Goal: Information Seeking & Learning: Learn about a topic

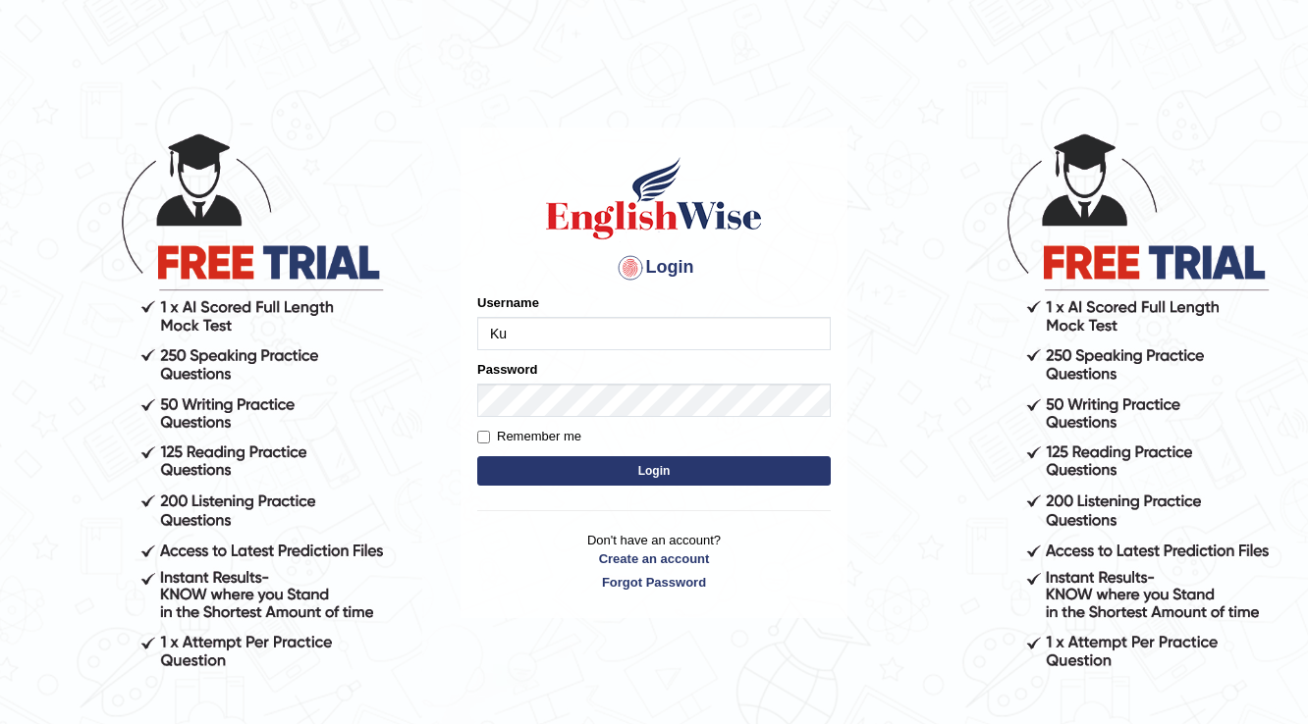
type input "Kubra"
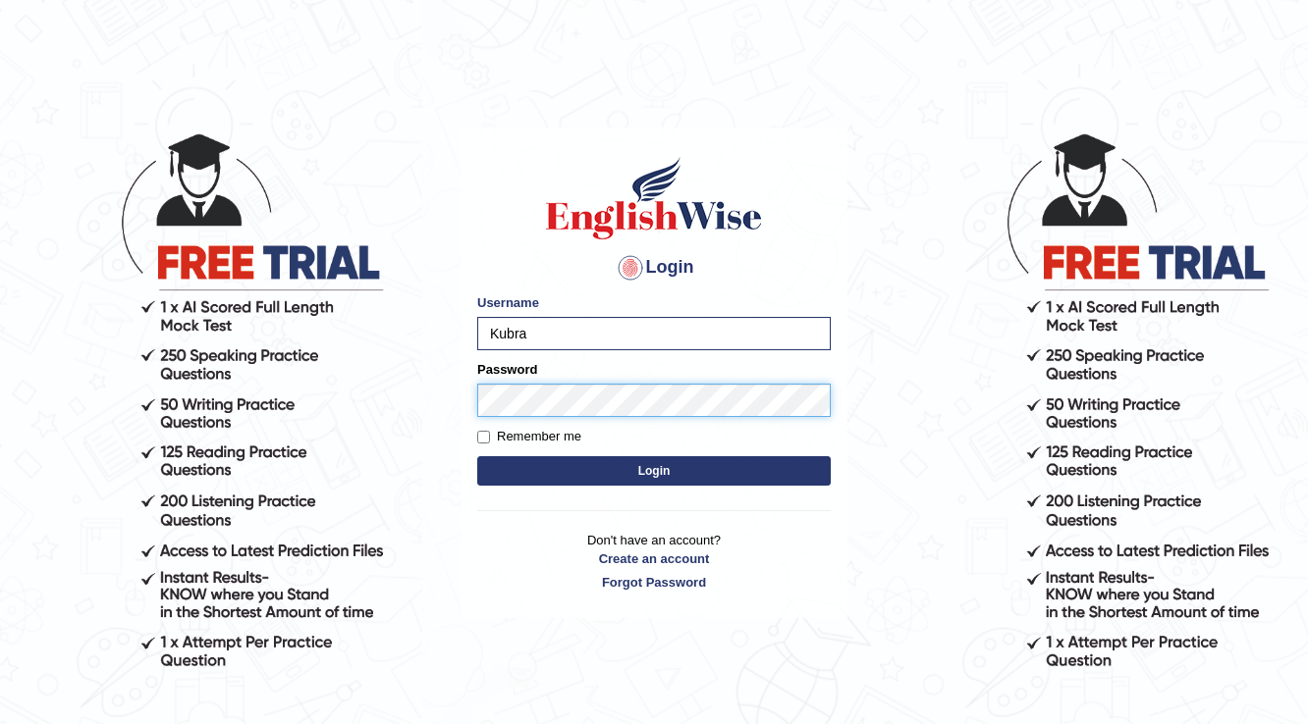
click at [477, 456] on button "Login" at bounding box center [653, 470] width 353 height 29
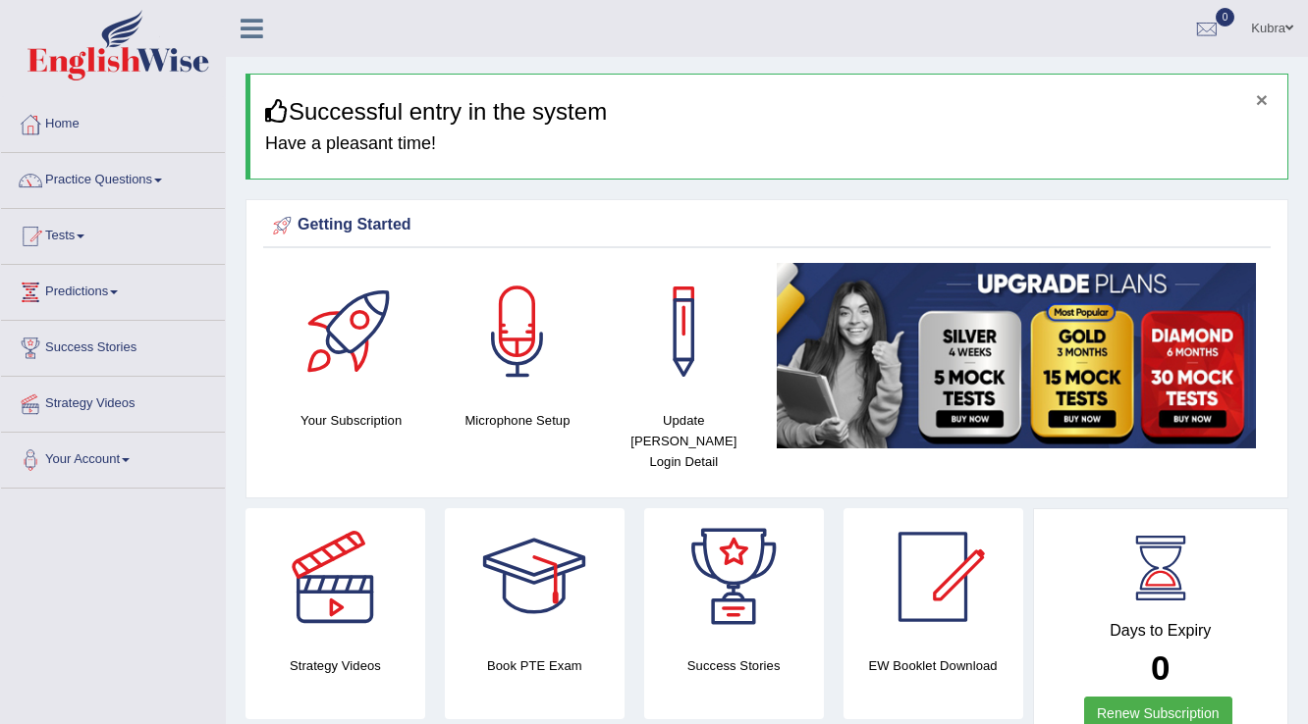
click at [1264, 109] on button "×" at bounding box center [1262, 99] width 12 height 21
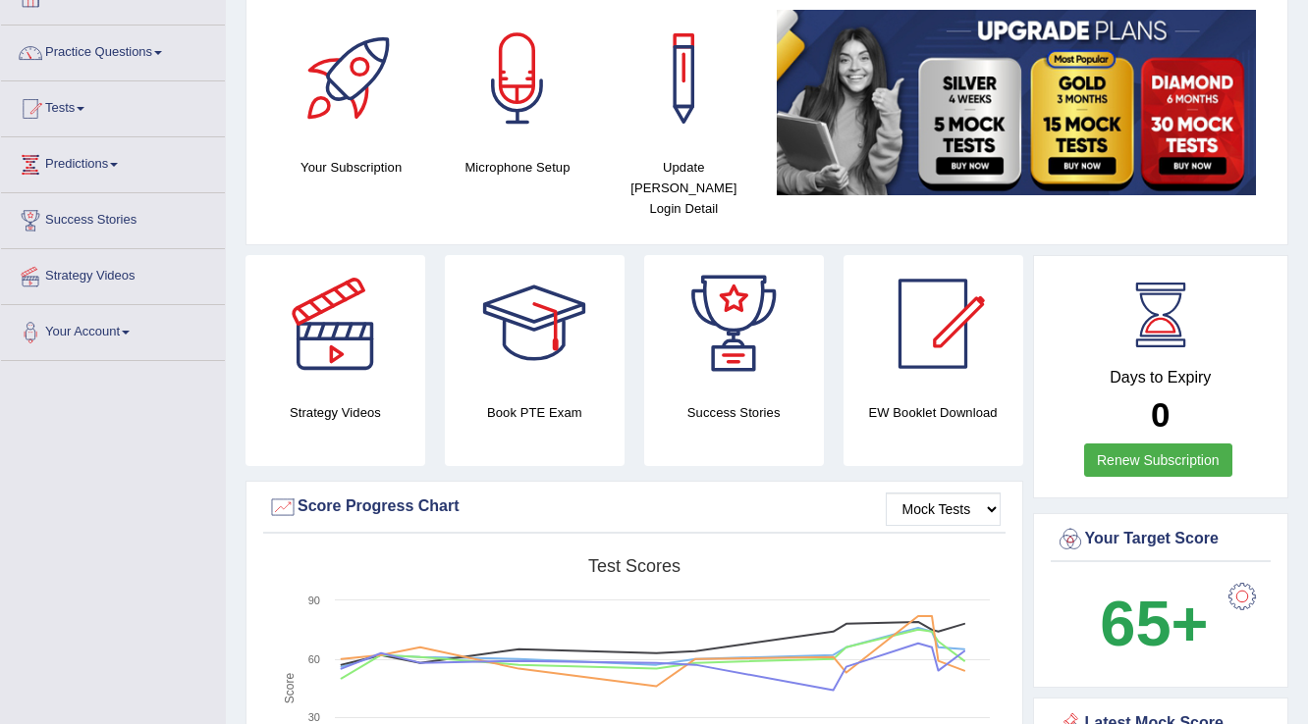
scroll to position [79, 0]
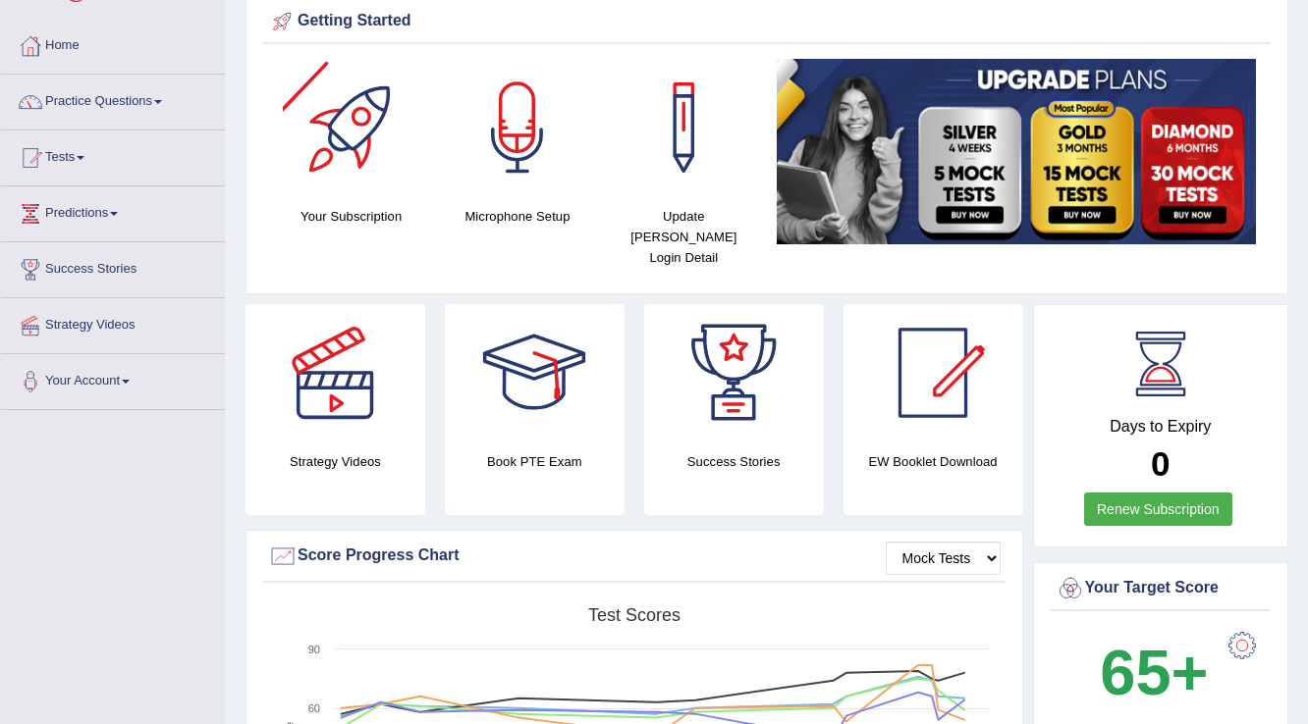
click at [126, 98] on link "Practice Questions" at bounding box center [113, 99] width 224 height 49
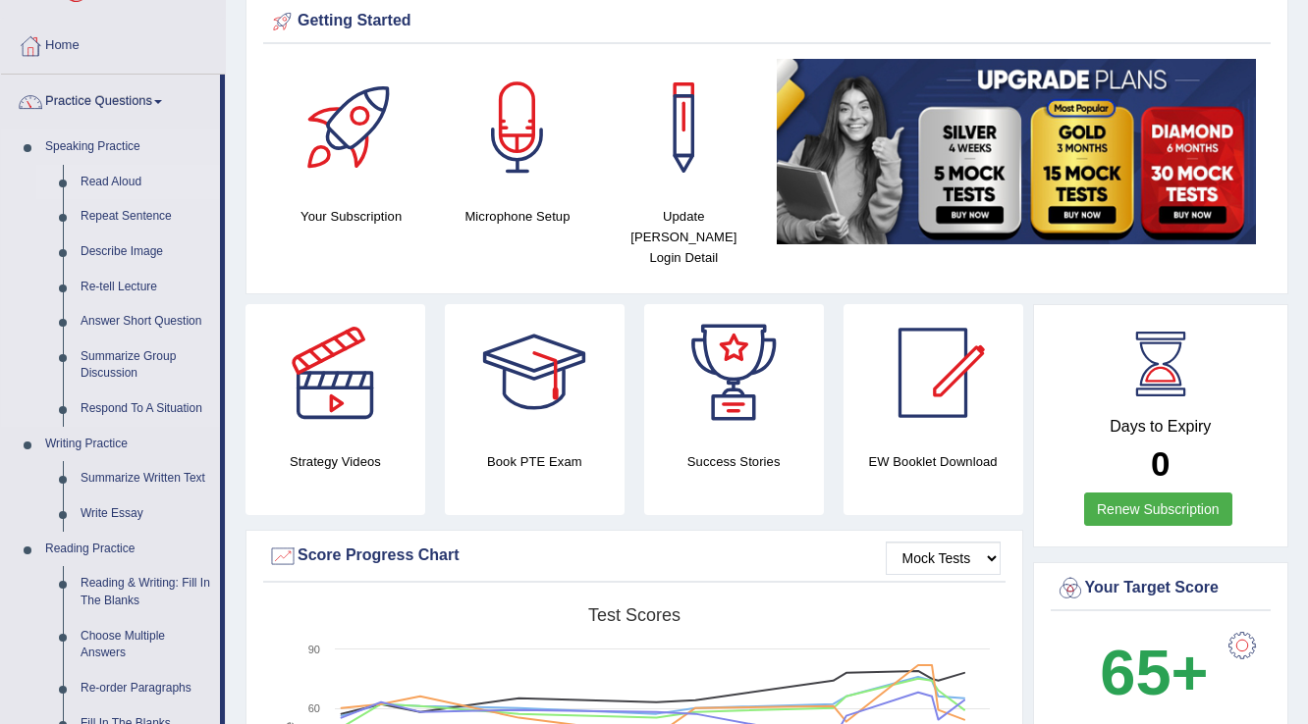
click at [111, 177] on link "Read Aloud" at bounding box center [146, 182] width 148 height 35
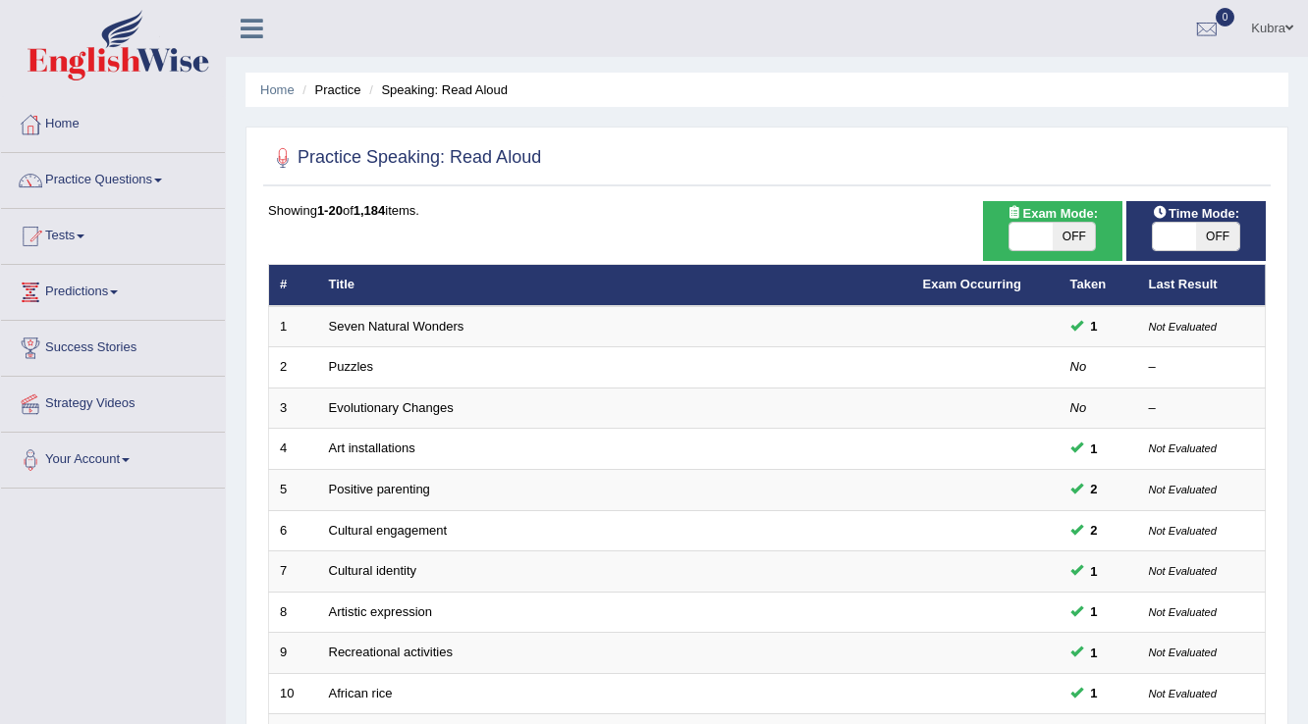
click at [1060, 240] on span "OFF" at bounding box center [1073, 236] width 43 height 27
checkbox input "true"
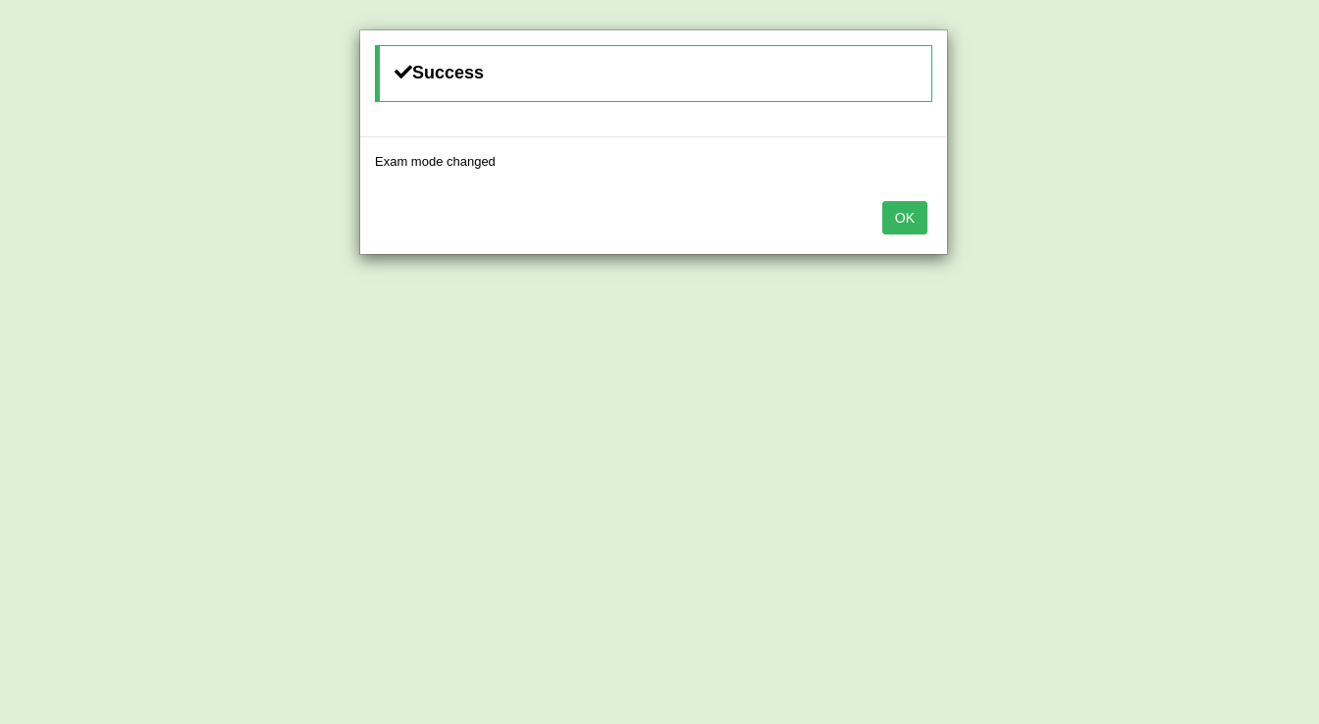
click at [917, 215] on button "OK" at bounding box center [904, 217] width 45 height 33
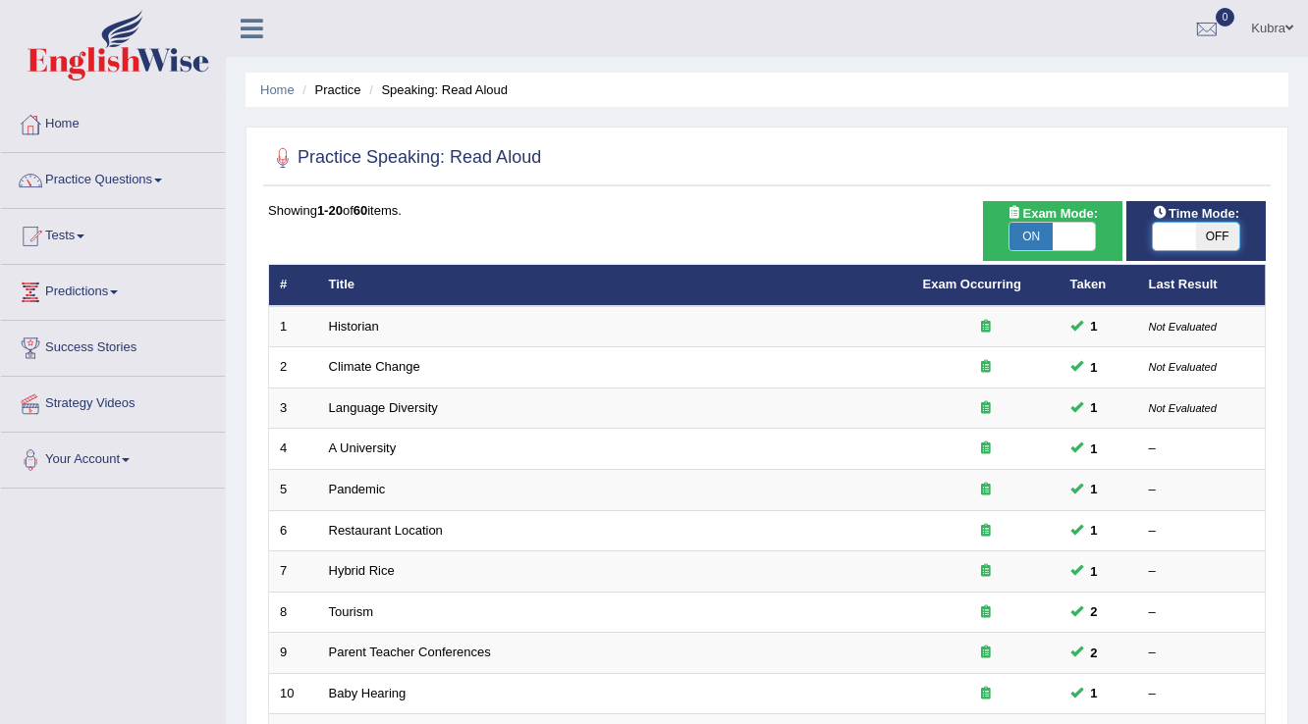
click at [1186, 234] on span at bounding box center [1173, 236] width 43 height 27
checkbox input "true"
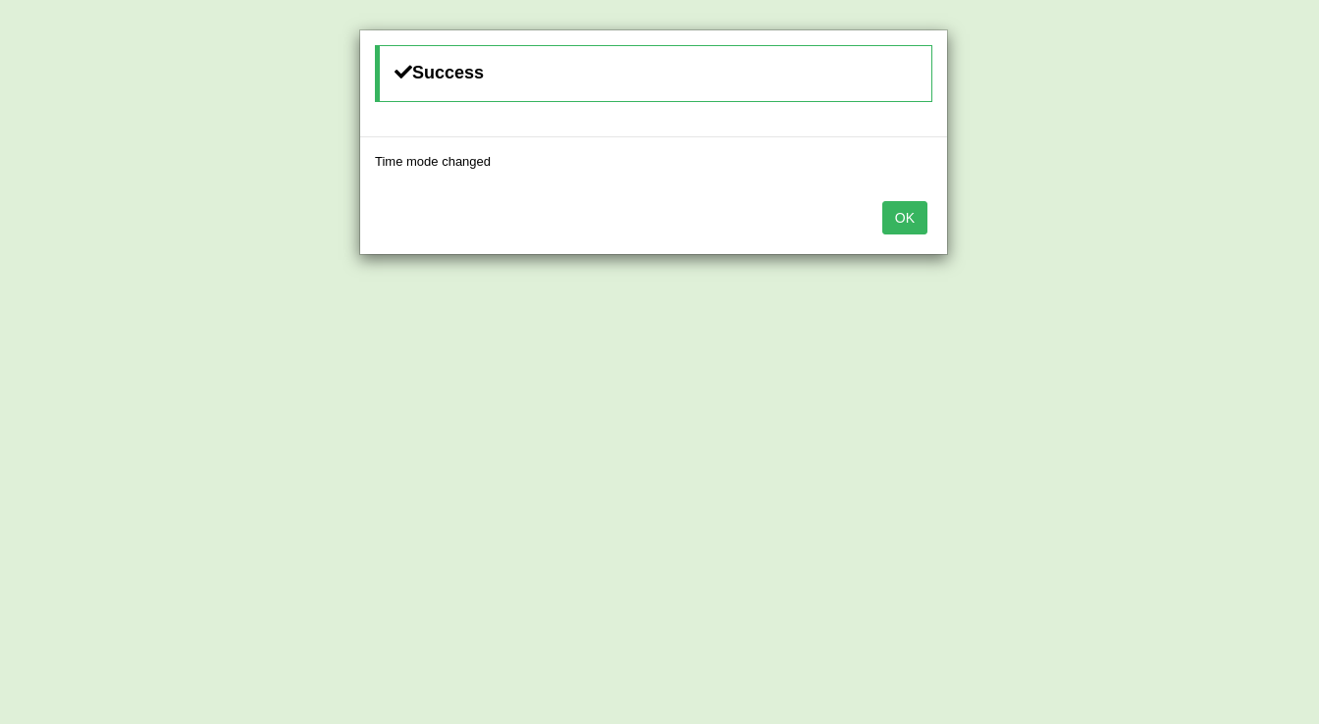
click at [900, 213] on button "OK" at bounding box center [904, 217] width 45 height 33
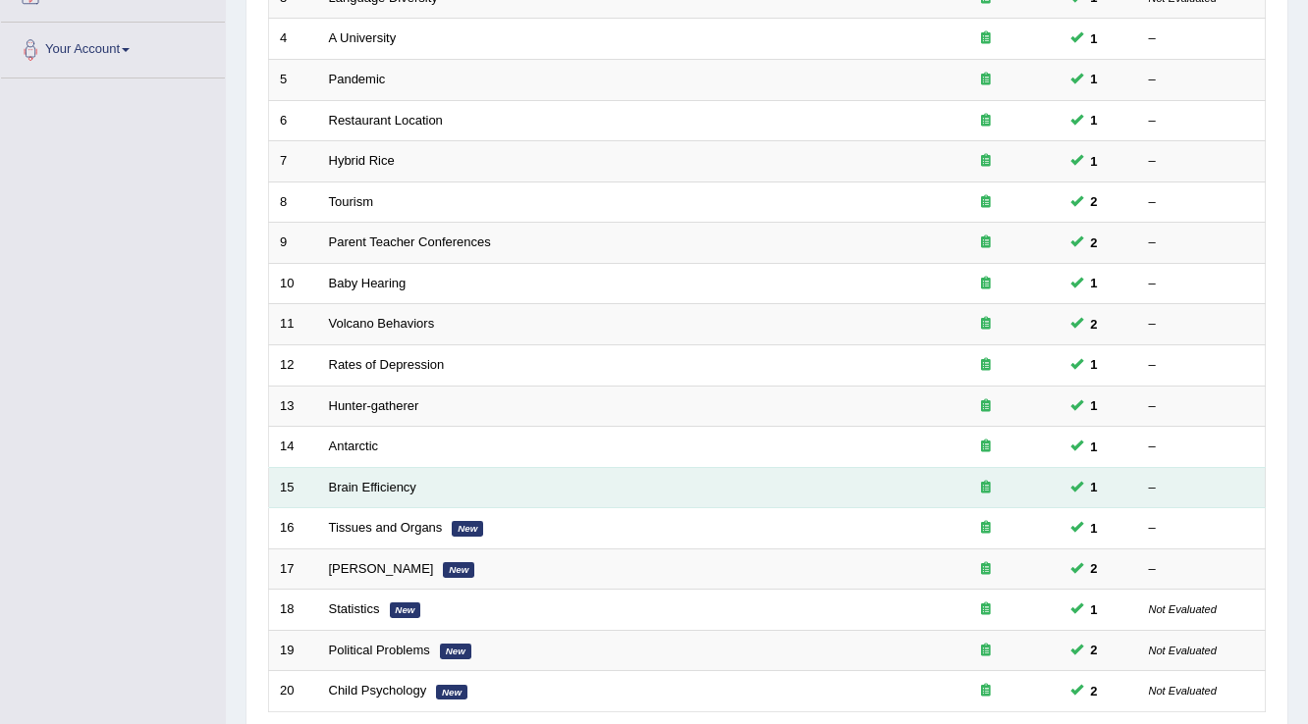
scroll to position [569, 0]
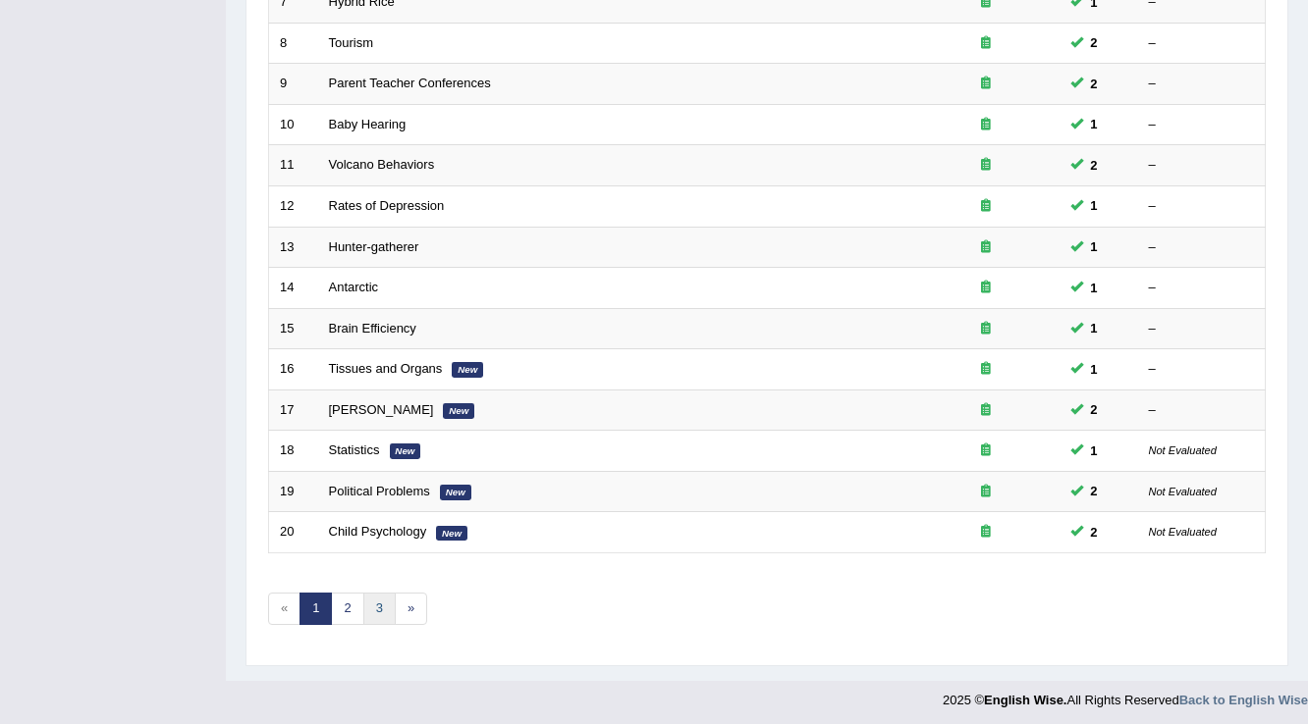
click at [383, 605] on link "3" at bounding box center [379, 609] width 32 height 32
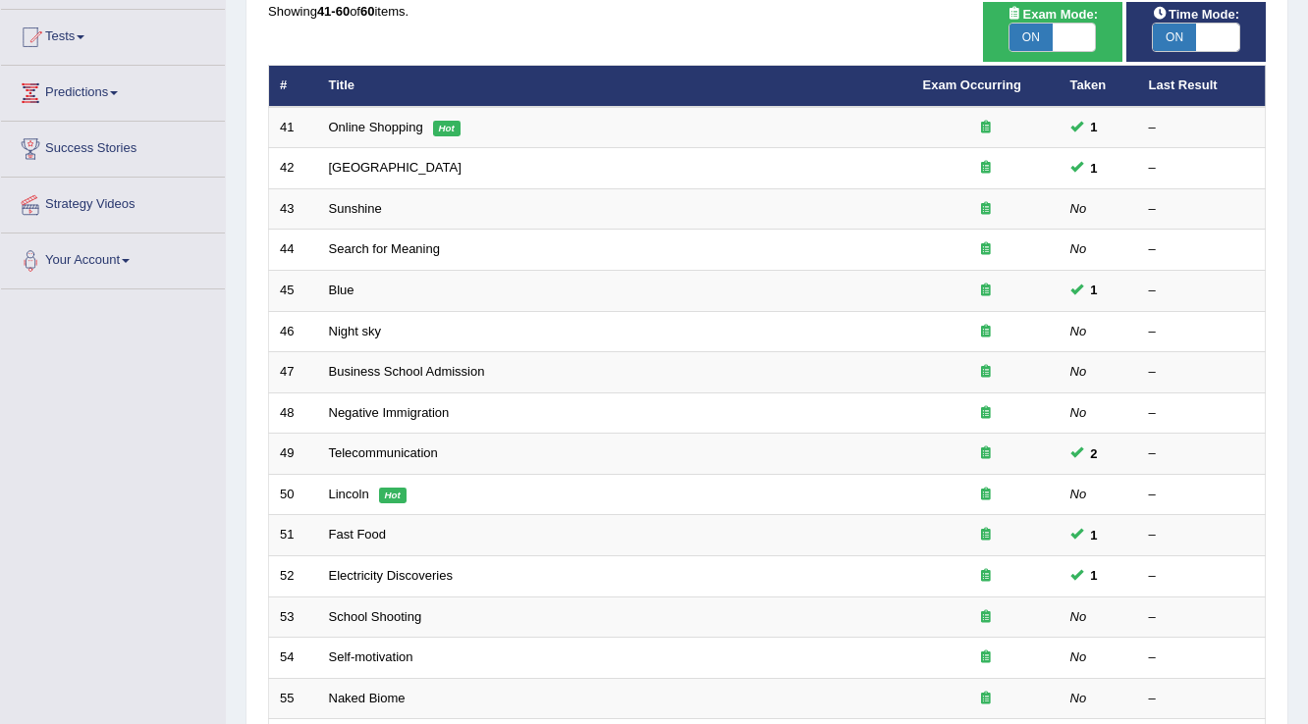
scroll to position [157, 0]
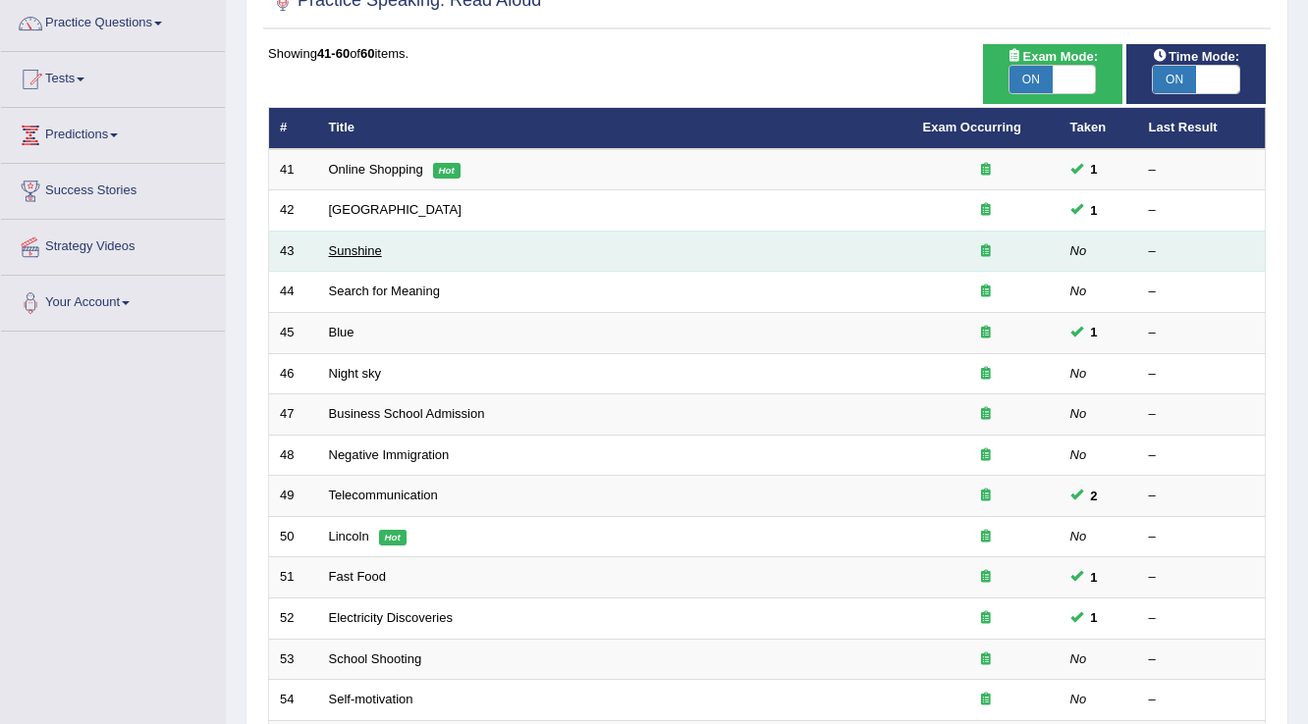
click at [352, 251] on link "Sunshine" at bounding box center [355, 250] width 53 height 15
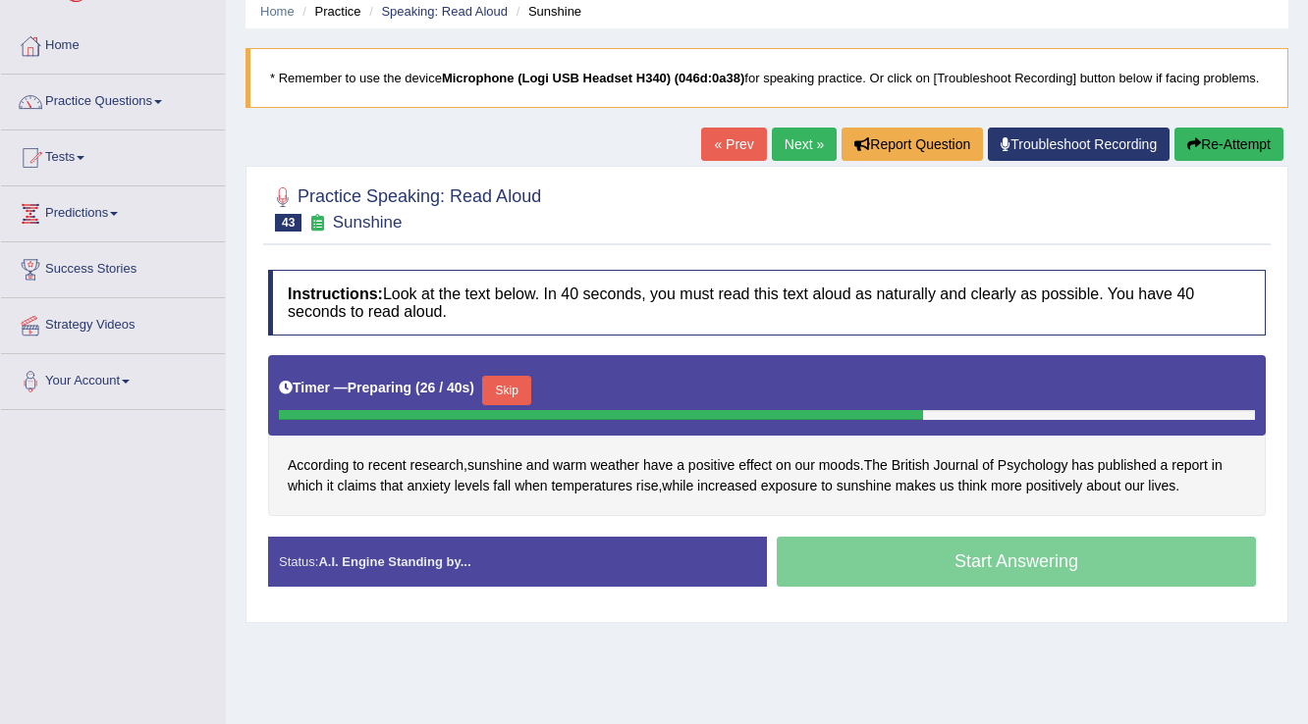
click at [530, 382] on button "Skip" at bounding box center [506, 390] width 49 height 29
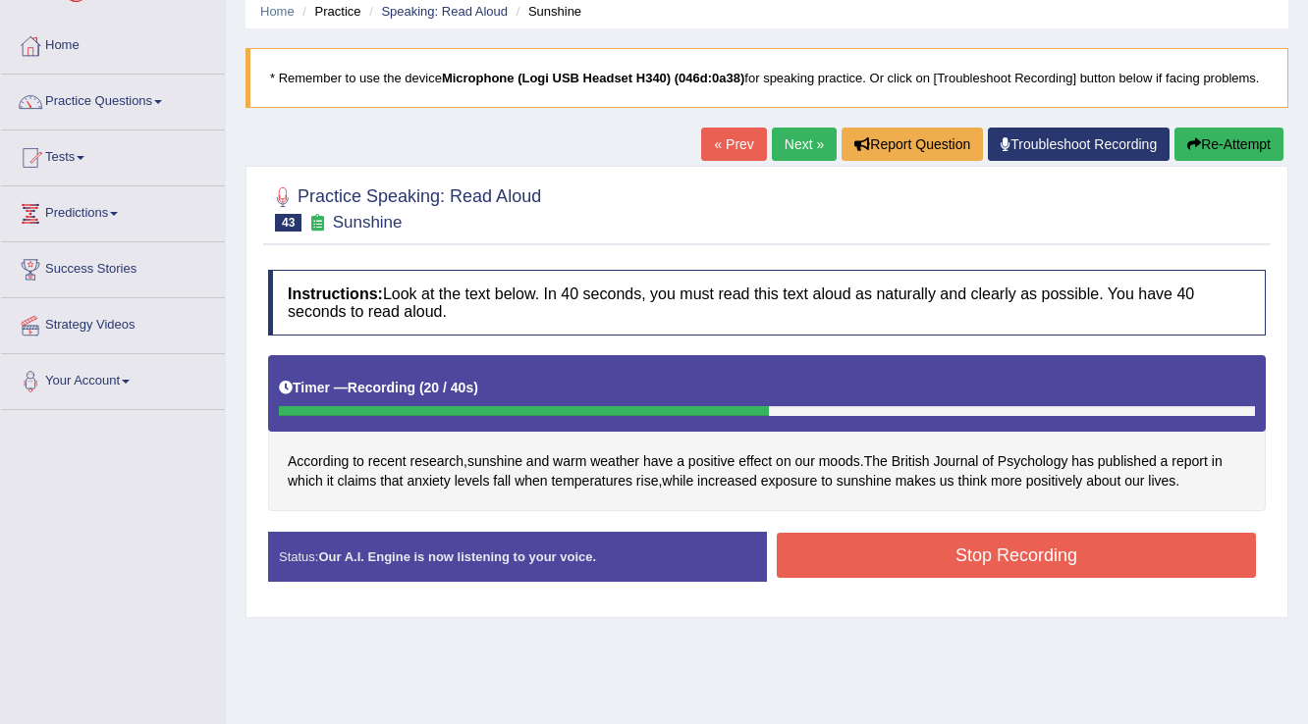
click at [852, 550] on button "Stop Recording" at bounding box center [1015, 555] width 479 height 45
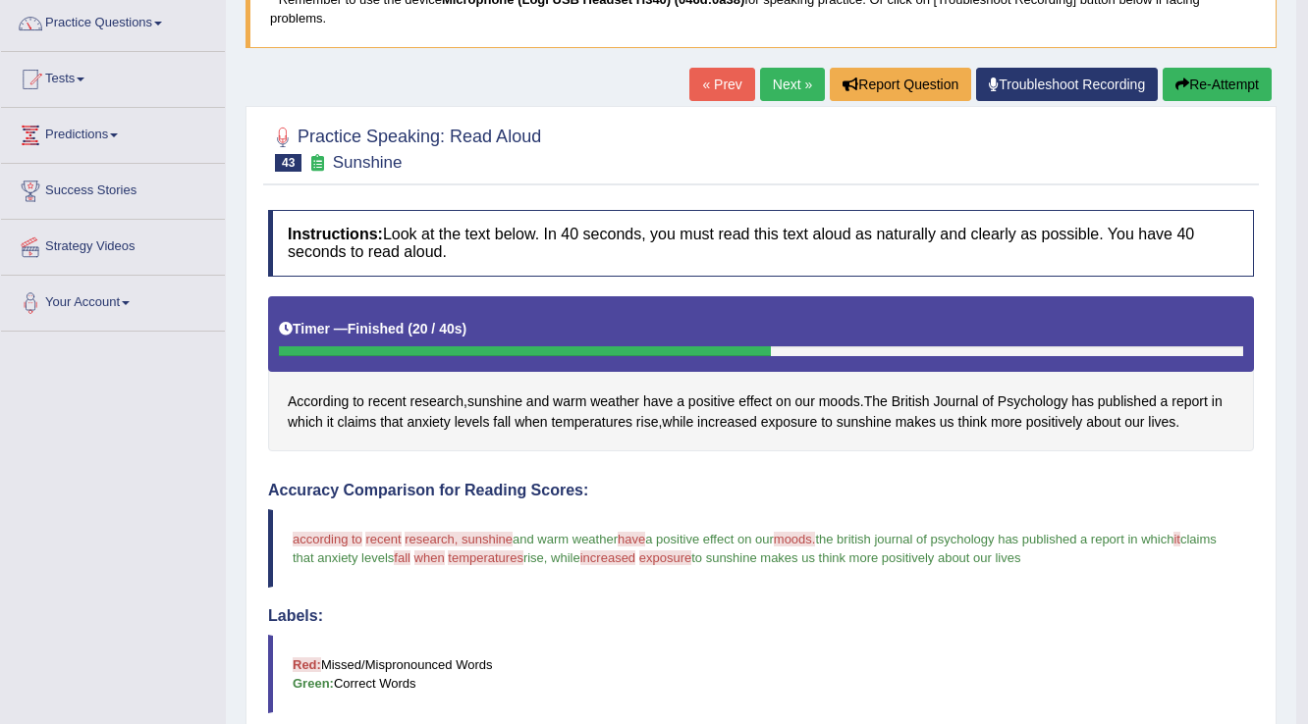
scroll to position [157, 0]
click at [1211, 90] on button "Re-Attempt" at bounding box center [1216, 84] width 109 height 33
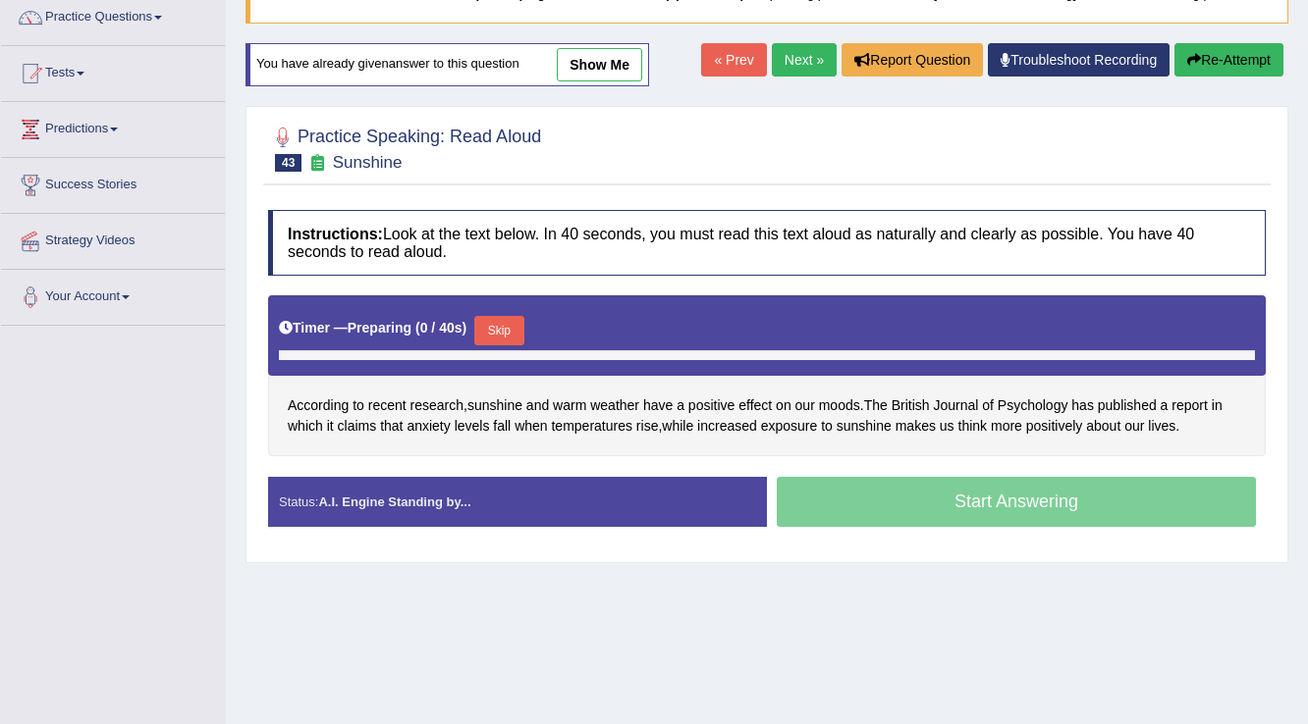
scroll to position [163, 0]
click at [504, 334] on button "Skip" at bounding box center [498, 330] width 49 height 29
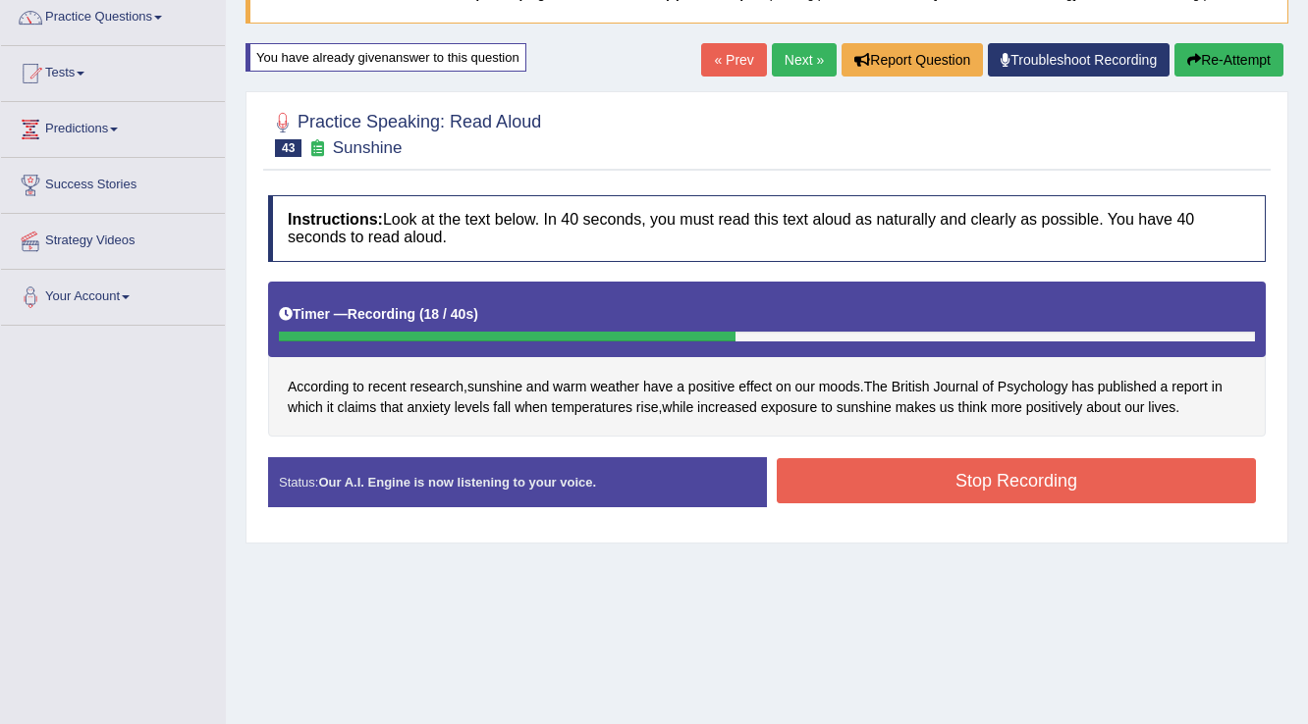
click at [802, 480] on button "Stop Recording" at bounding box center [1015, 480] width 479 height 45
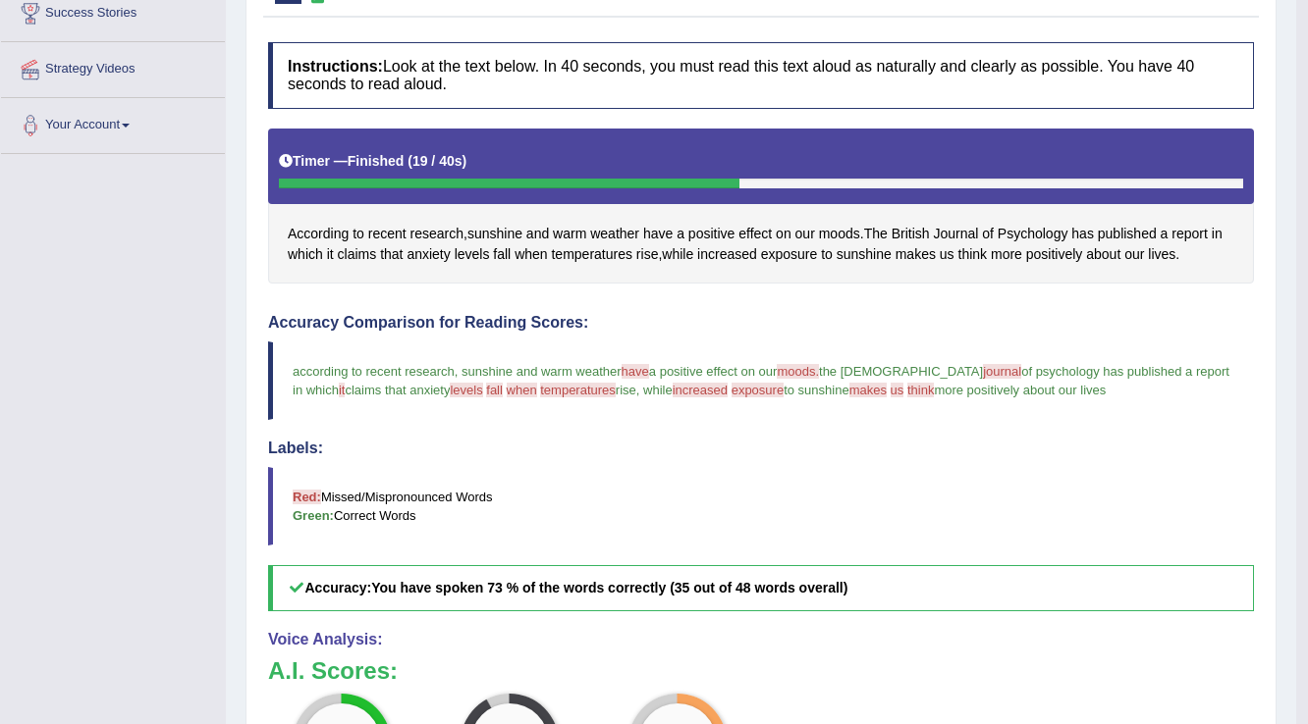
scroll to position [320, 0]
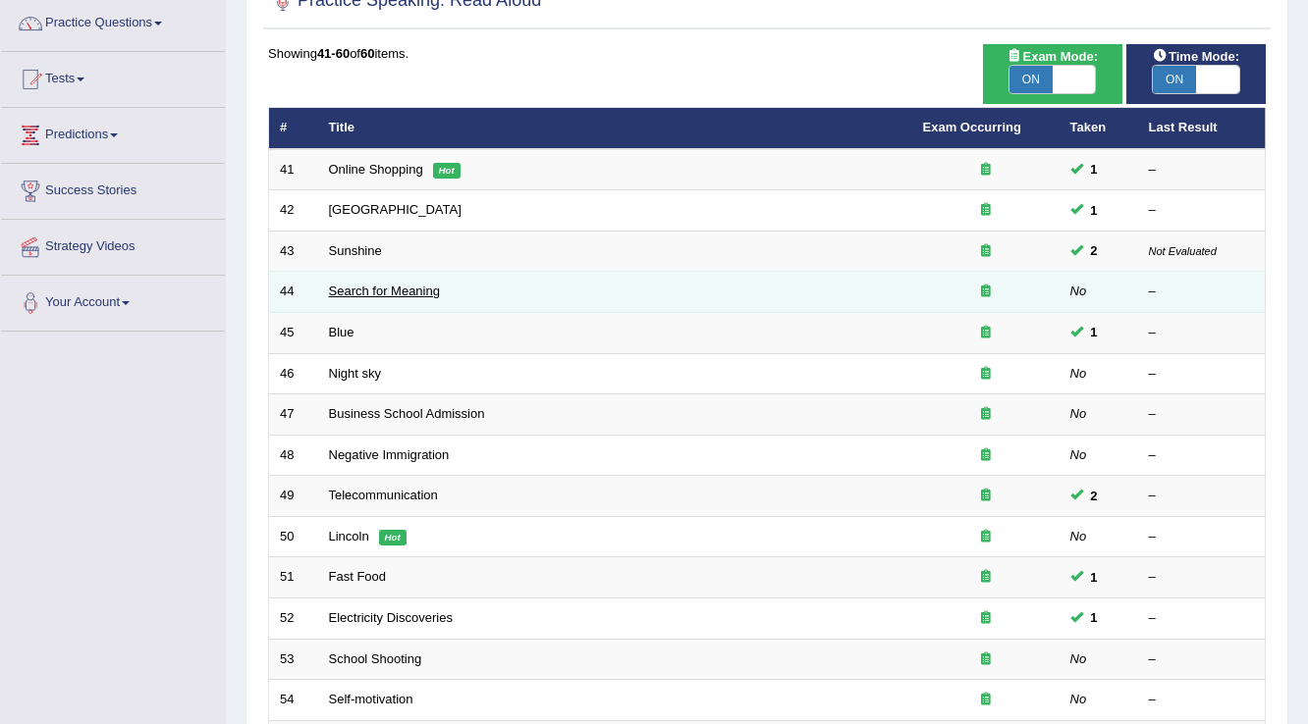
click at [344, 289] on link "Search for Meaning" at bounding box center [384, 291] width 111 height 15
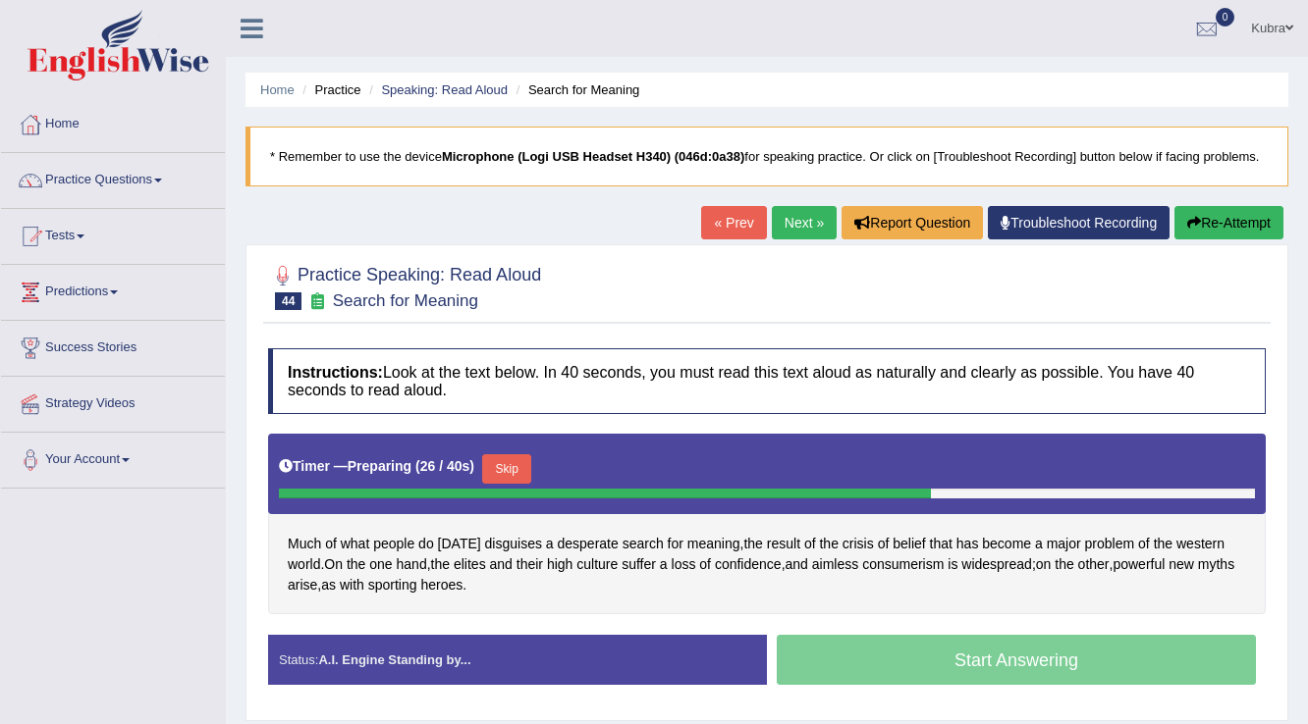
click at [1223, 223] on button "Re-Attempt" at bounding box center [1228, 222] width 109 height 33
click at [1205, 221] on button "Re-Attempt" at bounding box center [1228, 222] width 109 height 33
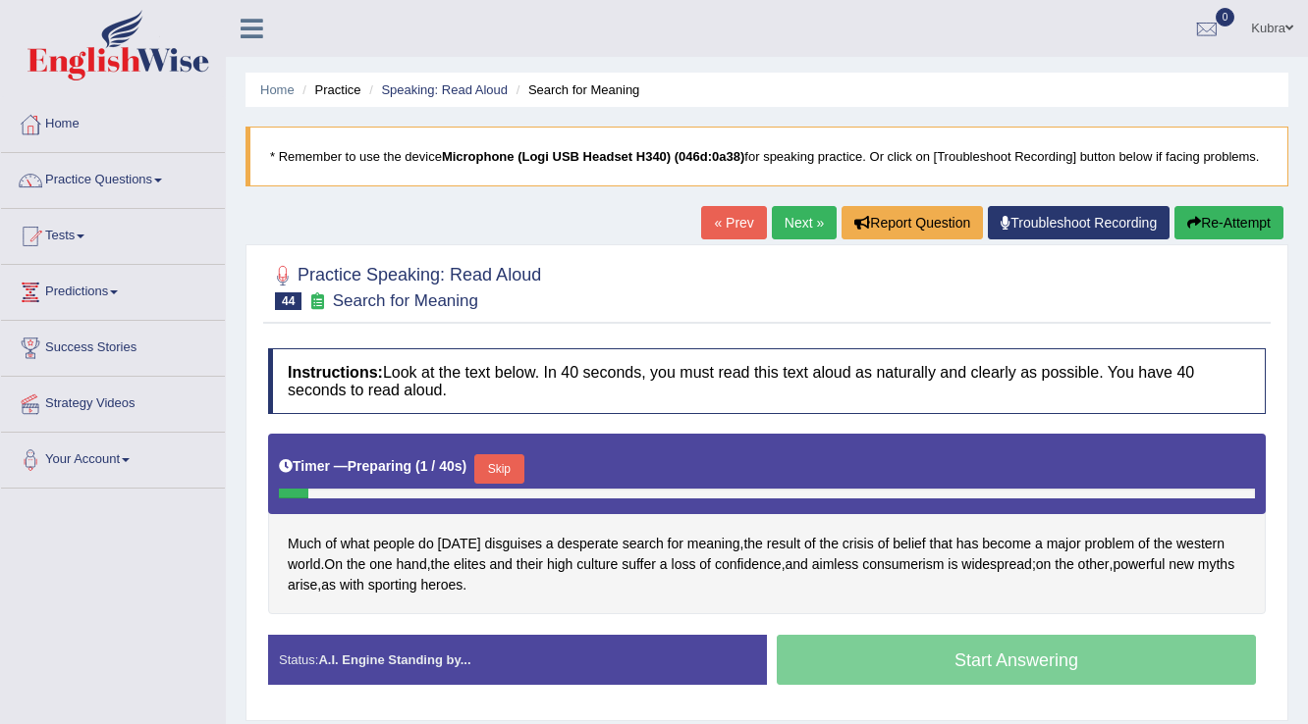
scroll to position [79, 0]
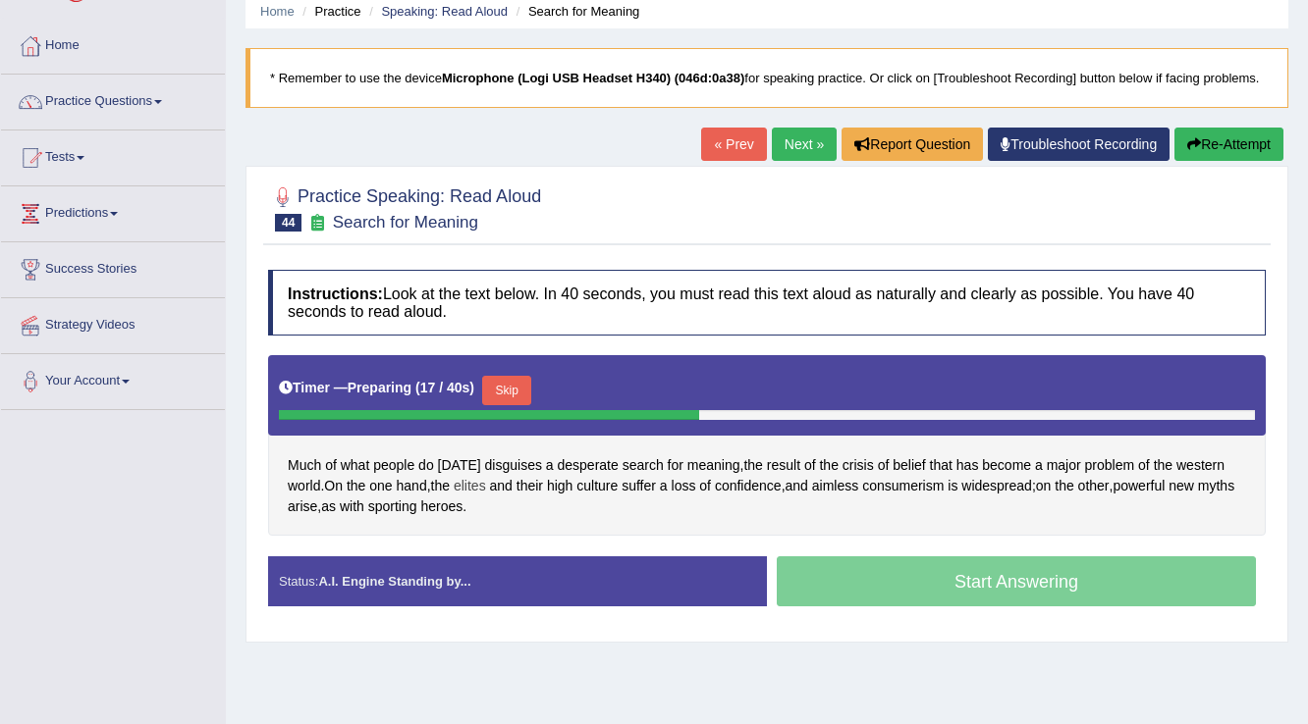
click at [478, 481] on span "elites" at bounding box center [470, 486] width 32 height 21
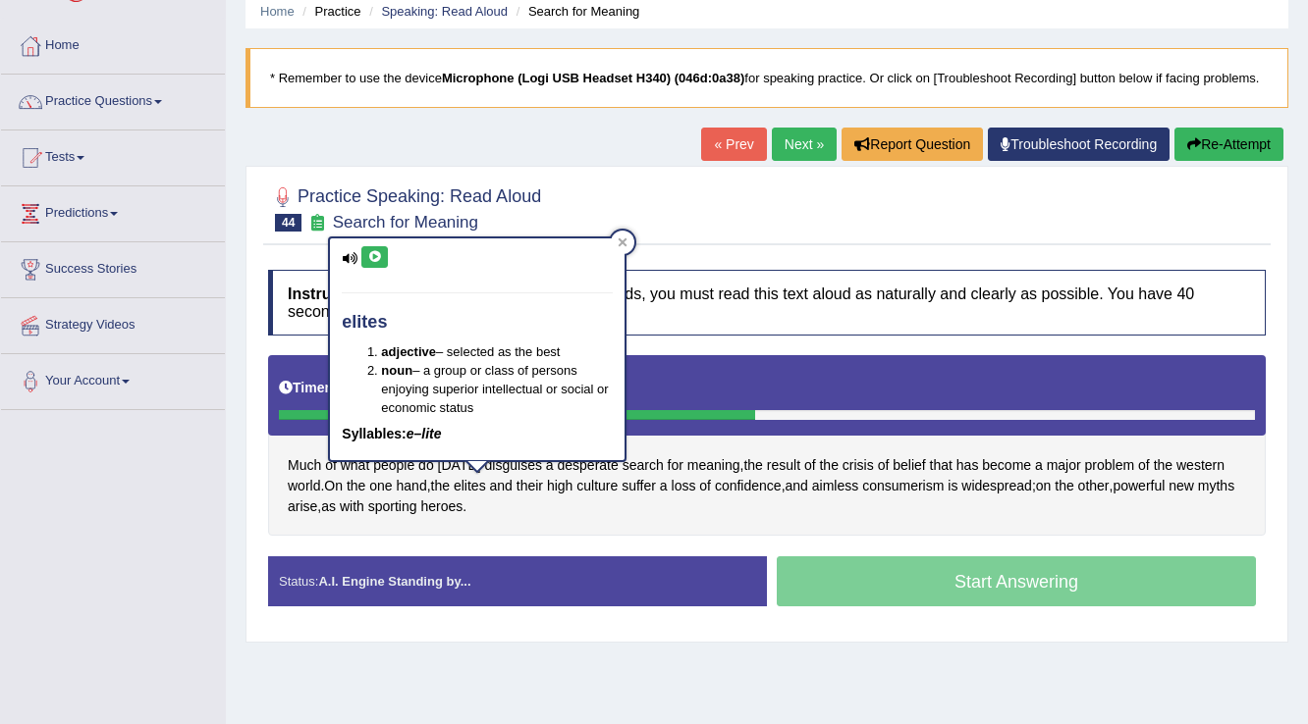
click at [380, 255] on icon at bounding box center [374, 257] width 15 height 12
click at [577, 503] on div "Much of what people do today disguises a desperate search for meaning , the res…" at bounding box center [766, 445] width 997 height 181
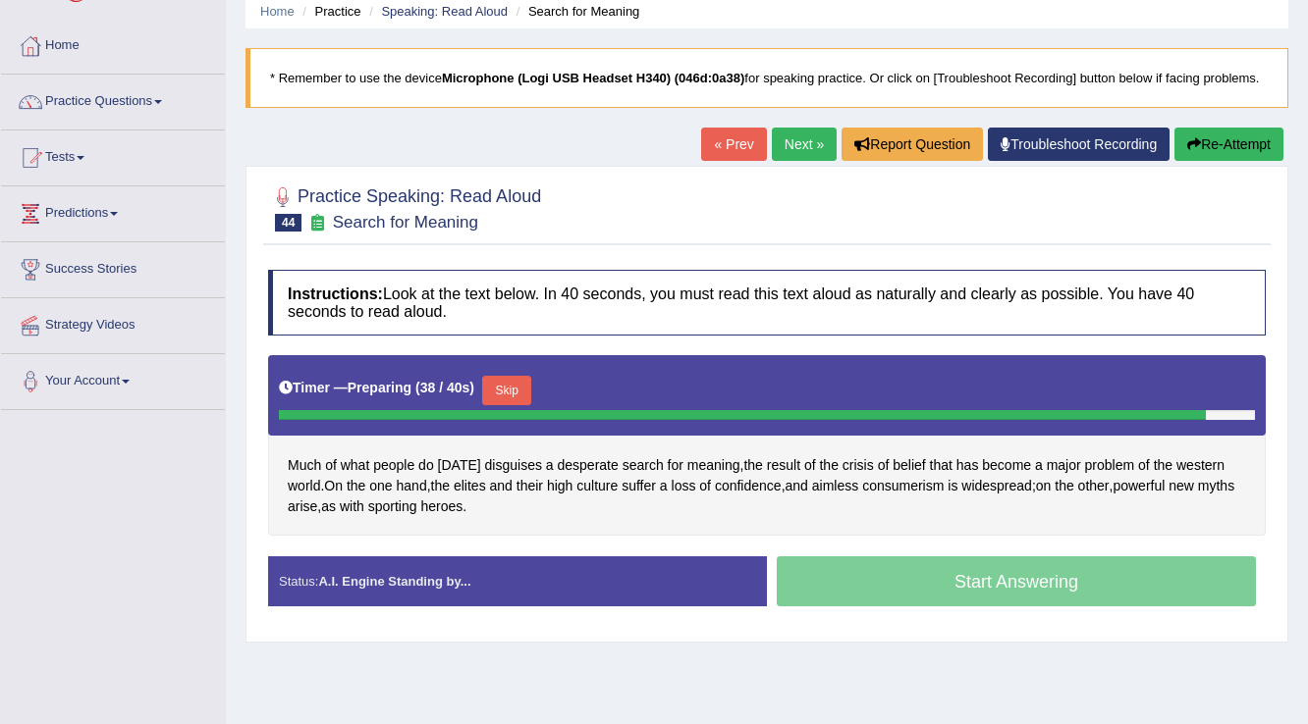
click at [526, 386] on button "Skip" at bounding box center [506, 390] width 49 height 29
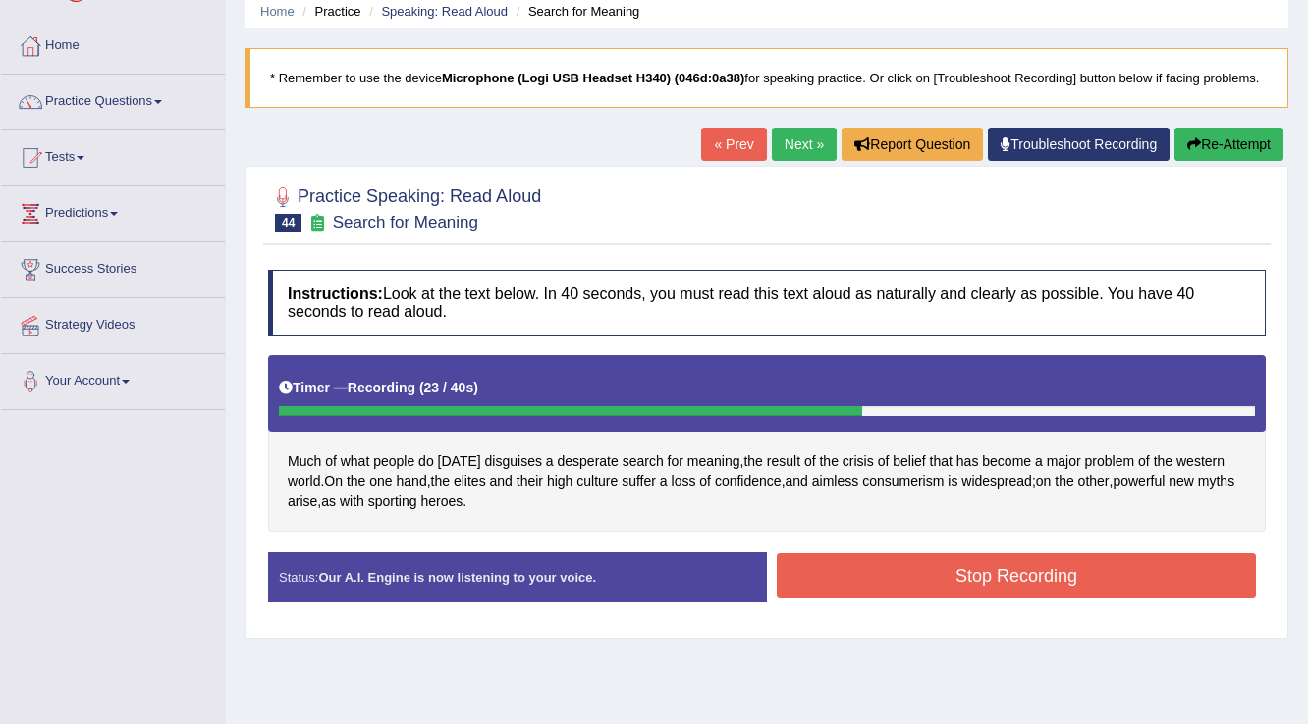
click at [814, 569] on button "Stop Recording" at bounding box center [1015, 576] width 479 height 45
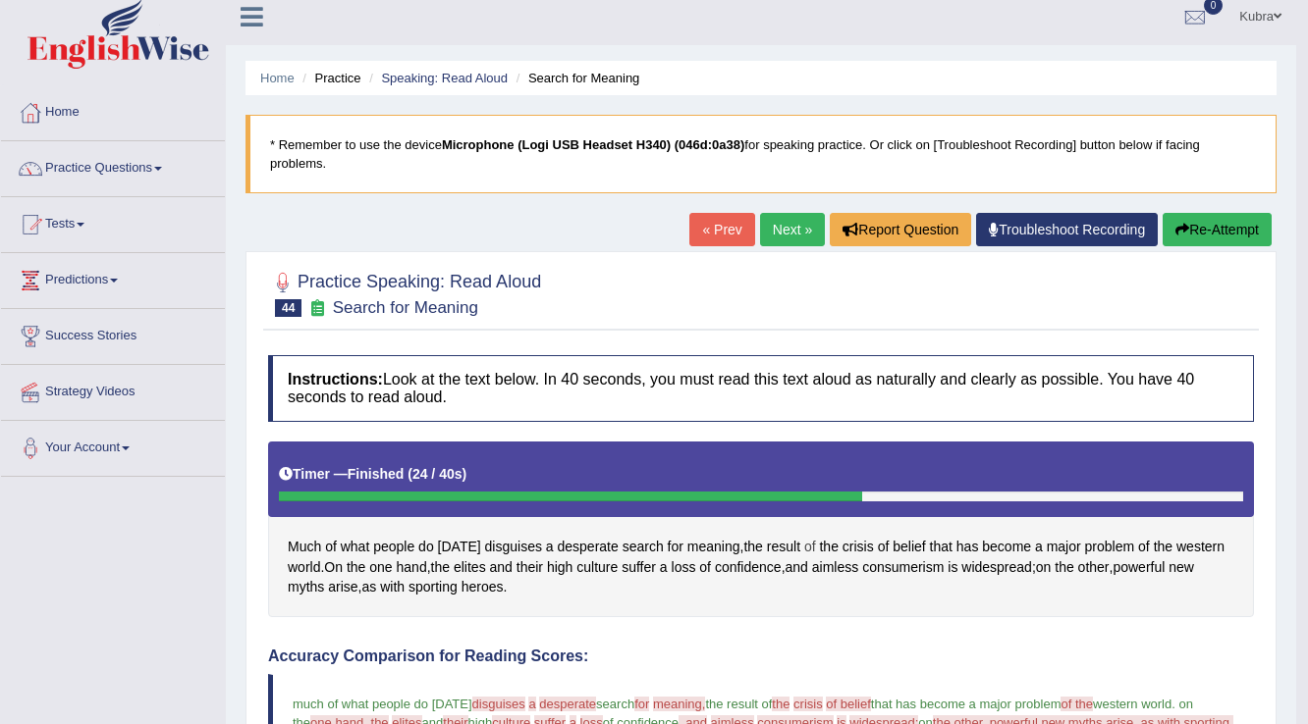
scroll to position [0, 0]
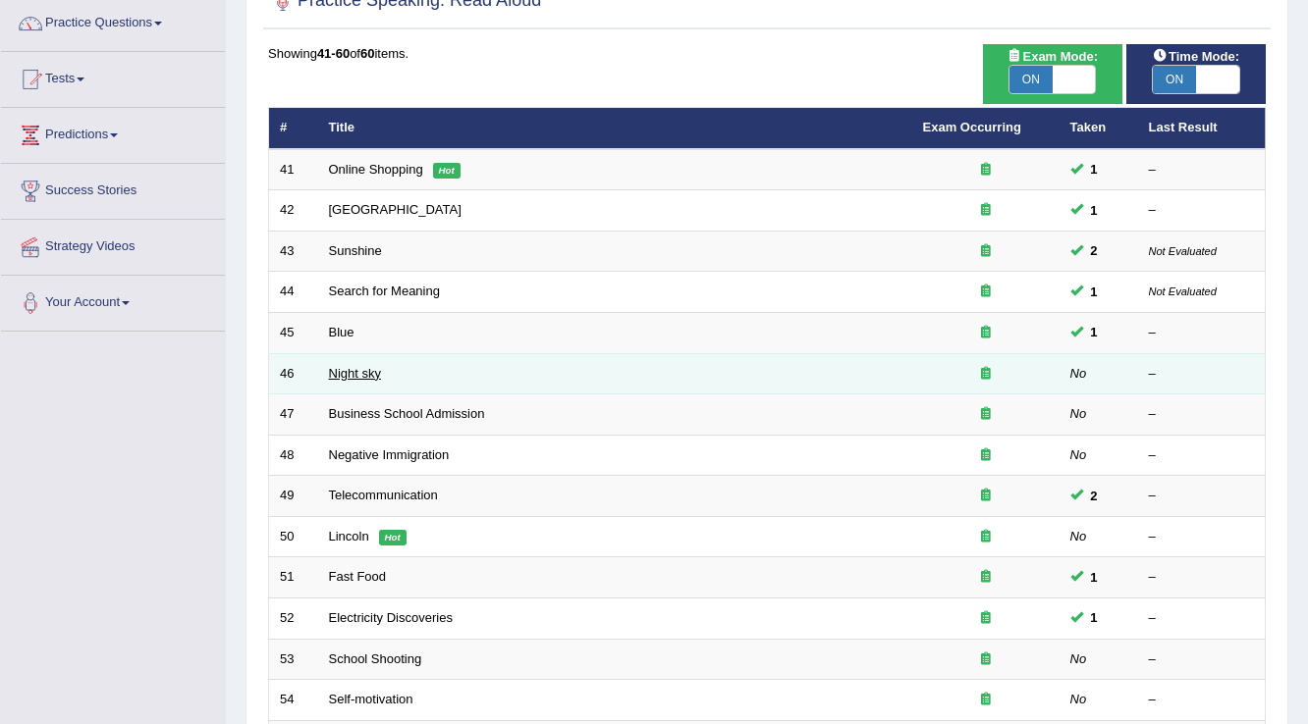
click at [368, 366] on link "Night sky" at bounding box center [355, 373] width 52 height 15
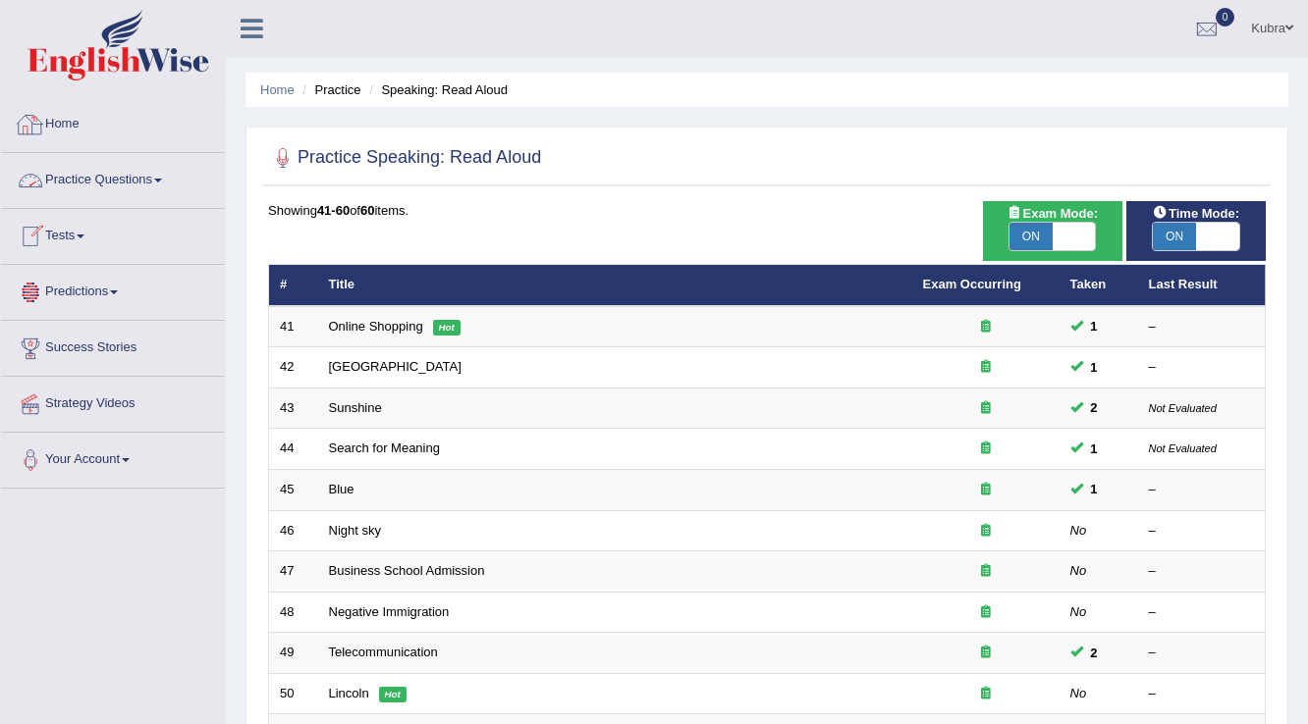
click at [63, 134] on link "Home" at bounding box center [113, 121] width 224 height 49
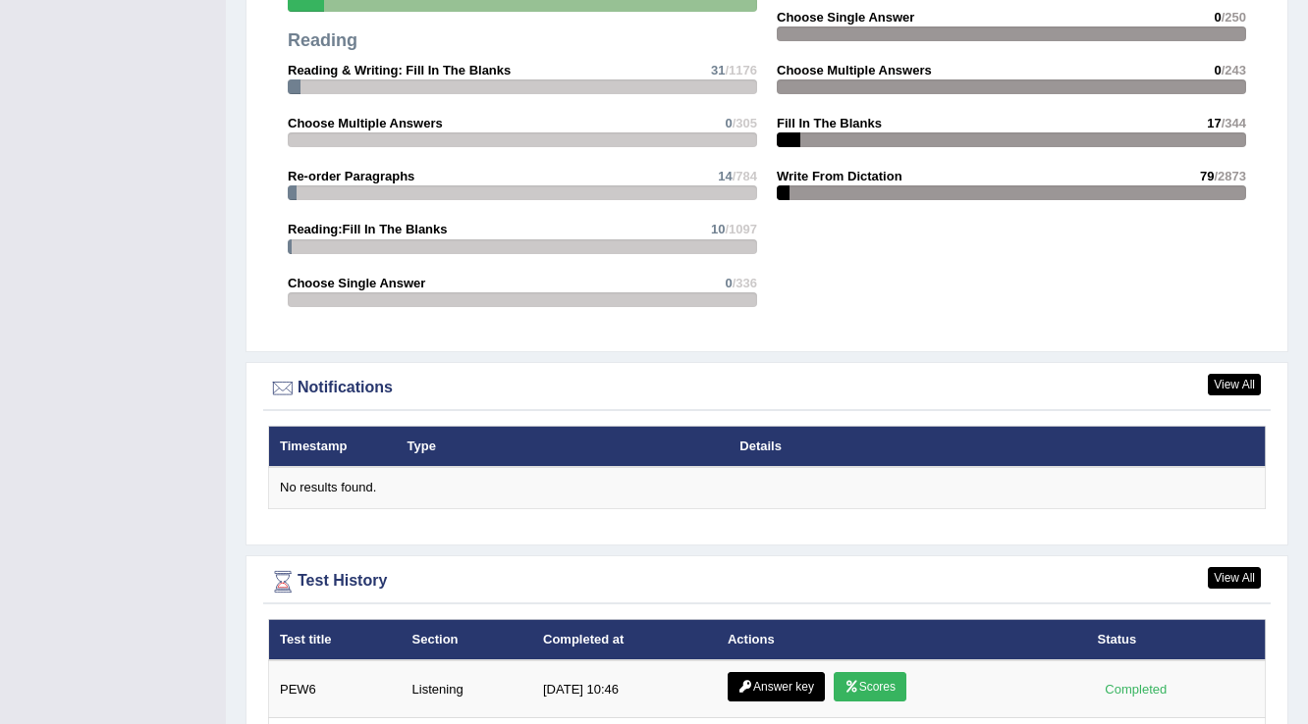
scroll to position [2263, 0]
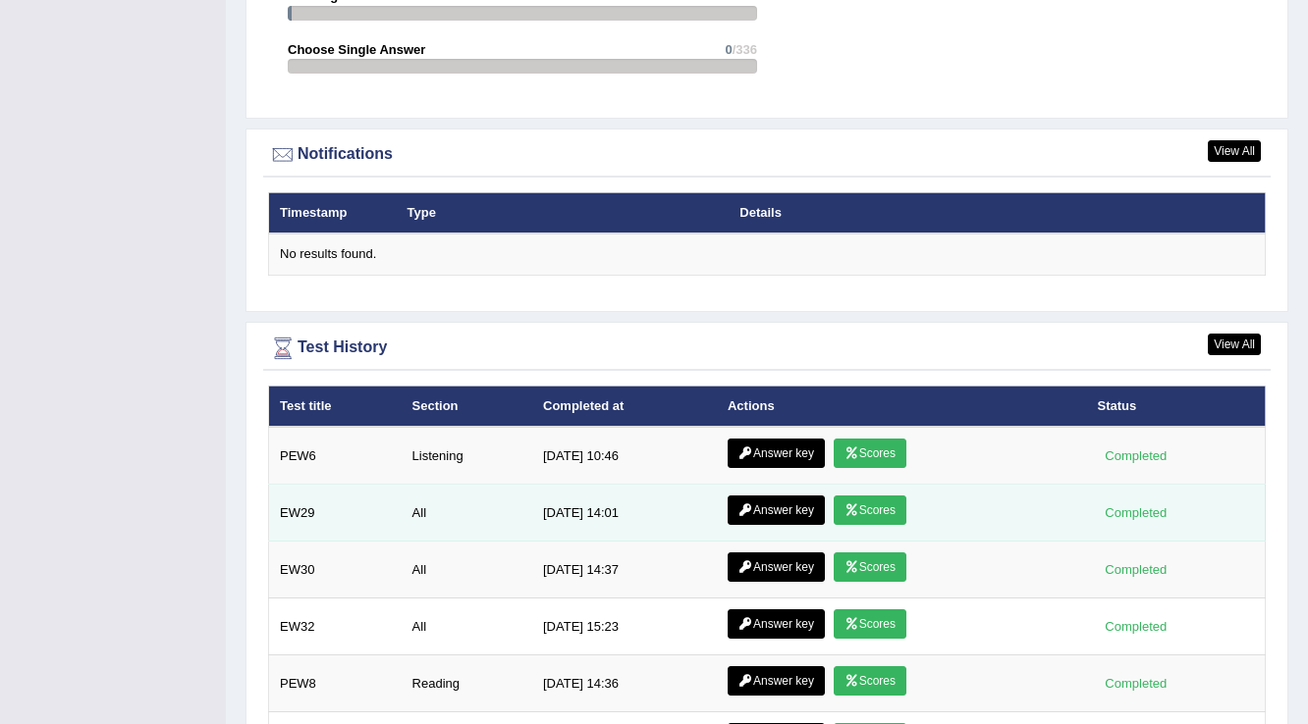
click at [859, 499] on link "Scores" at bounding box center [869, 510] width 73 height 29
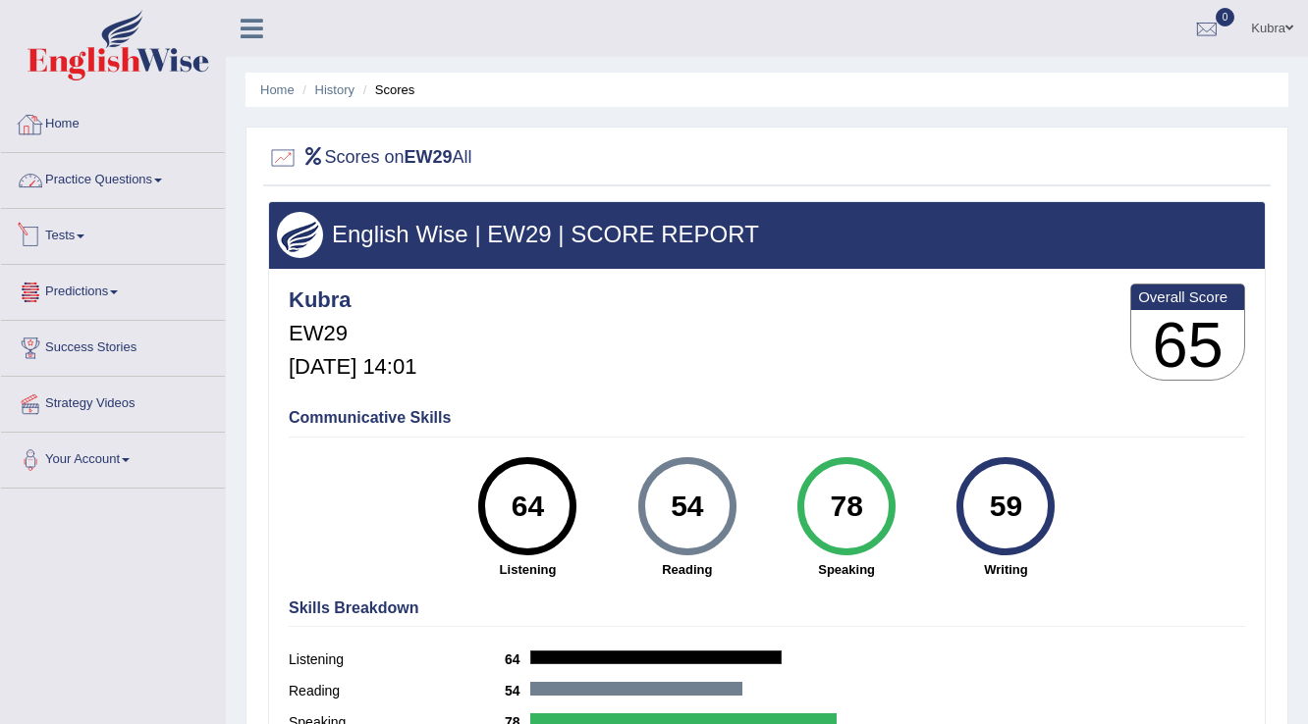
click at [114, 137] on link "Home" at bounding box center [113, 121] width 224 height 49
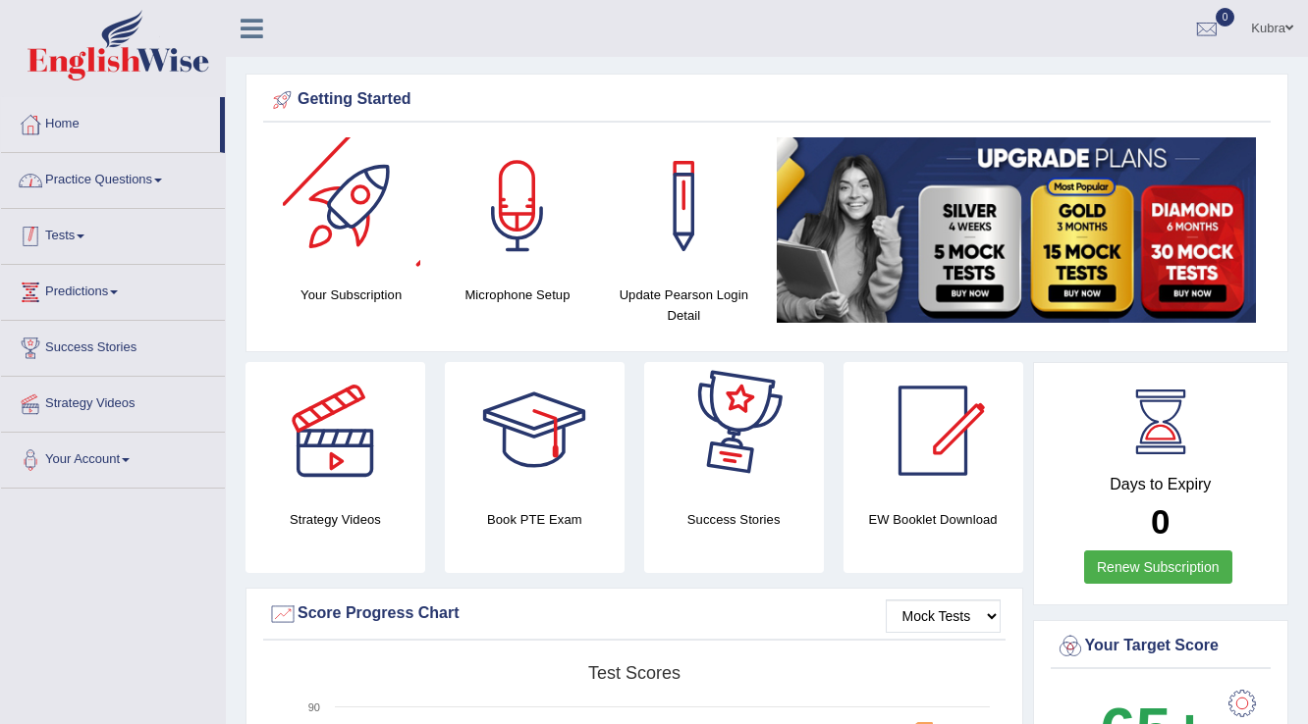
click at [148, 185] on link "Practice Questions" at bounding box center [113, 177] width 224 height 49
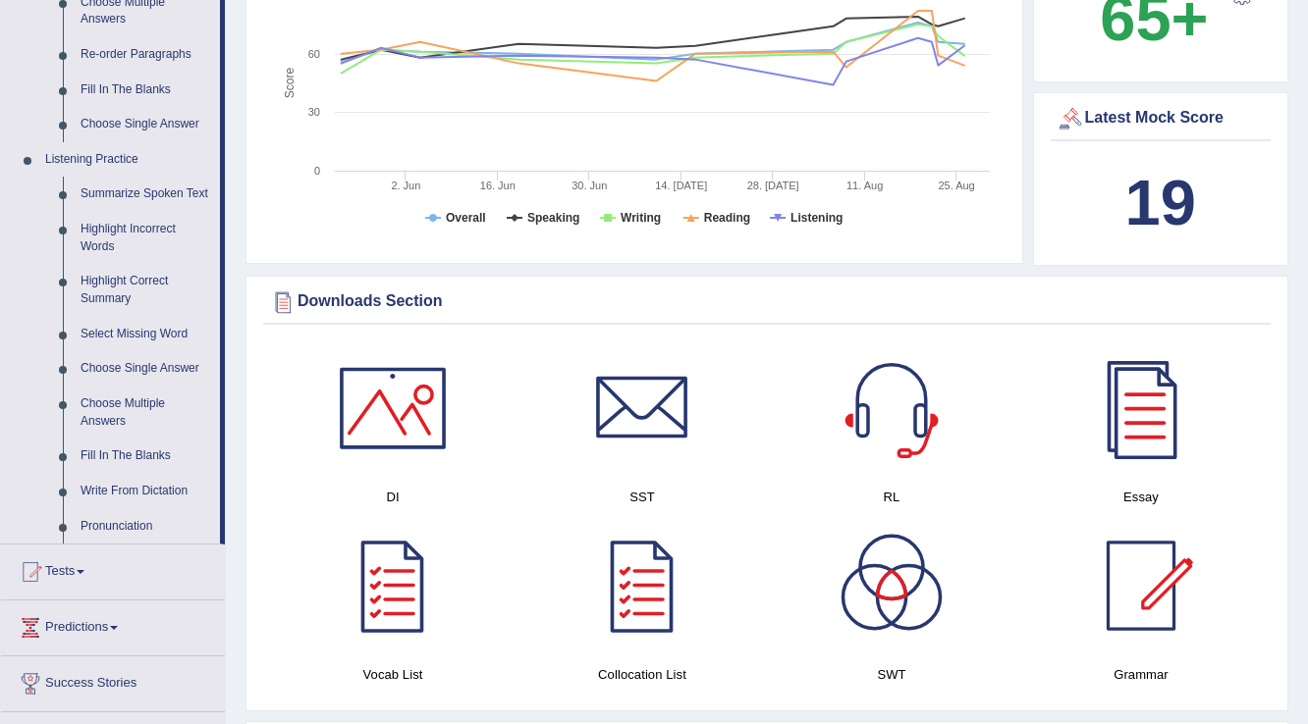
scroll to position [864, 0]
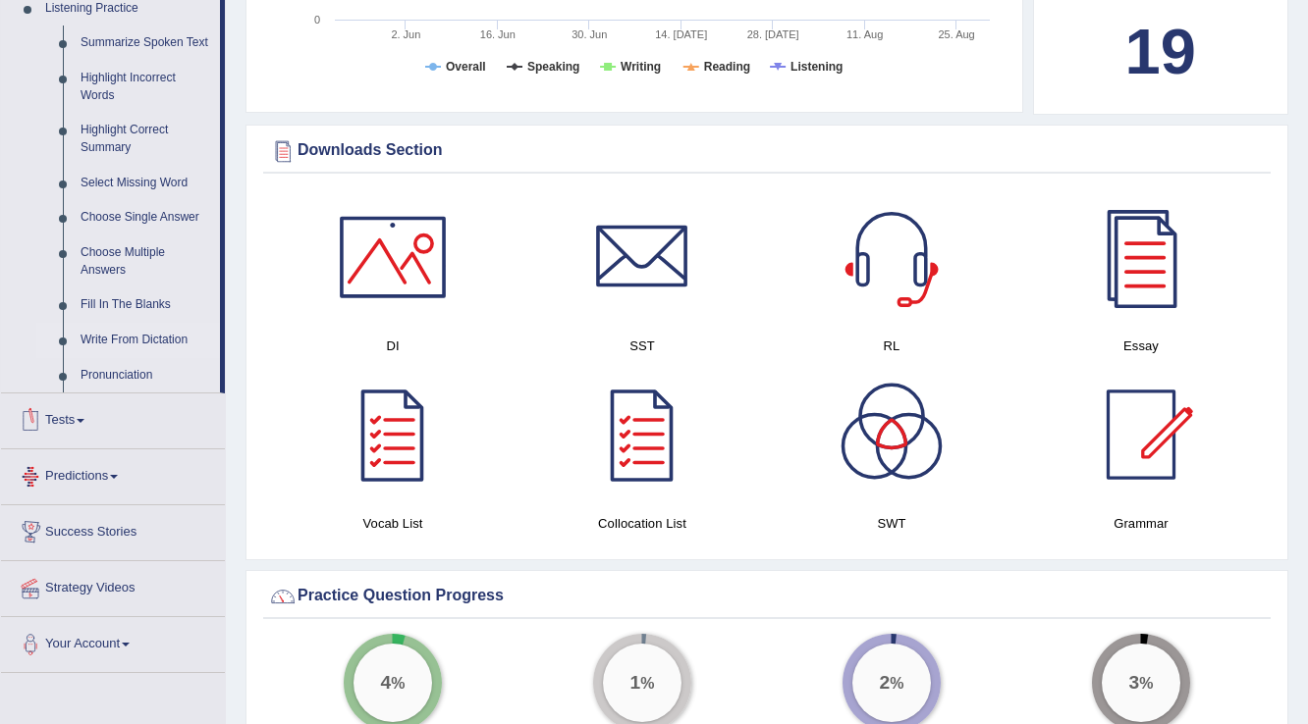
click at [158, 339] on link "Write From Dictation" at bounding box center [146, 340] width 148 height 35
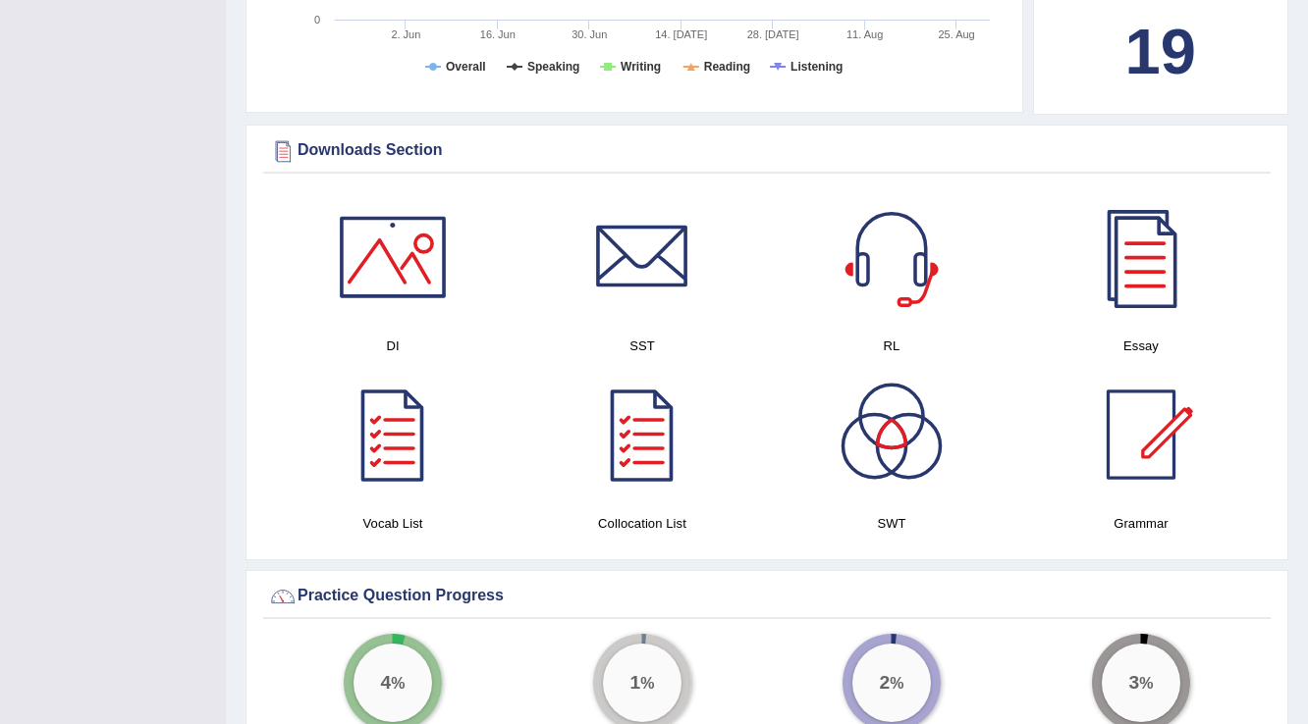
scroll to position [249, 0]
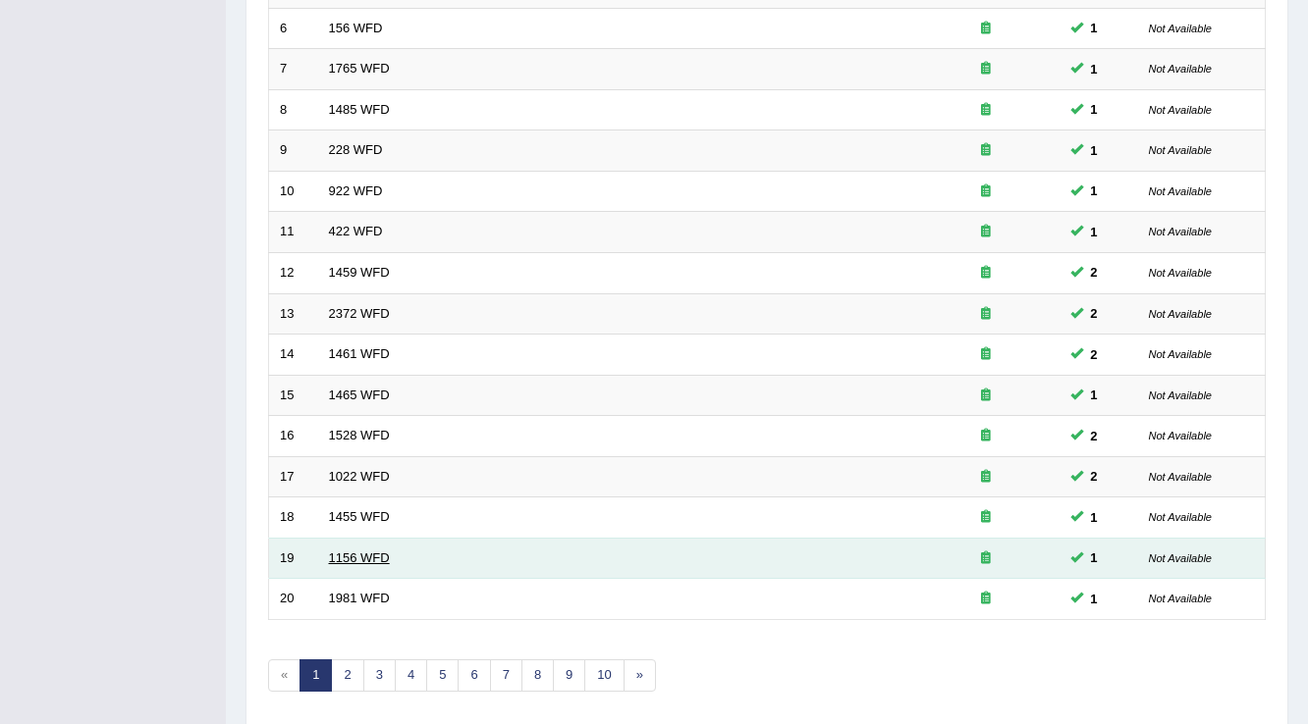
scroll to position [569, 0]
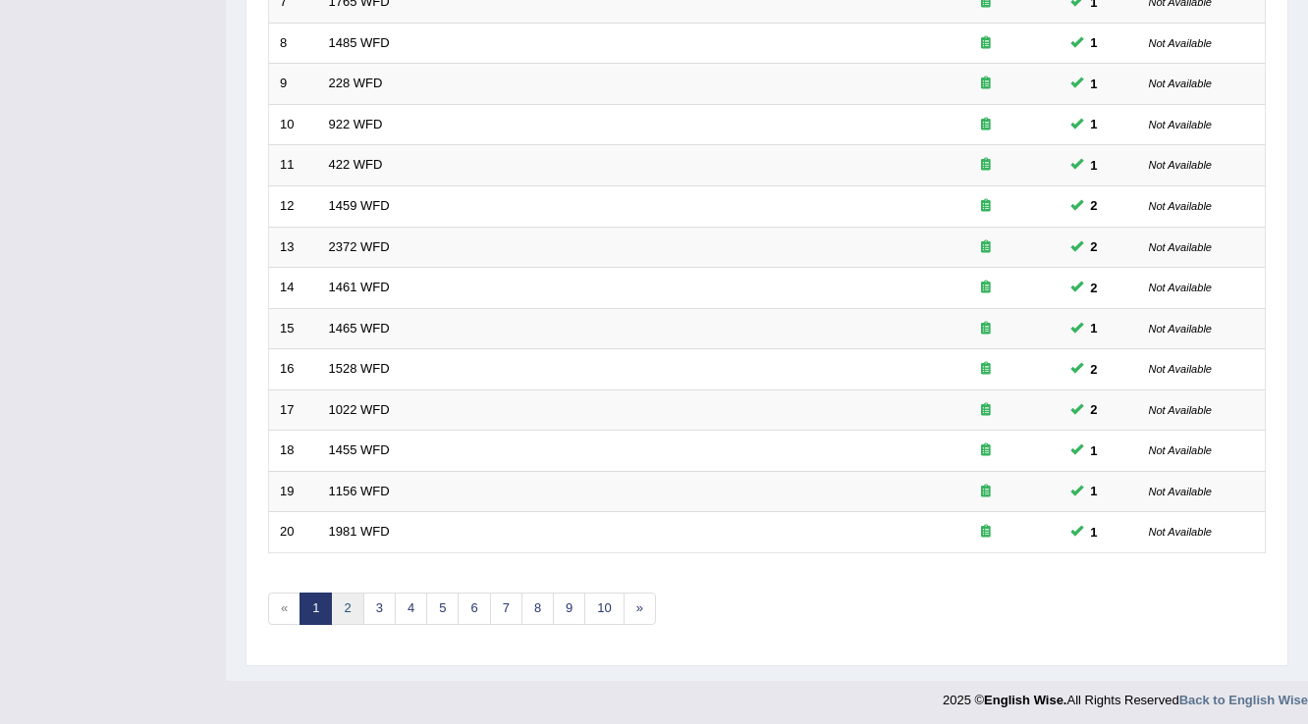
click at [358, 596] on link "2" at bounding box center [347, 609] width 32 height 32
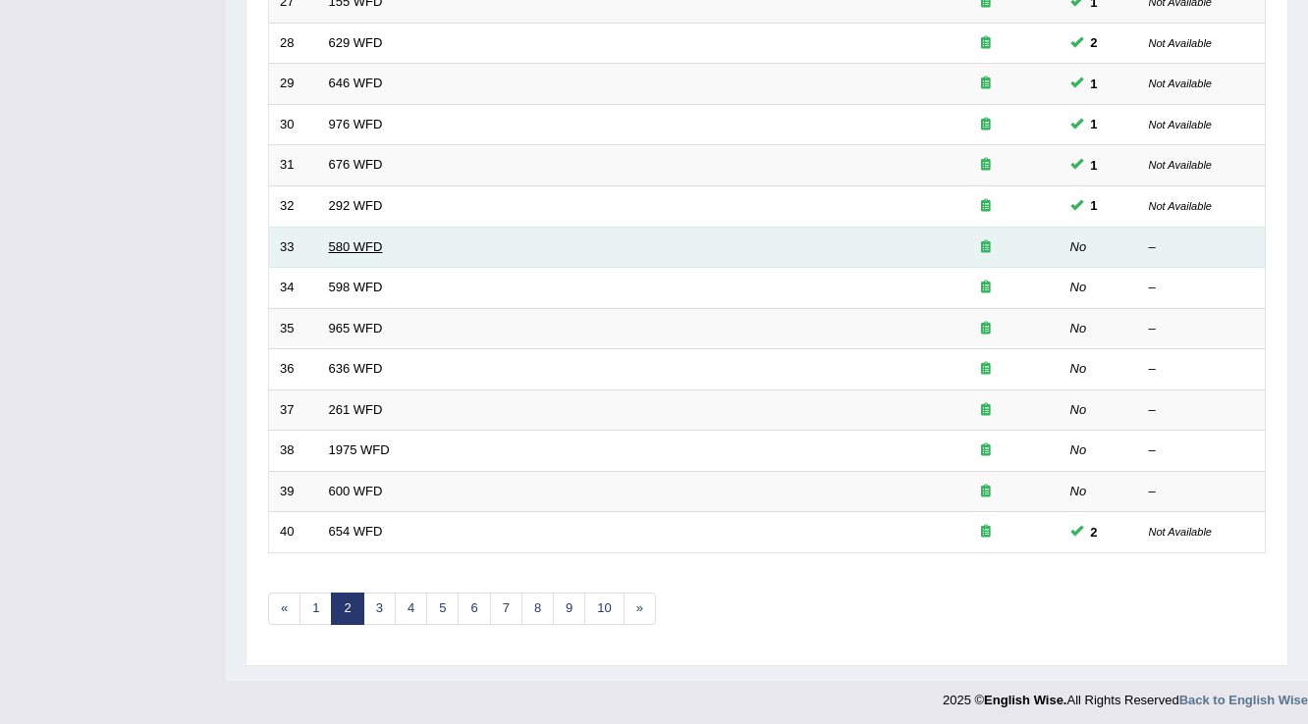
click at [360, 240] on link "580 WFD" at bounding box center [356, 247] width 54 height 15
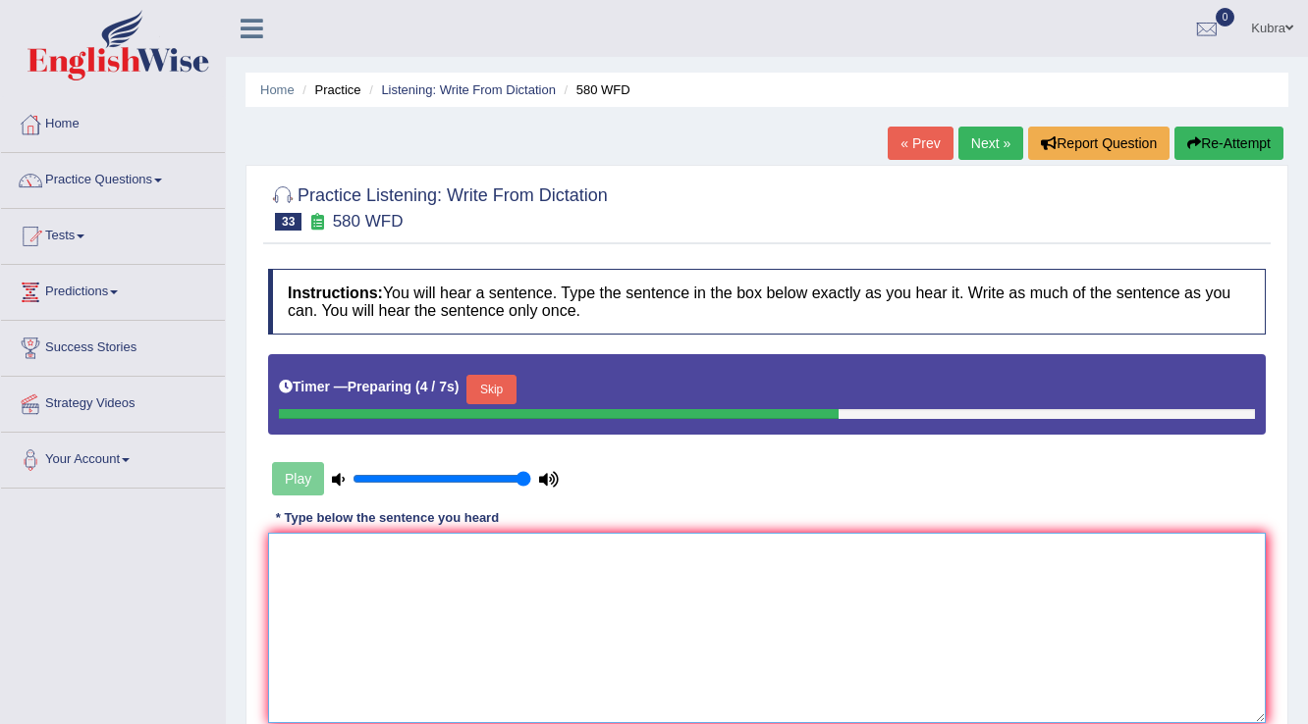
click at [825, 604] on textarea at bounding box center [766, 628] width 997 height 190
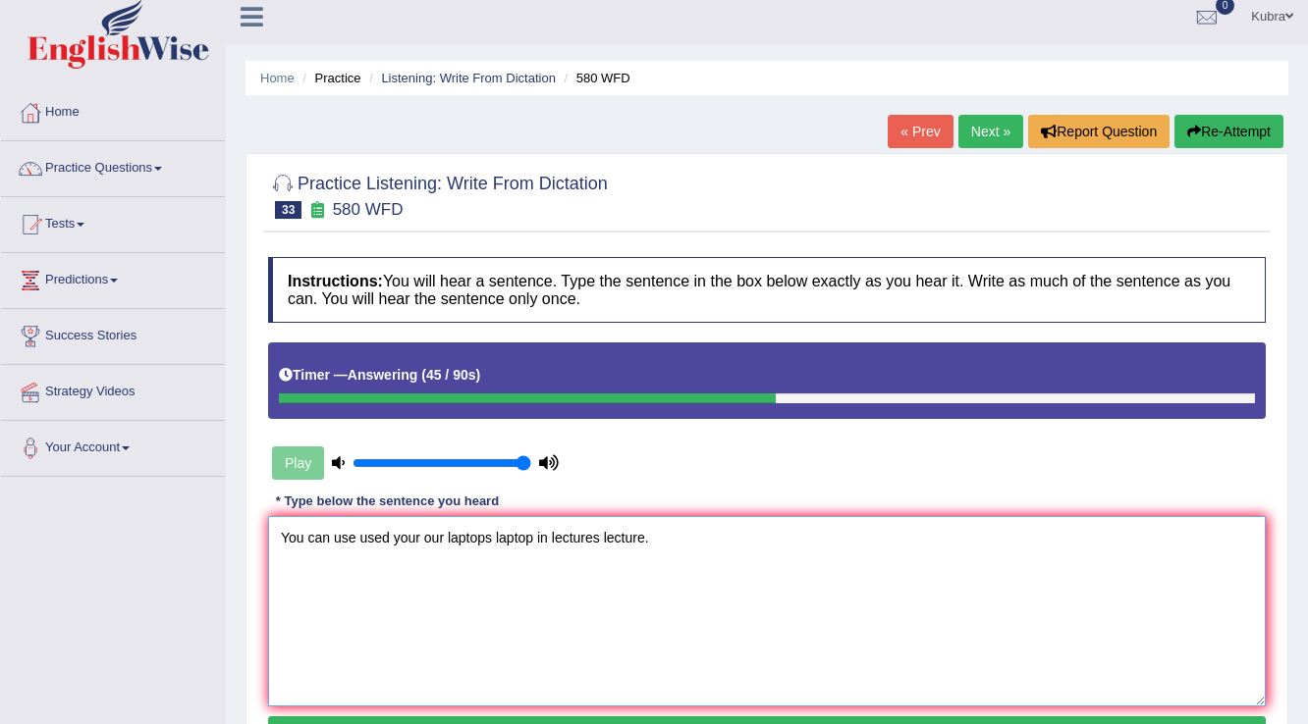
scroll to position [306, 0]
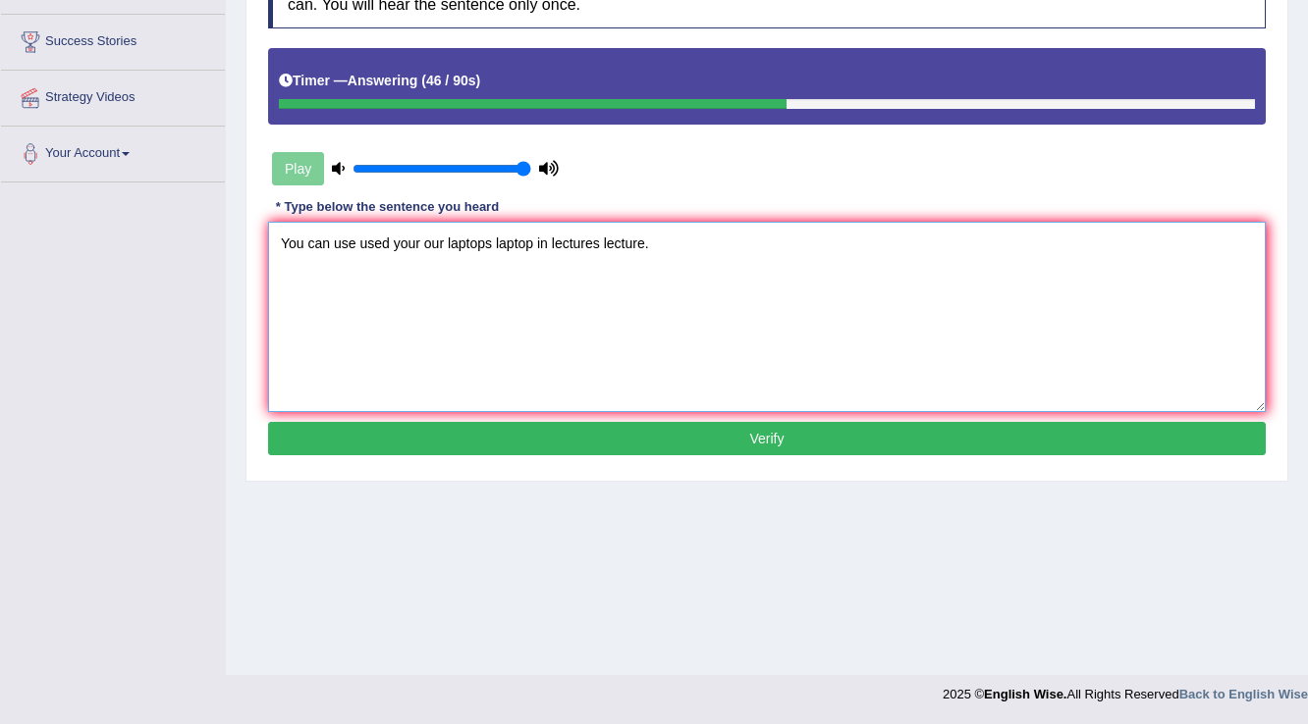
type textarea "You can use used your our laptops laptop in lectures lecture."
click at [771, 422] on button "Verify" at bounding box center [766, 438] width 997 height 33
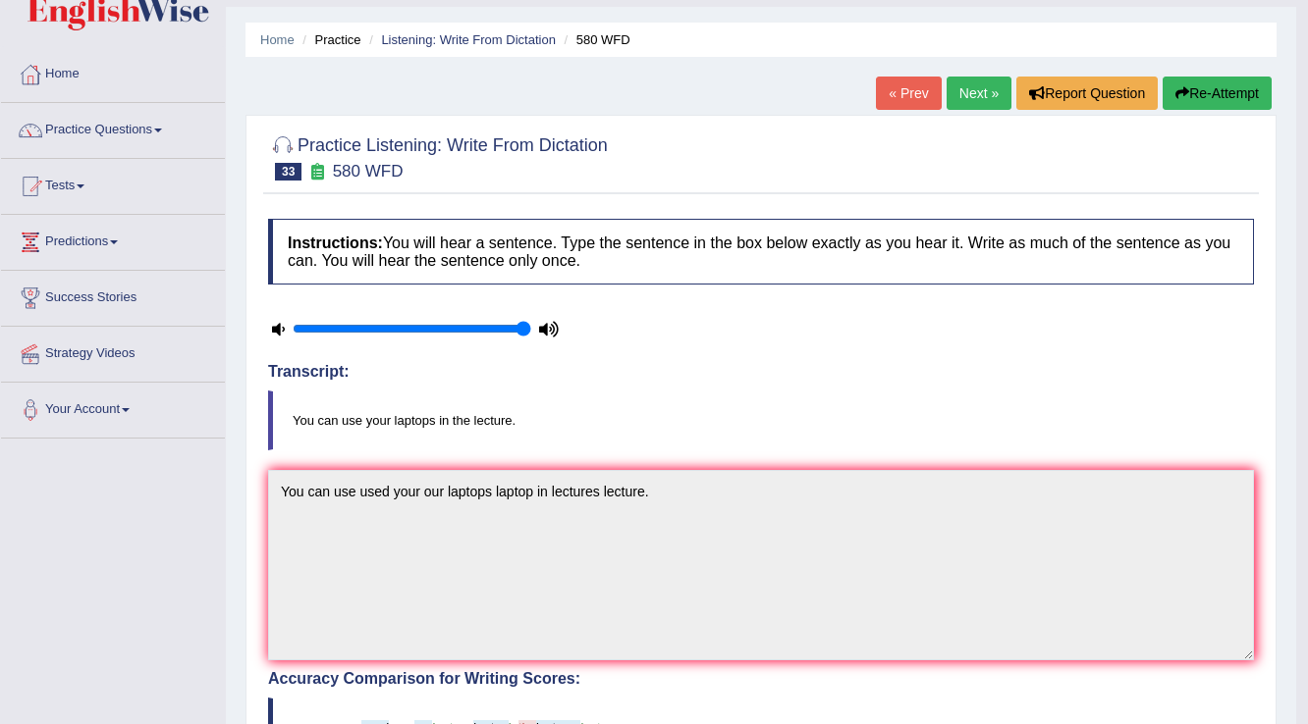
scroll to position [79, 0]
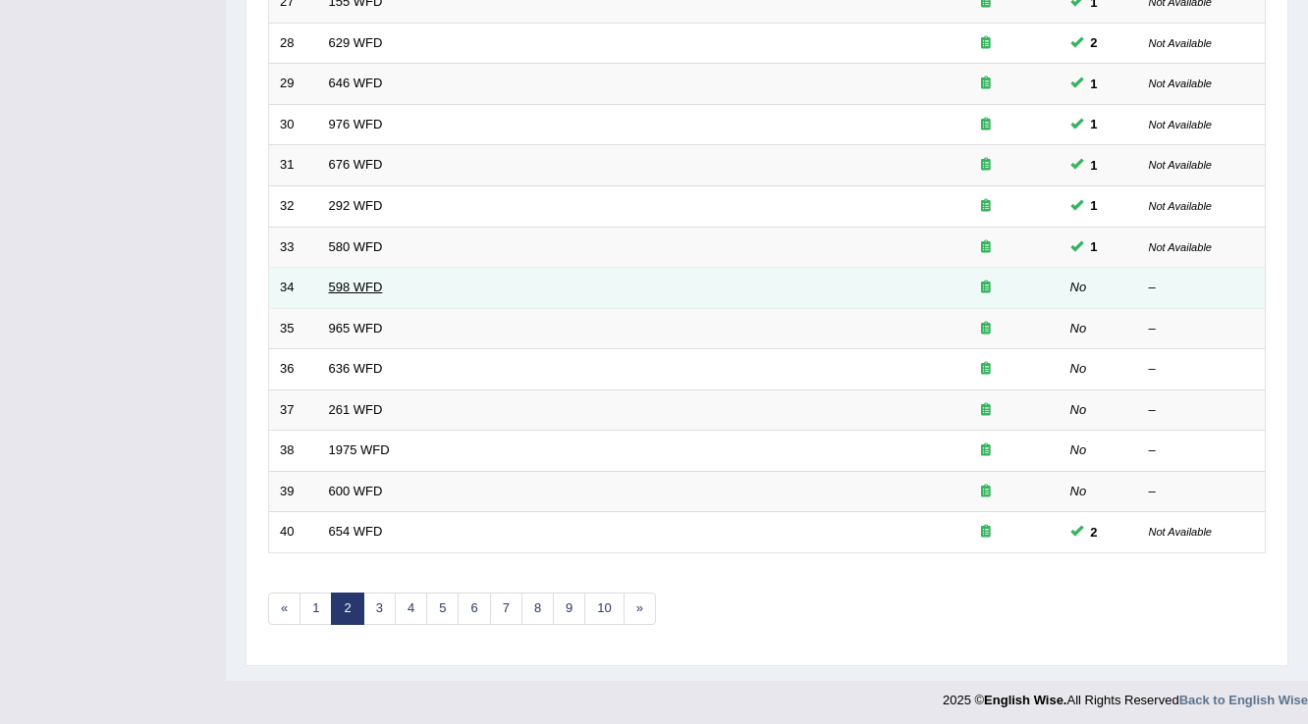
click at [363, 280] on link "598 WFD" at bounding box center [356, 287] width 54 height 15
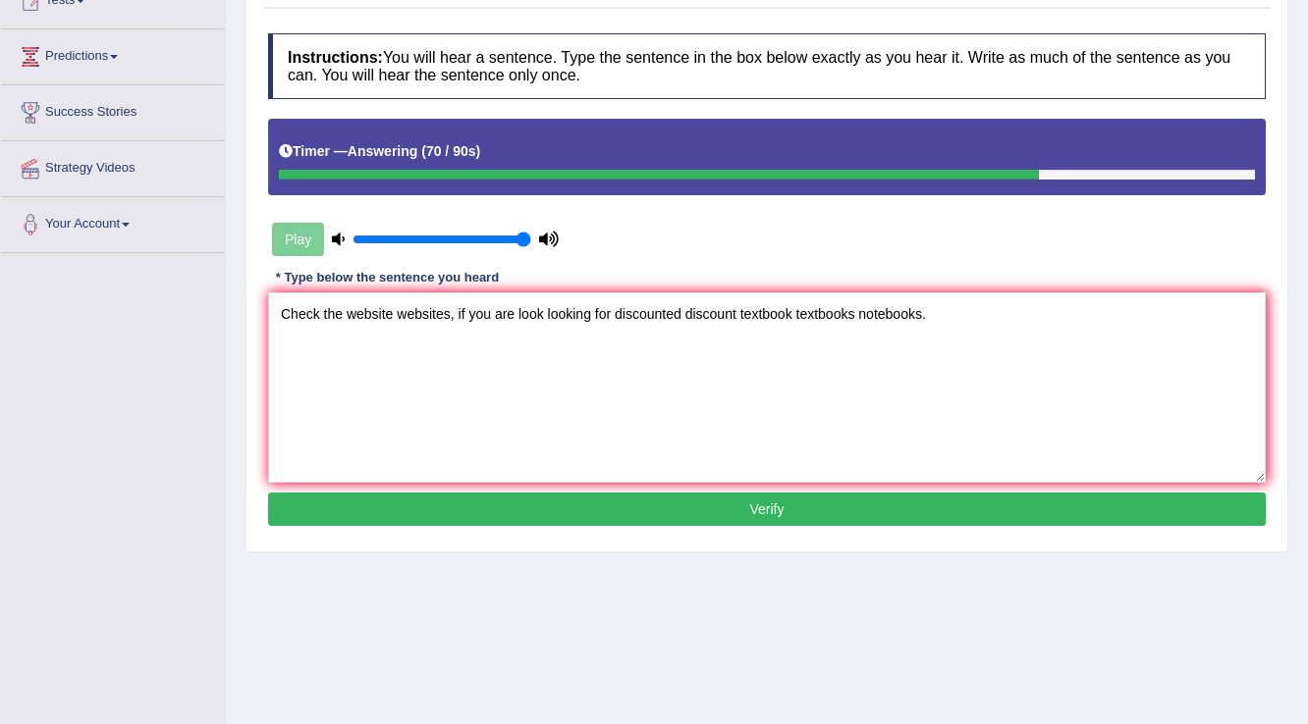
type textarea "Check the website websites, if you are look looking for discounted discount tex…"
drag, startPoint x: 626, startPoint y: 490, endPoint x: 632, endPoint y: 499, distance: 10.6
click at [629, 496] on button "Verify" at bounding box center [766, 509] width 997 height 33
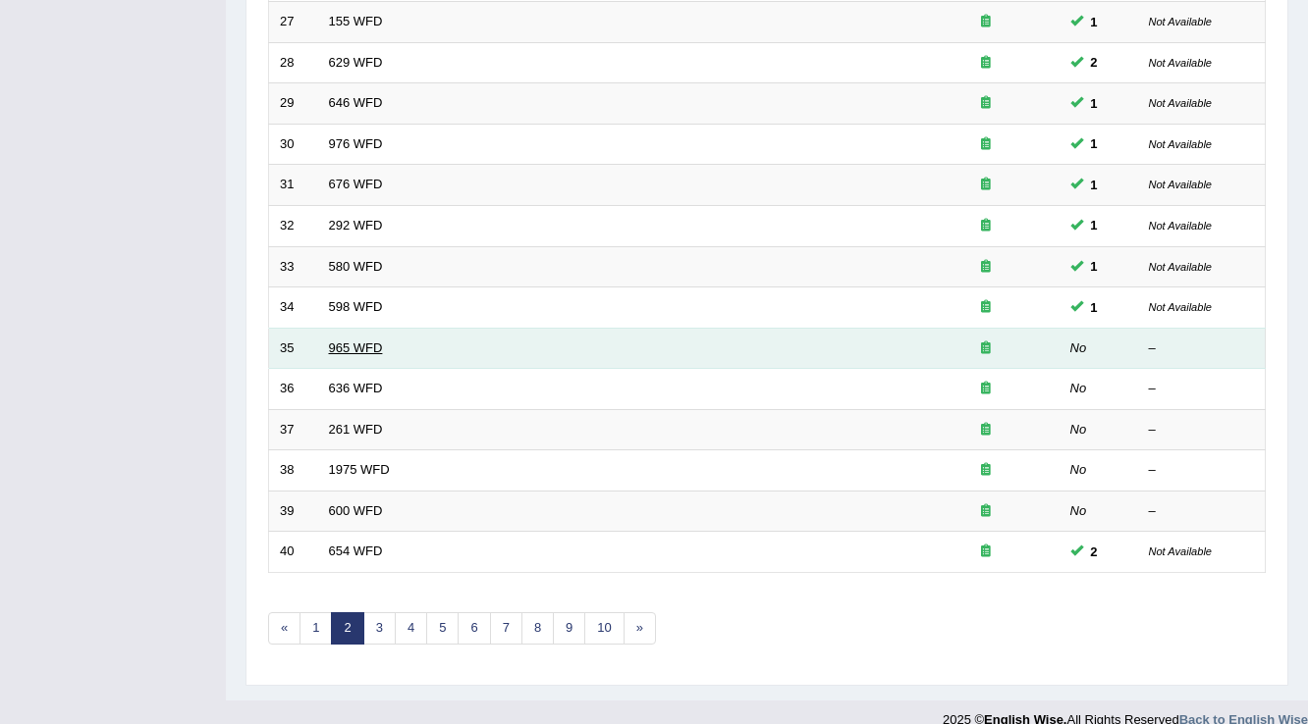
click at [347, 346] on link "965 WFD" at bounding box center [356, 348] width 54 height 15
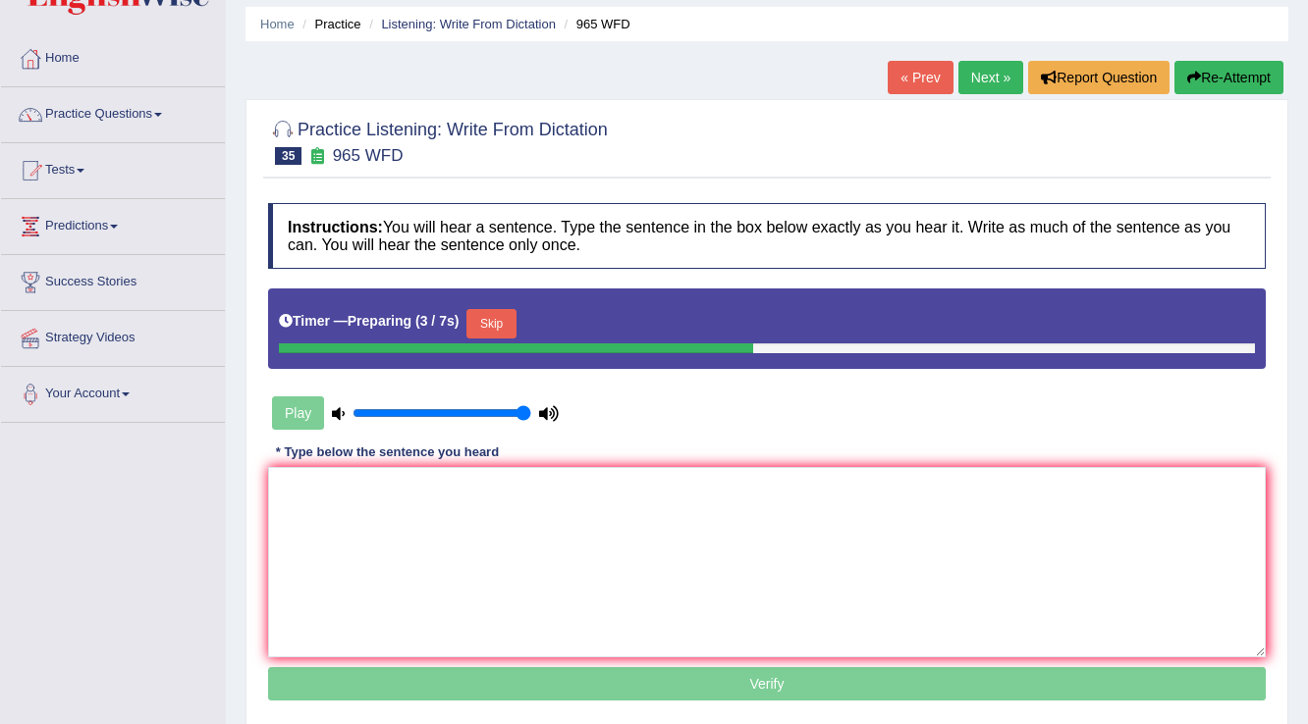
scroll to position [157, 0]
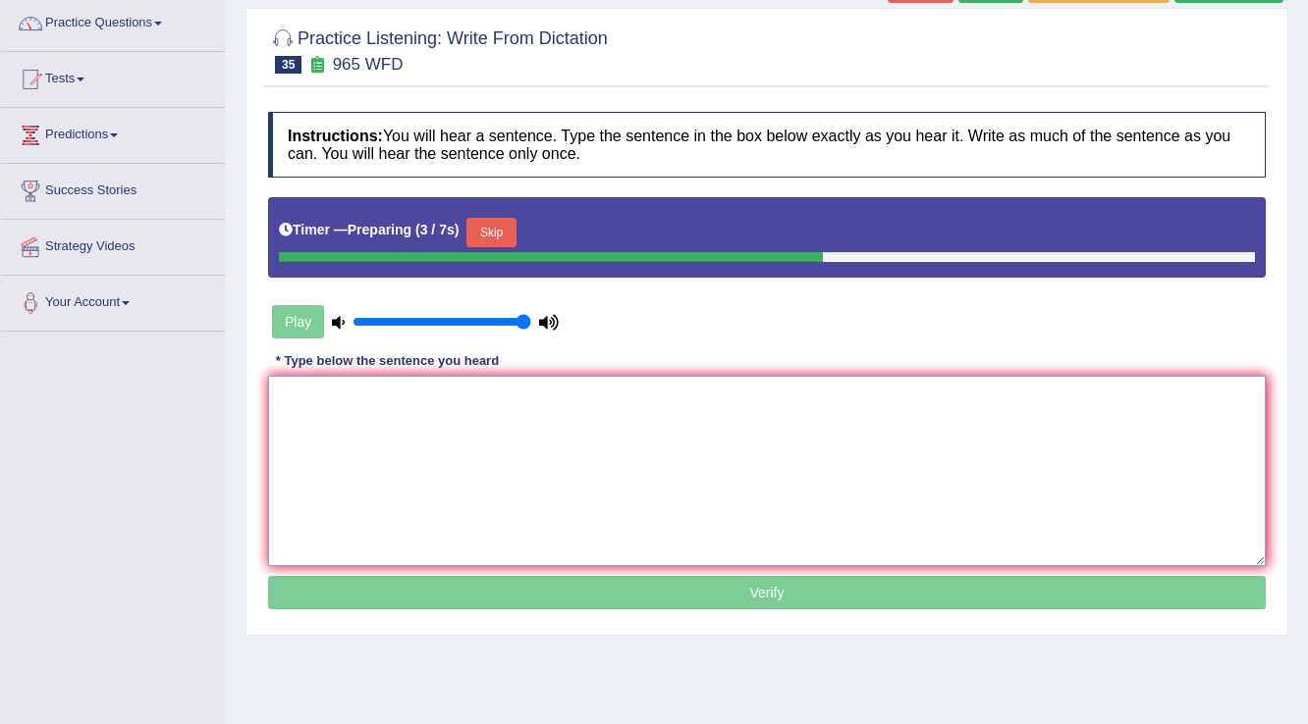
click at [412, 436] on textarea at bounding box center [766, 471] width 997 height 190
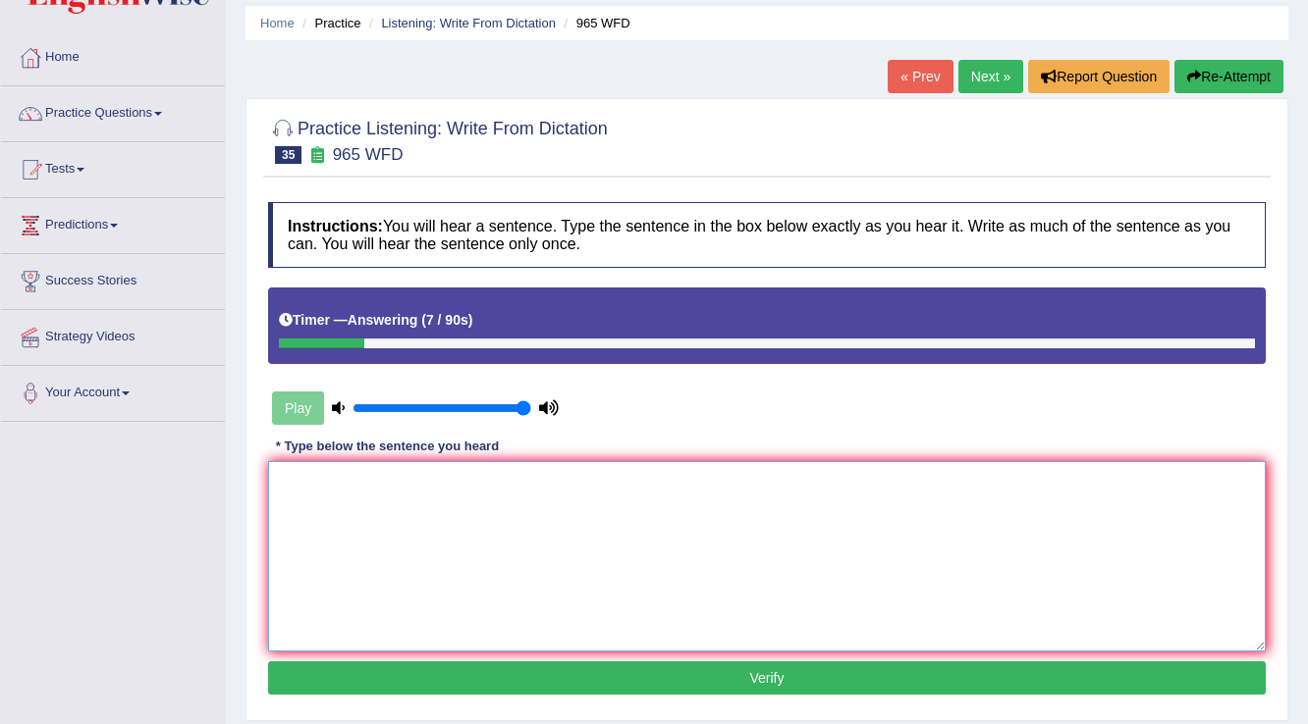
scroll to position [0, 0]
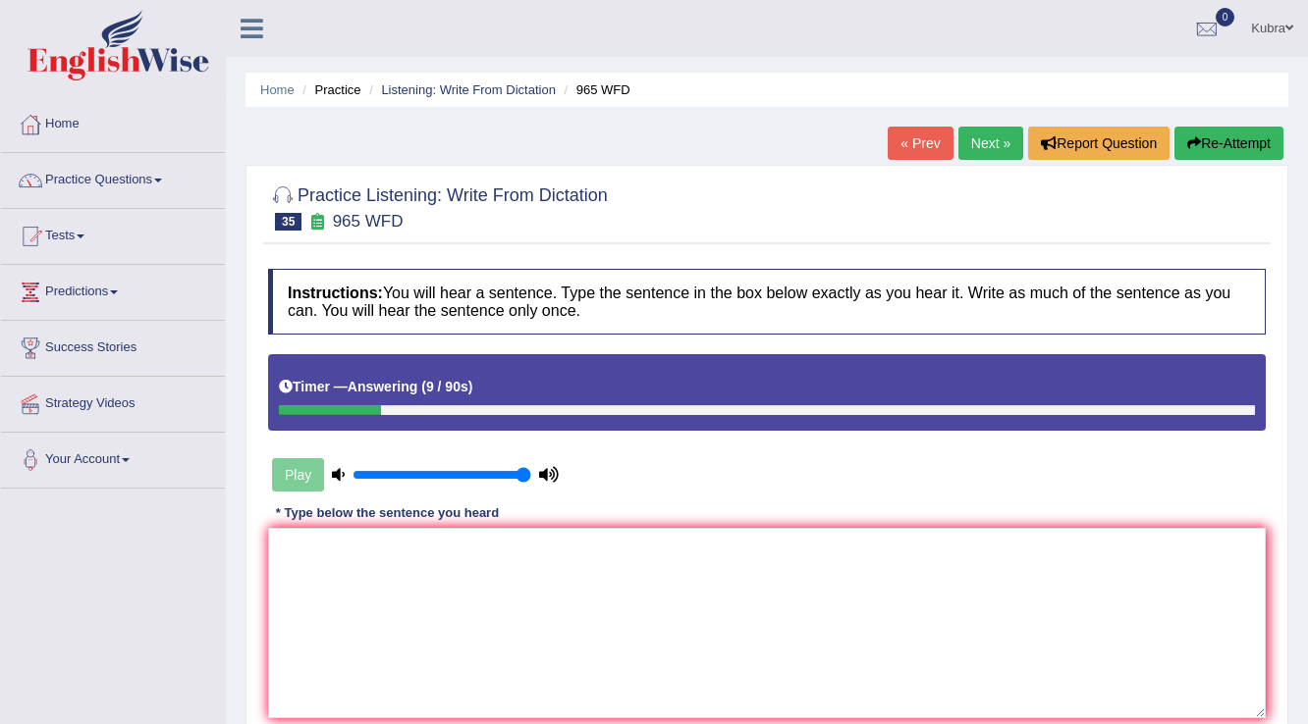
click at [1229, 153] on button "Re-Attempt" at bounding box center [1228, 143] width 109 height 33
click at [883, 561] on textarea at bounding box center [766, 623] width 997 height 190
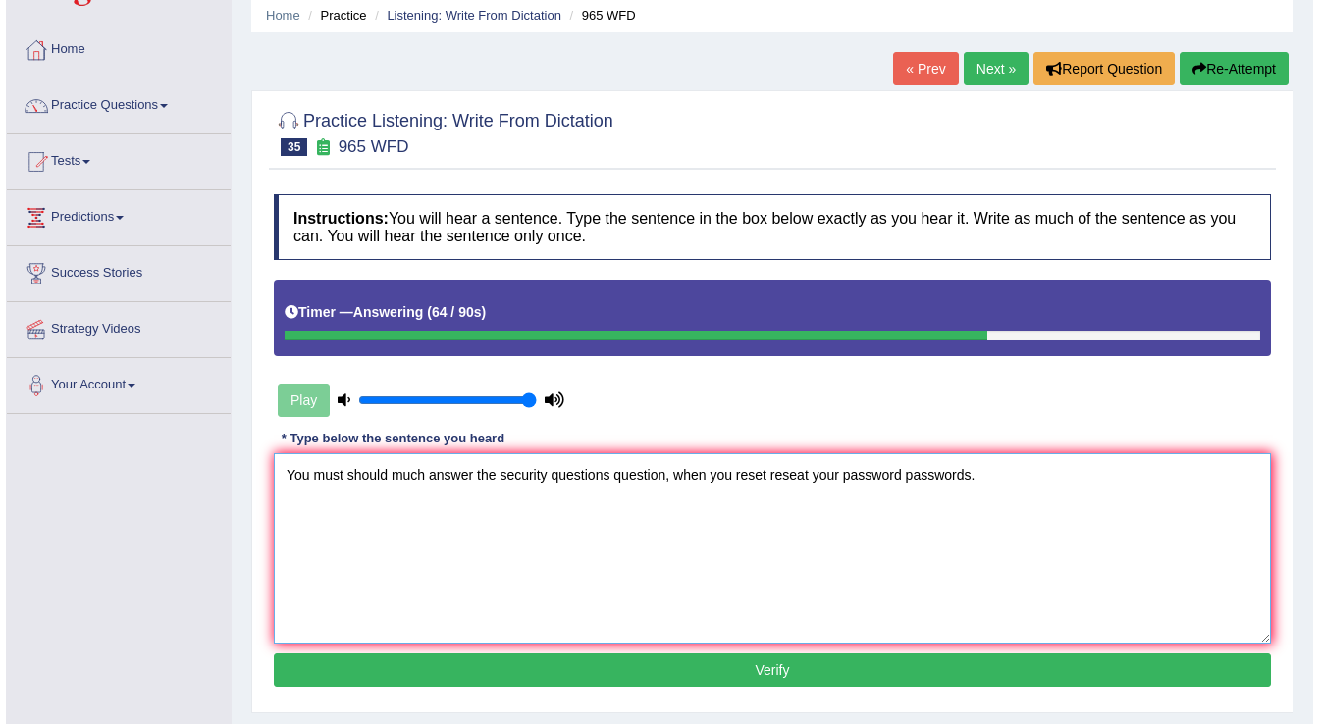
scroll to position [236, 0]
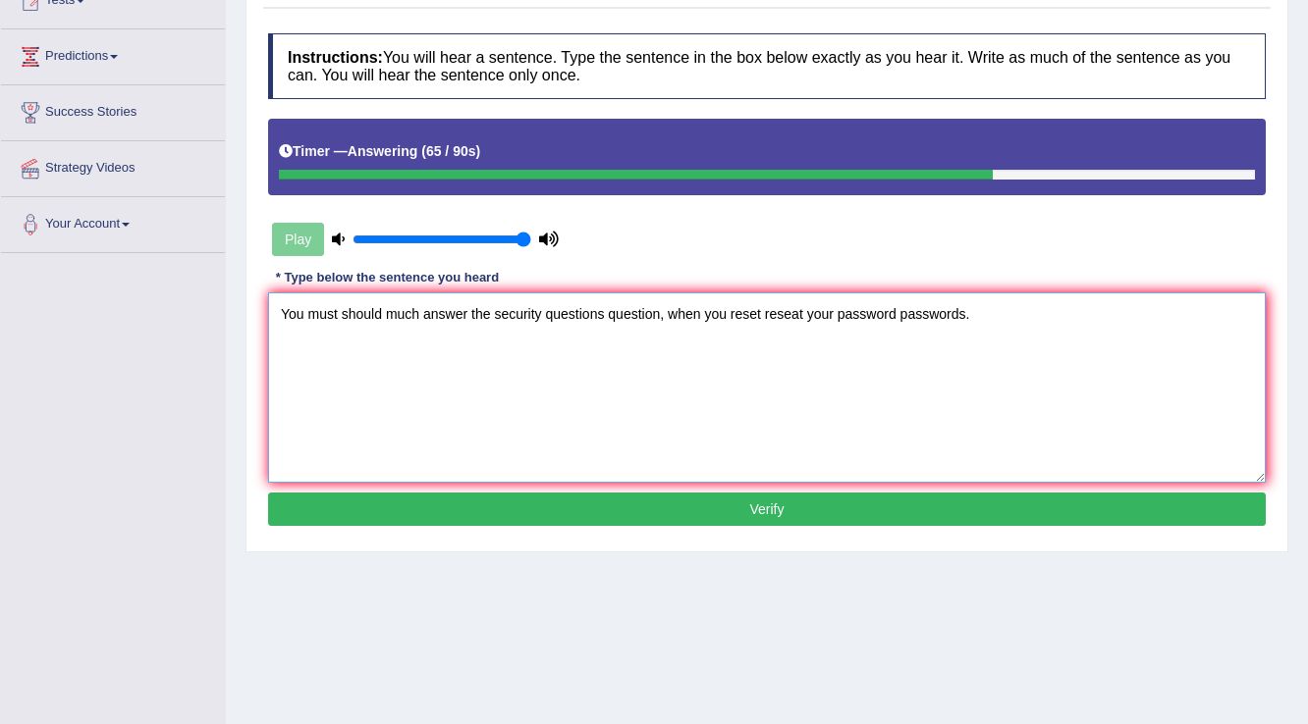
type textarea "You must should much answer the security questions question, when you reset res…"
click at [906, 496] on button "Verify" at bounding box center [766, 509] width 997 height 33
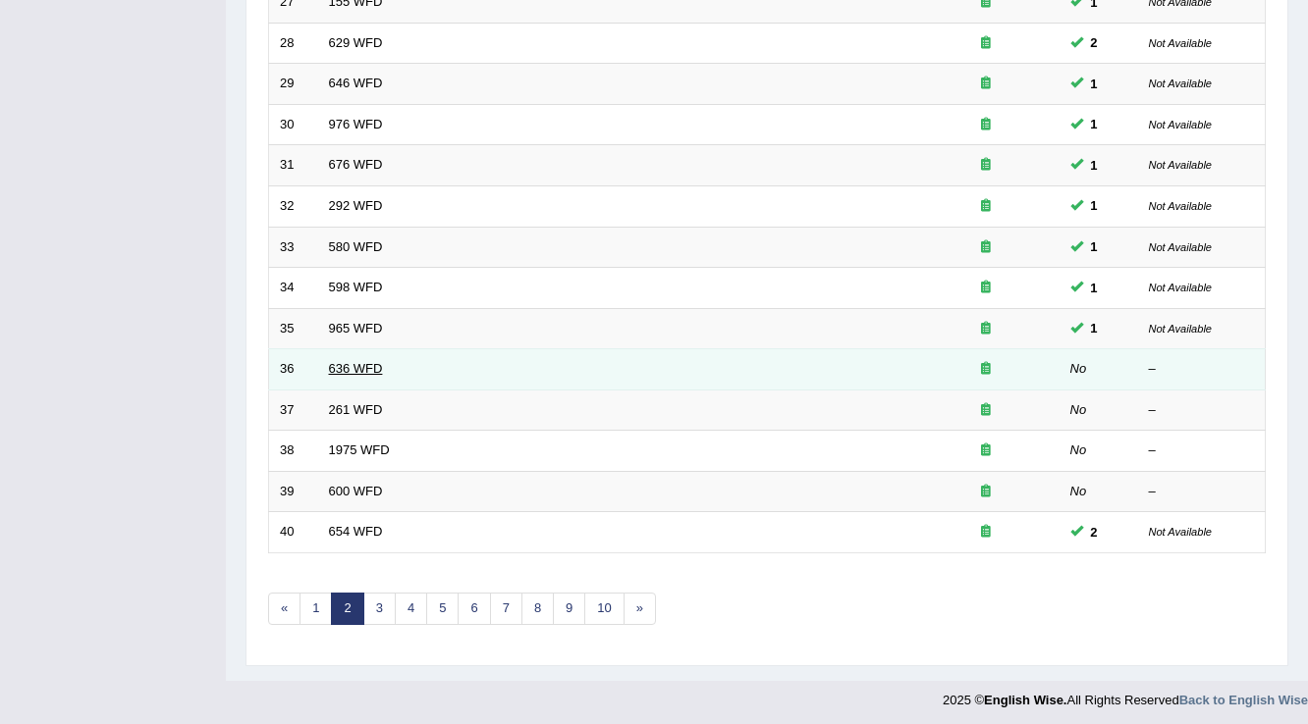
click at [357, 368] on link "636 WFD" at bounding box center [356, 368] width 54 height 15
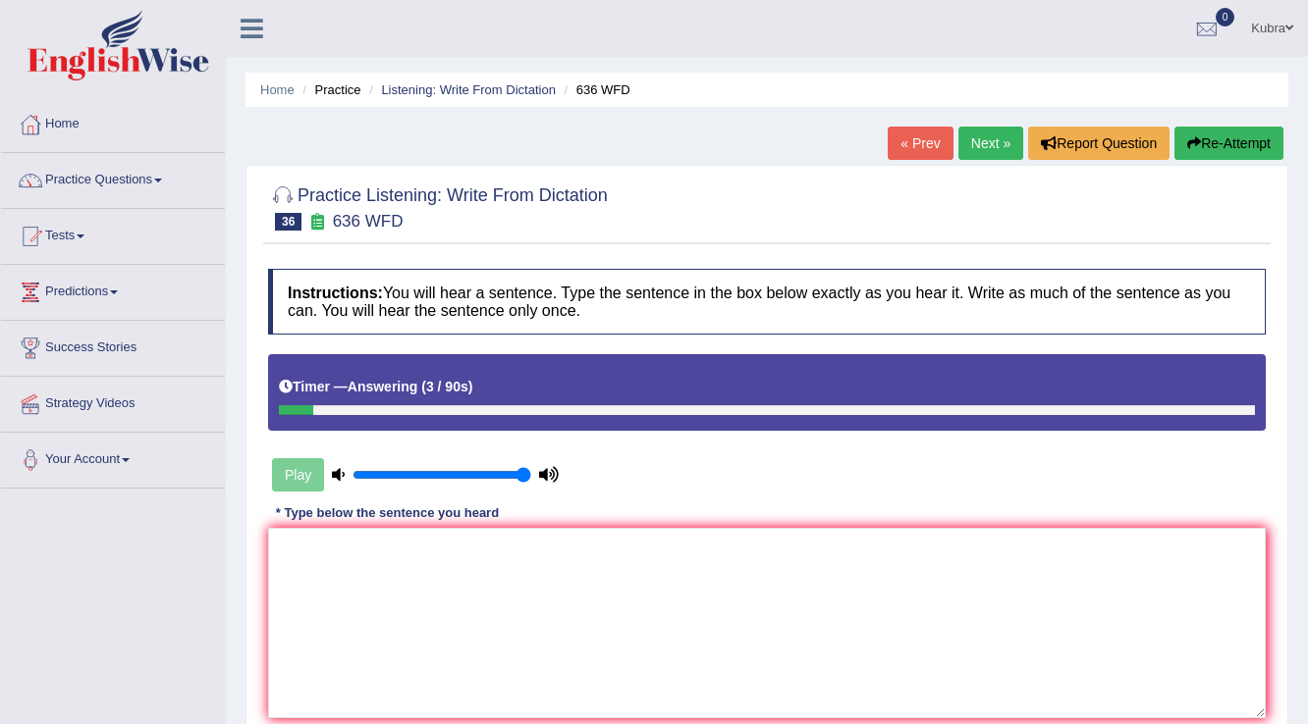
click at [1241, 156] on button "Re-Attempt" at bounding box center [1228, 143] width 109 height 33
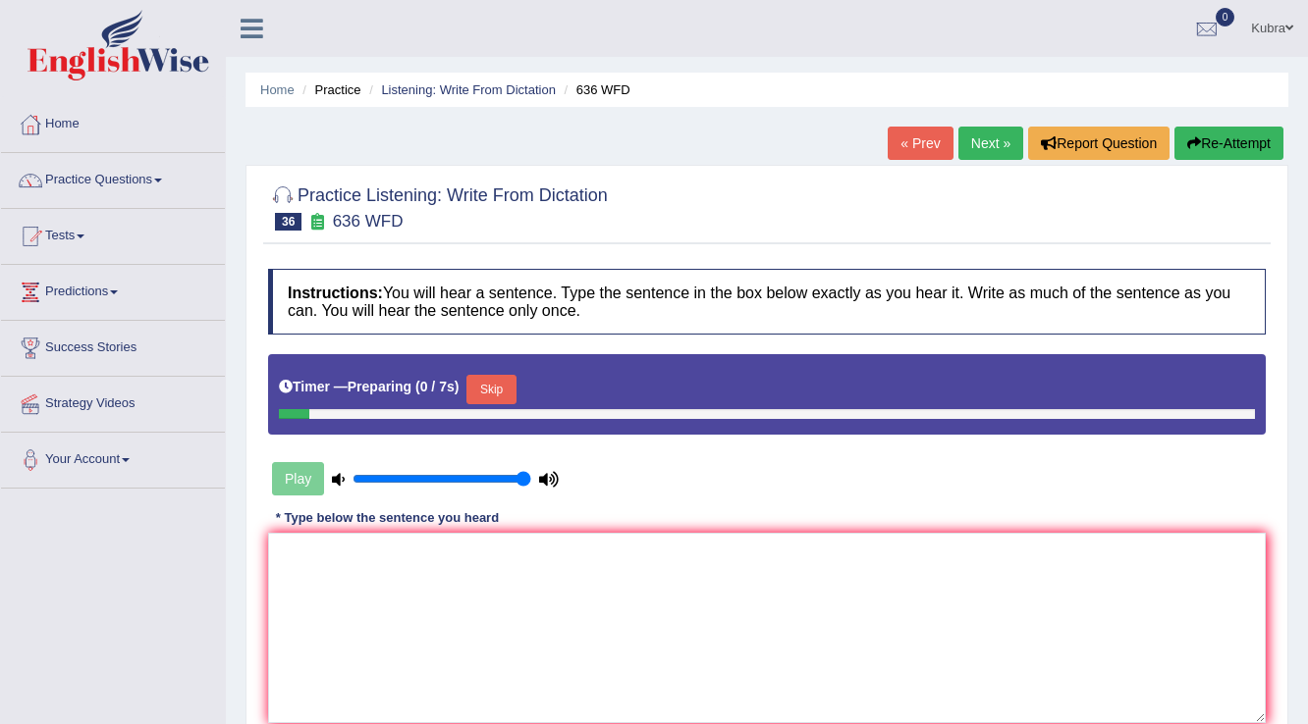
click at [487, 397] on button "Skip" at bounding box center [490, 389] width 49 height 29
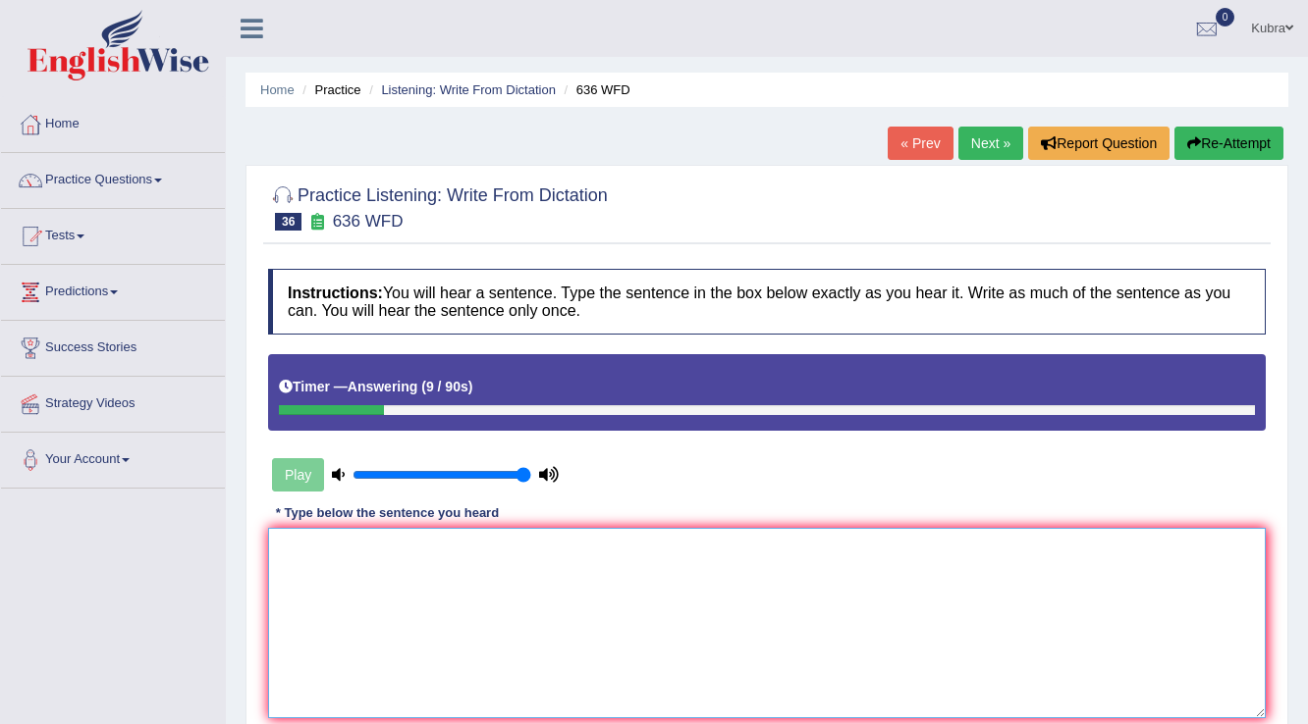
click at [555, 551] on textarea at bounding box center [766, 623] width 997 height 190
click at [1198, 149] on button "Re-Attempt" at bounding box center [1228, 143] width 109 height 33
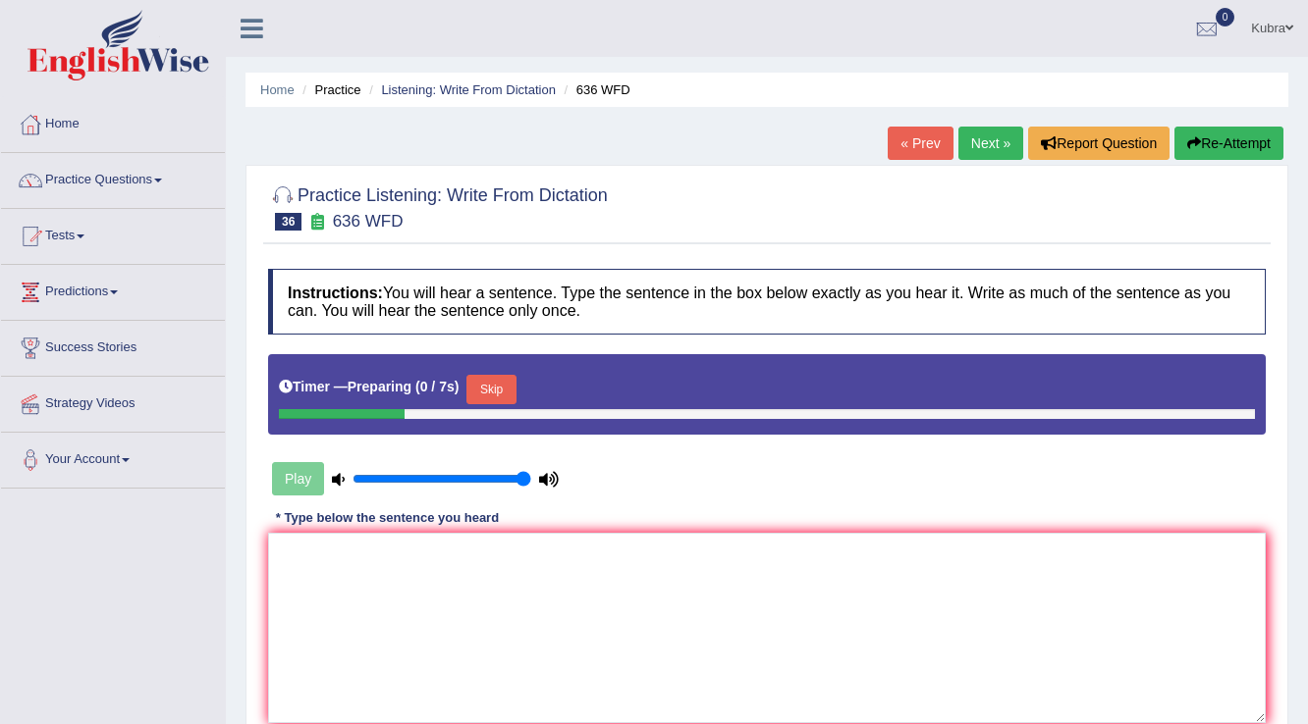
click at [505, 395] on button "Skip" at bounding box center [490, 389] width 49 height 29
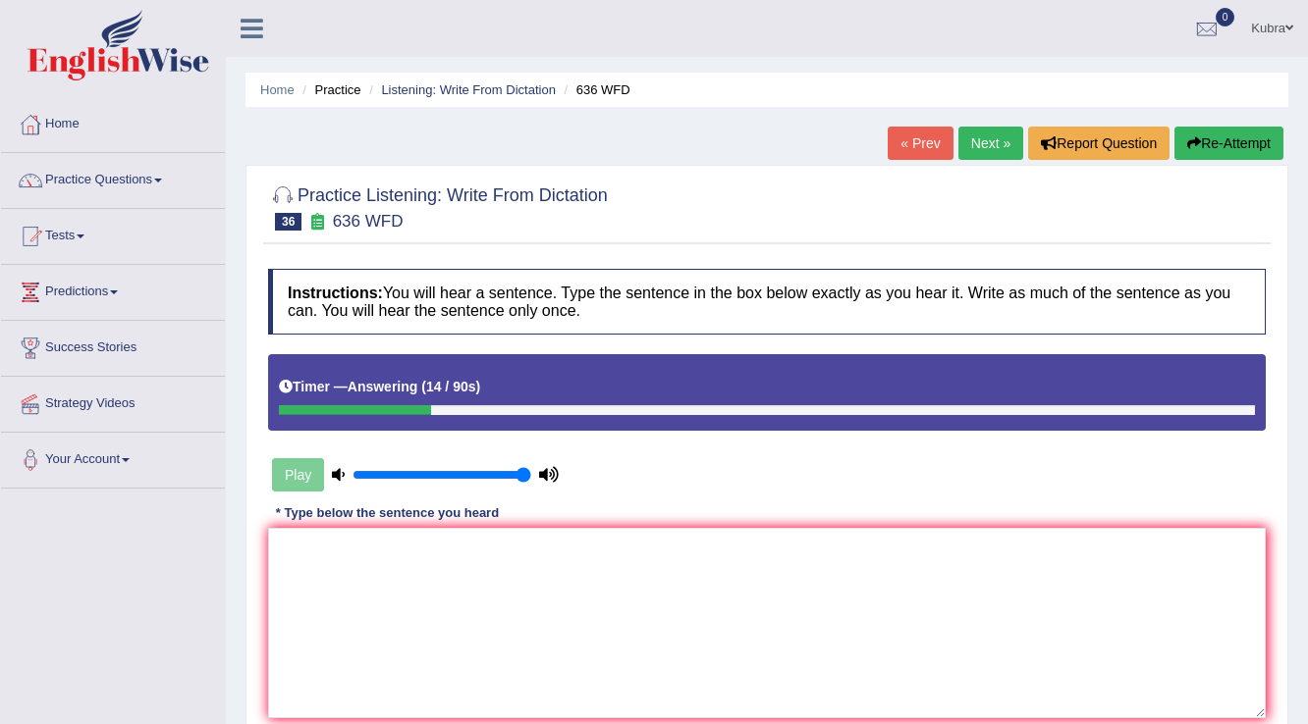
click at [1249, 137] on button "Re-Attempt" at bounding box center [1228, 143] width 109 height 33
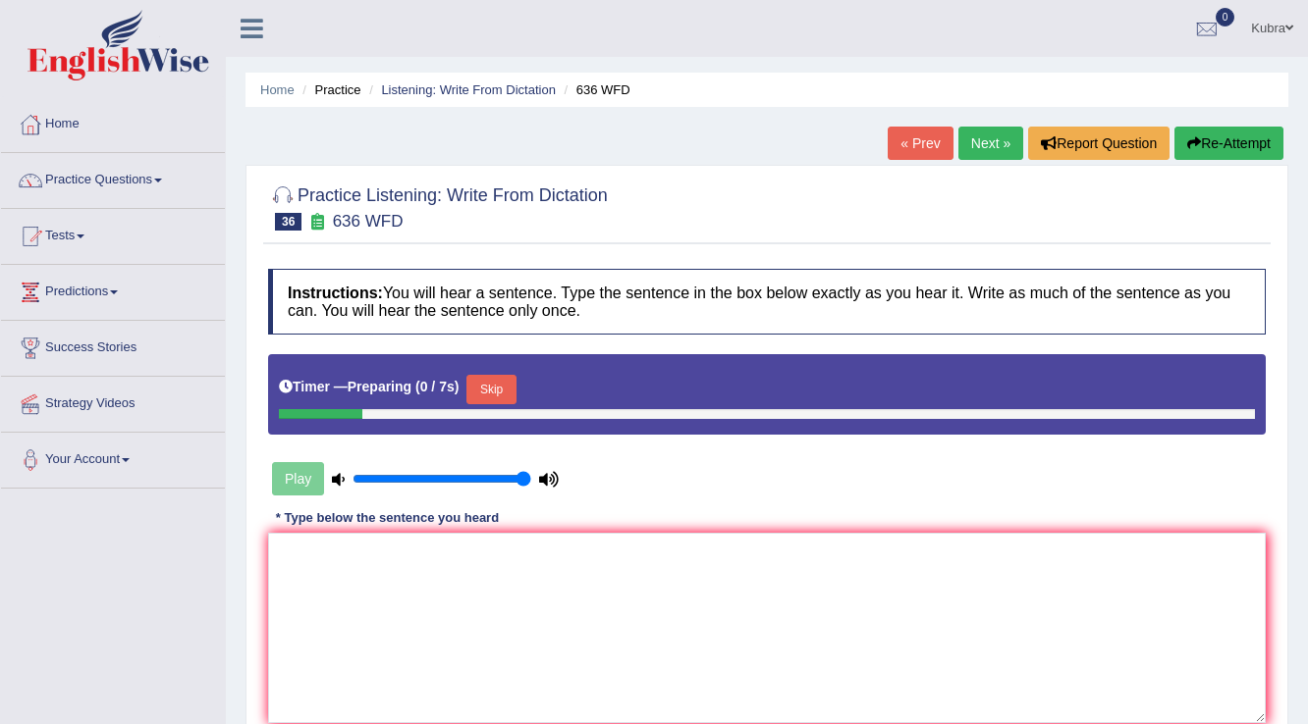
click at [499, 394] on button "Skip" at bounding box center [490, 389] width 49 height 29
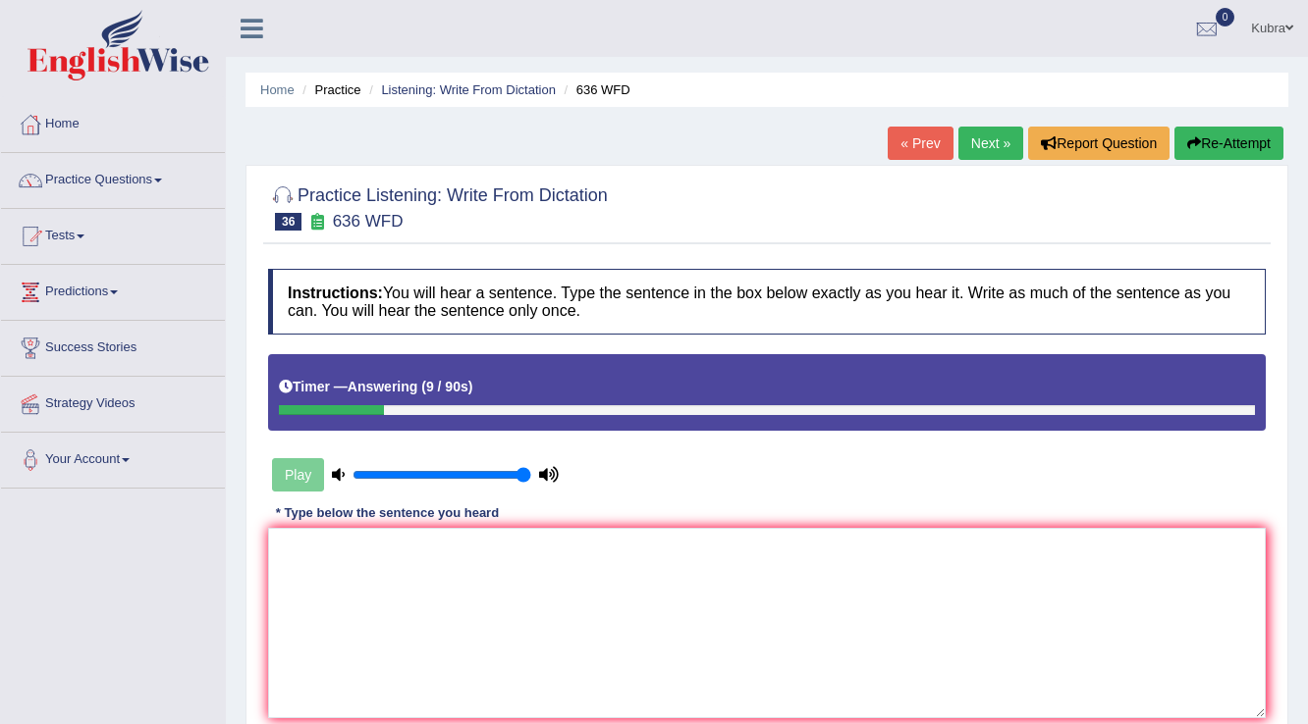
click at [1261, 134] on button "Re-Attempt" at bounding box center [1228, 143] width 109 height 33
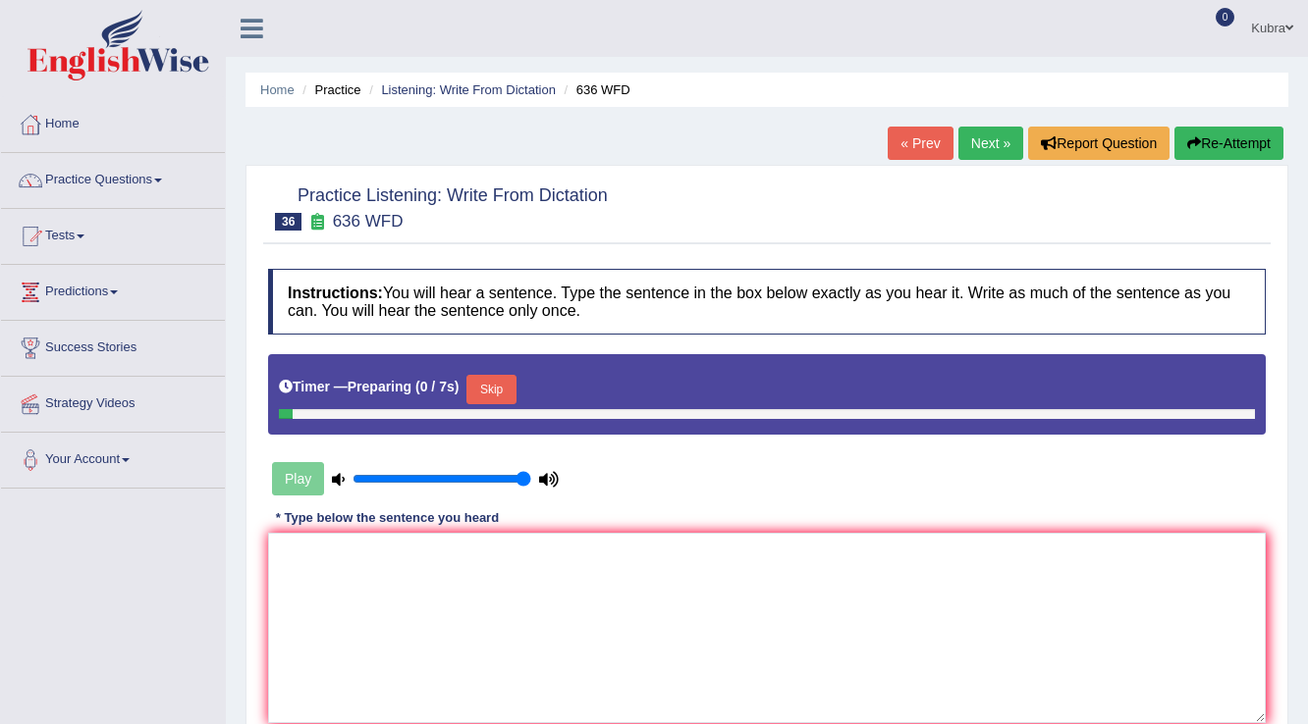
click at [501, 396] on button "Skip" at bounding box center [490, 389] width 49 height 29
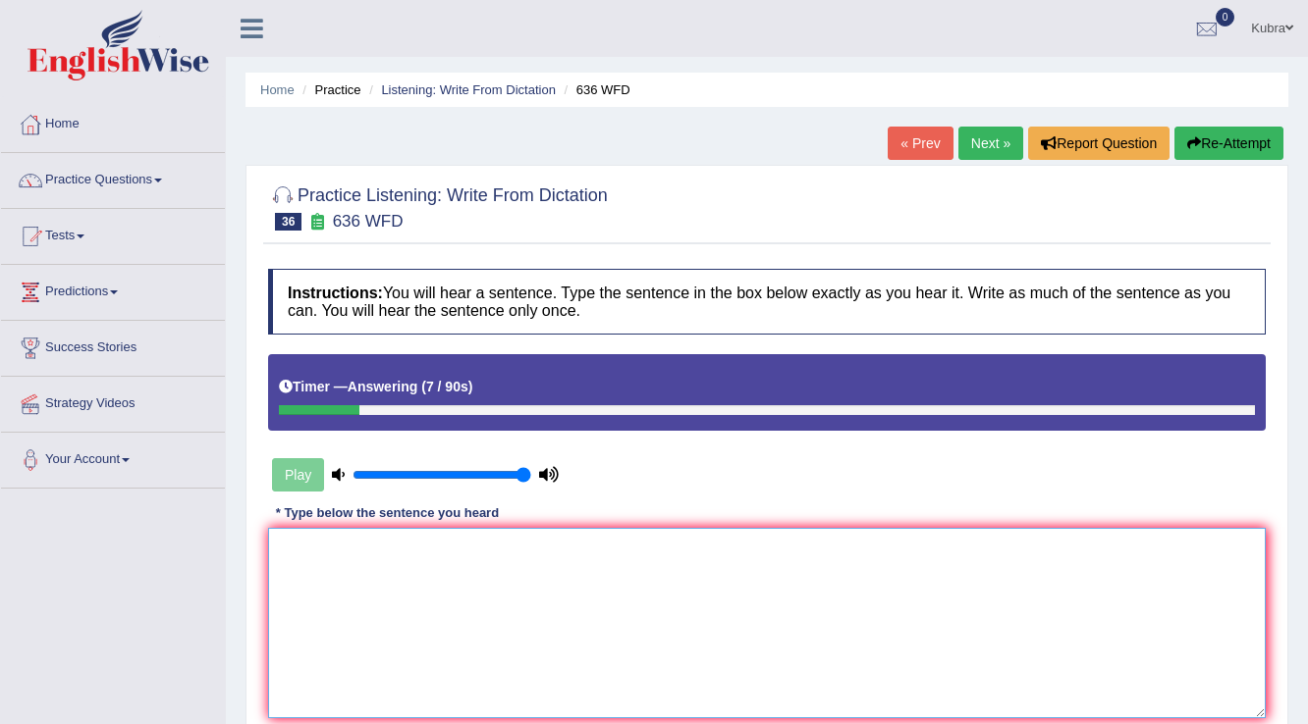
click at [526, 554] on textarea at bounding box center [766, 623] width 997 height 190
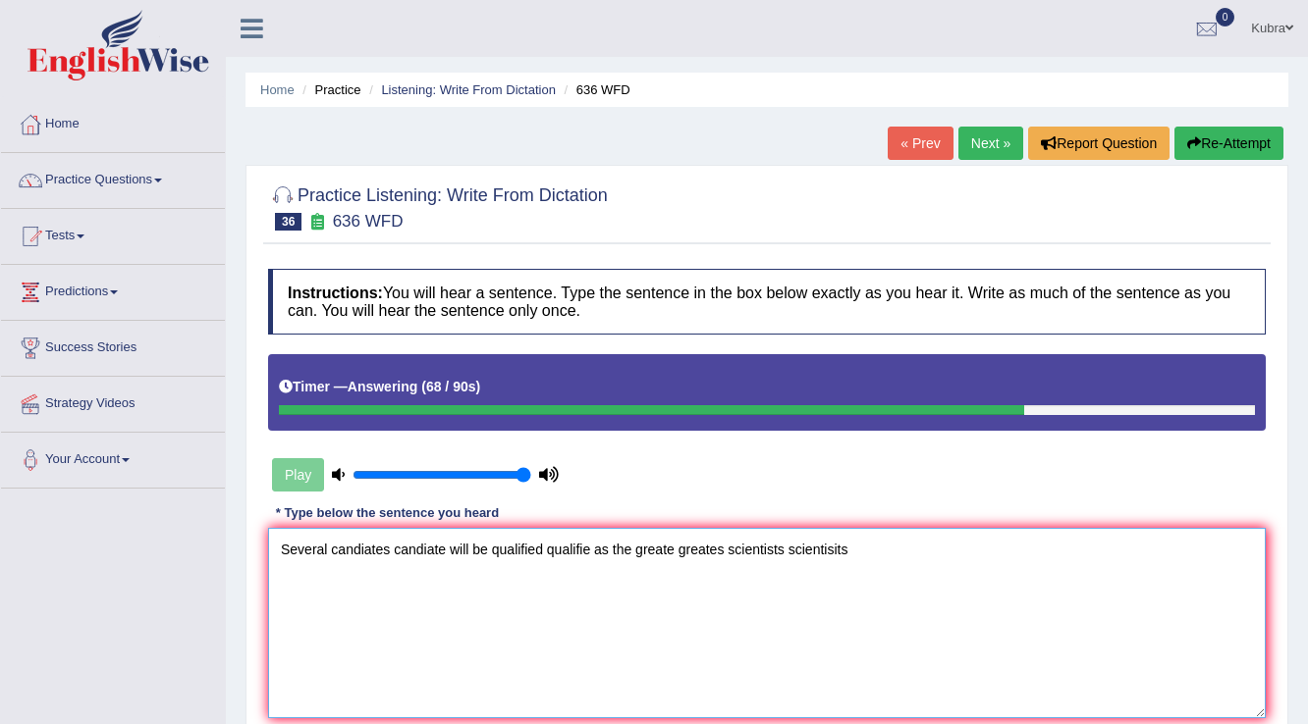
click at [632, 550] on textarea "Several candiates candiate will be qualified qualifie as the greate greates sci…" at bounding box center [766, 623] width 997 height 190
click at [891, 546] on textarea "Several candiates candiate will be qualified qualifie as the a greate greates s…" at bounding box center [766, 623] width 997 height 190
click at [865, 549] on textarea "Several candiates candiate will be qualified qualifie as the a greate greates s…" at bounding box center [766, 623] width 997 height 190
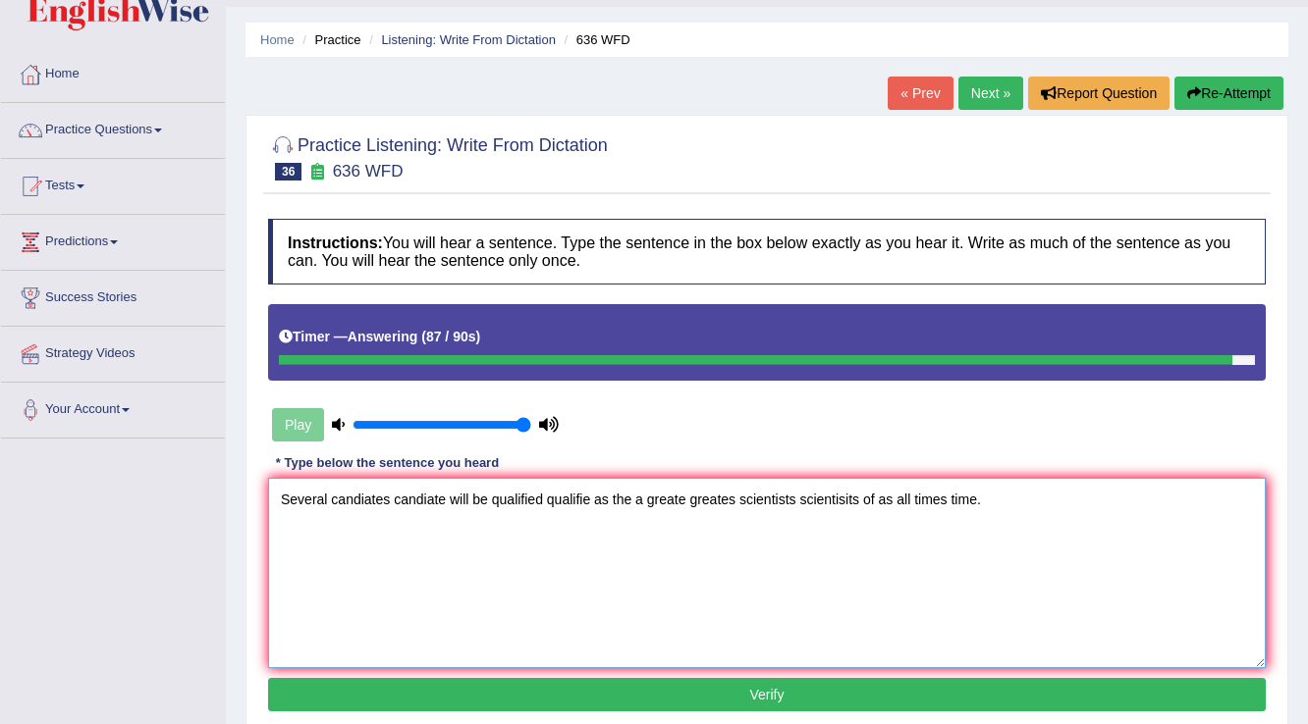
scroll to position [79, 0]
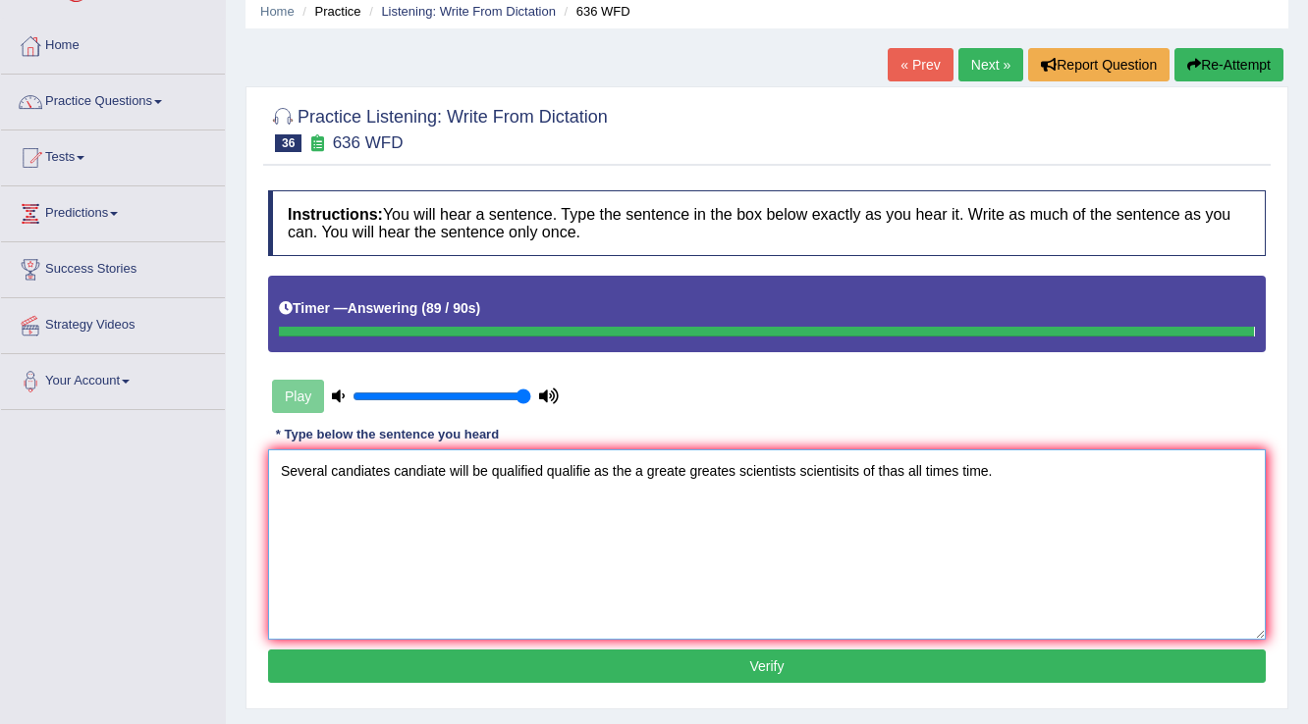
type textarea "Several candiates candiate will be qualified qualifie as the a greate greates s…"
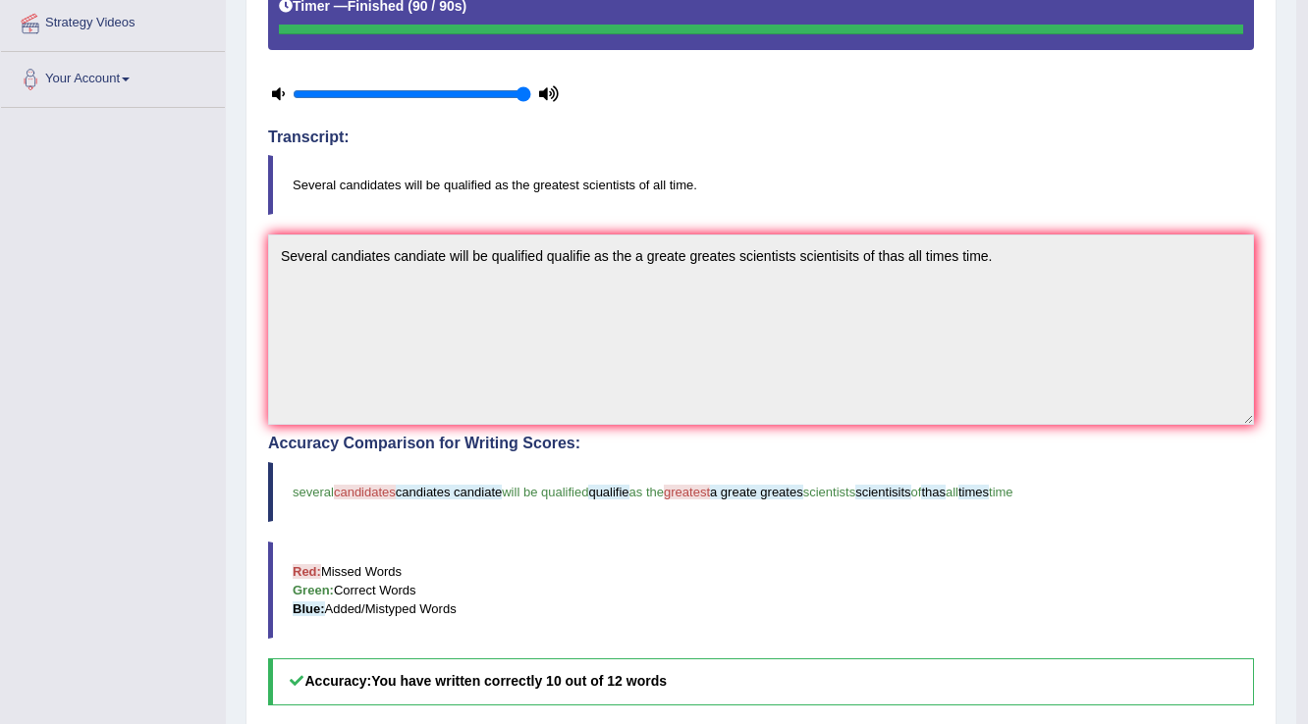
scroll to position [0, 0]
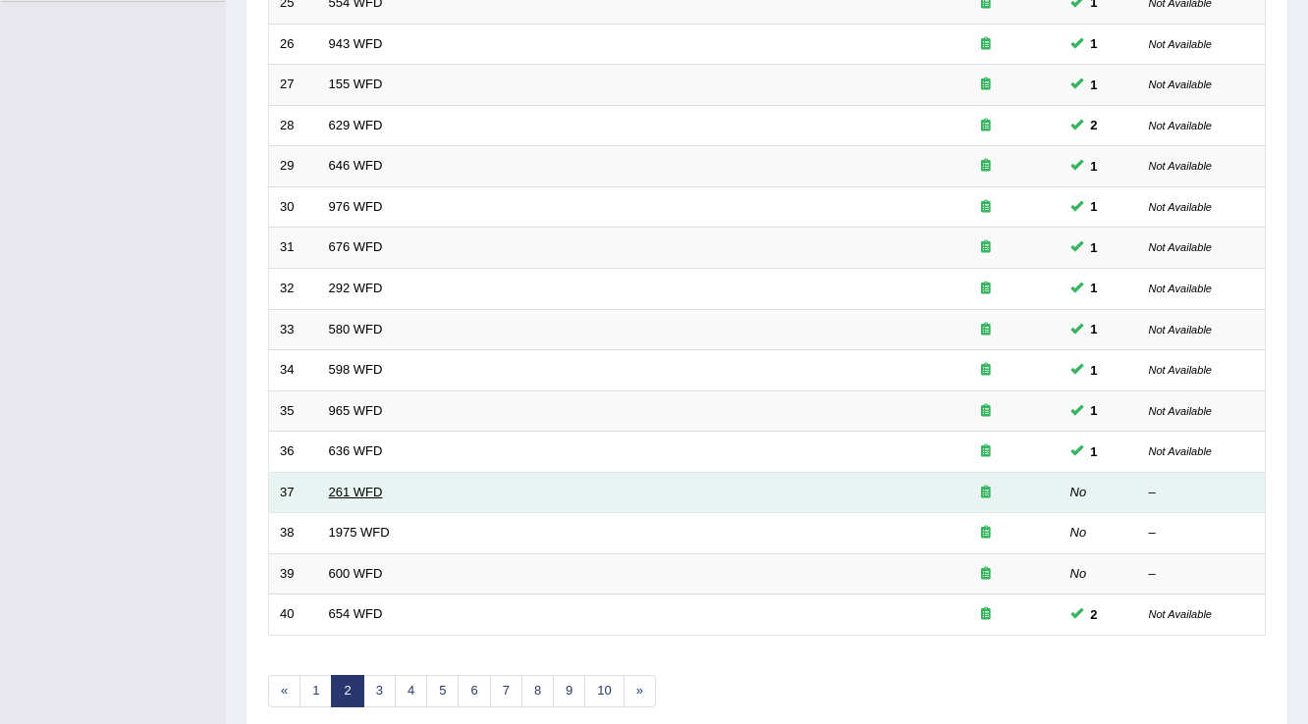
click at [339, 485] on link "261 WFD" at bounding box center [356, 492] width 54 height 15
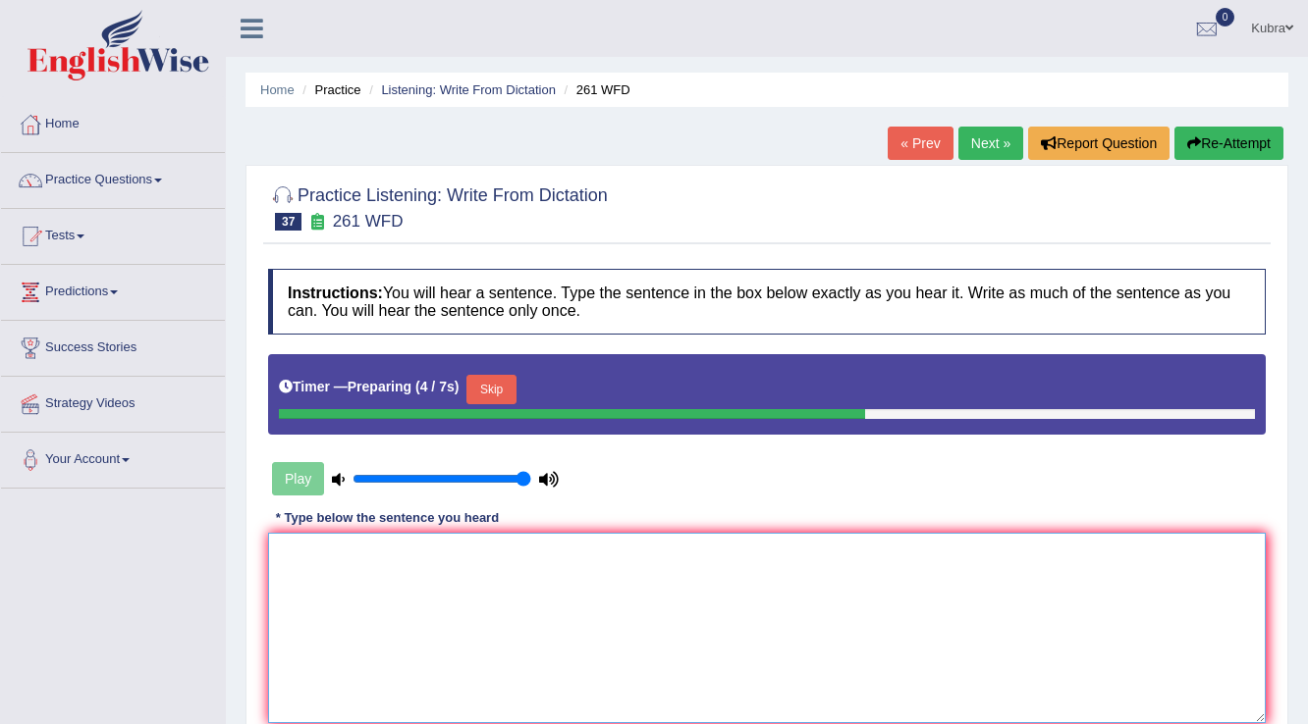
drag, startPoint x: 444, startPoint y: 609, endPoint x: 466, endPoint y: 608, distance: 22.6
click at [449, 609] on textarea at bounding box center [766, 628] width 997 height 190
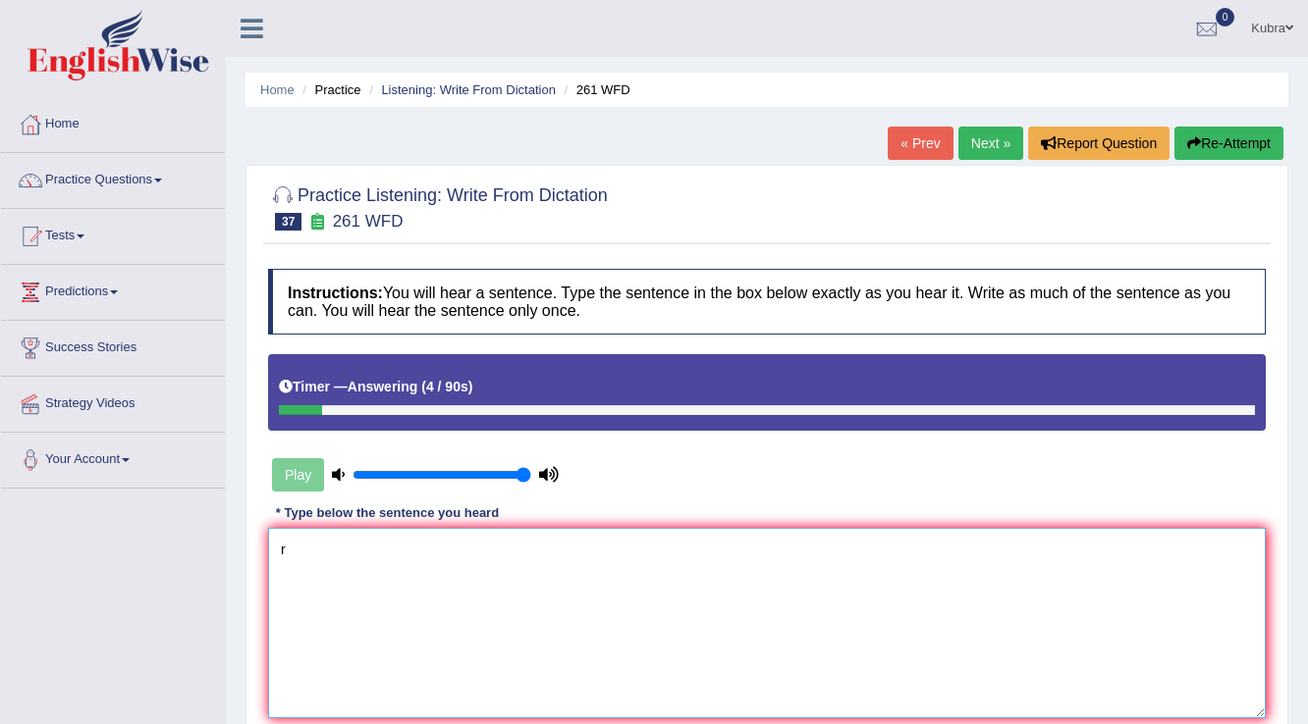
type textarea "r"
click at [1241, 131] on button "Re-Attempt" at bounding box center [1228, 143] width 109 height 33
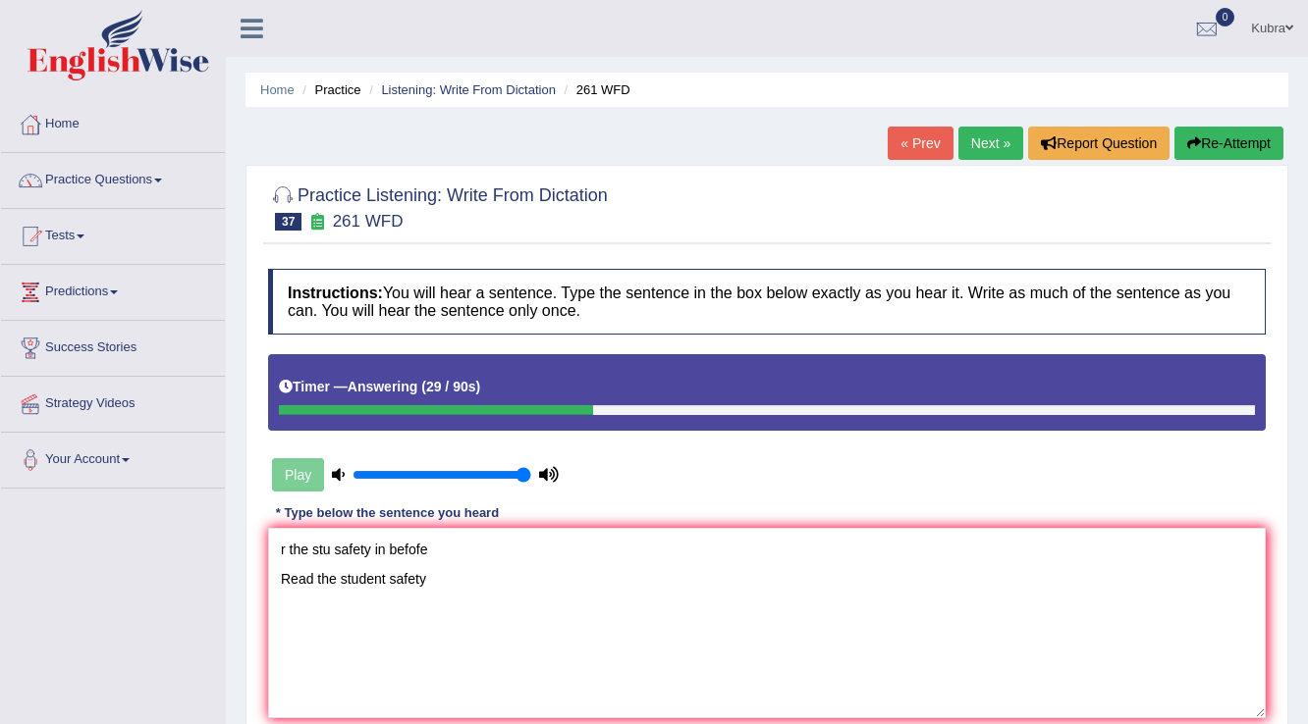
type textarea "r the stu safety in befofe Read the student safety"
click at [1210, 137] on button "Re-Attempt" at bounding box center [1228, 143] width 109 height 33
drag, startPoint x: 644, startPoint y: 578, endPoint x: 169, endPoint y: 539, distance: 476.7
click at [169, 539] on div "Toggle navigation Home Practice Questions Speaking Practice Read Aloud Repeat S…" at bounding box center [654, 510] width 1308 height 1021
type textarea "r the stu safety in befofe Read the student safety"
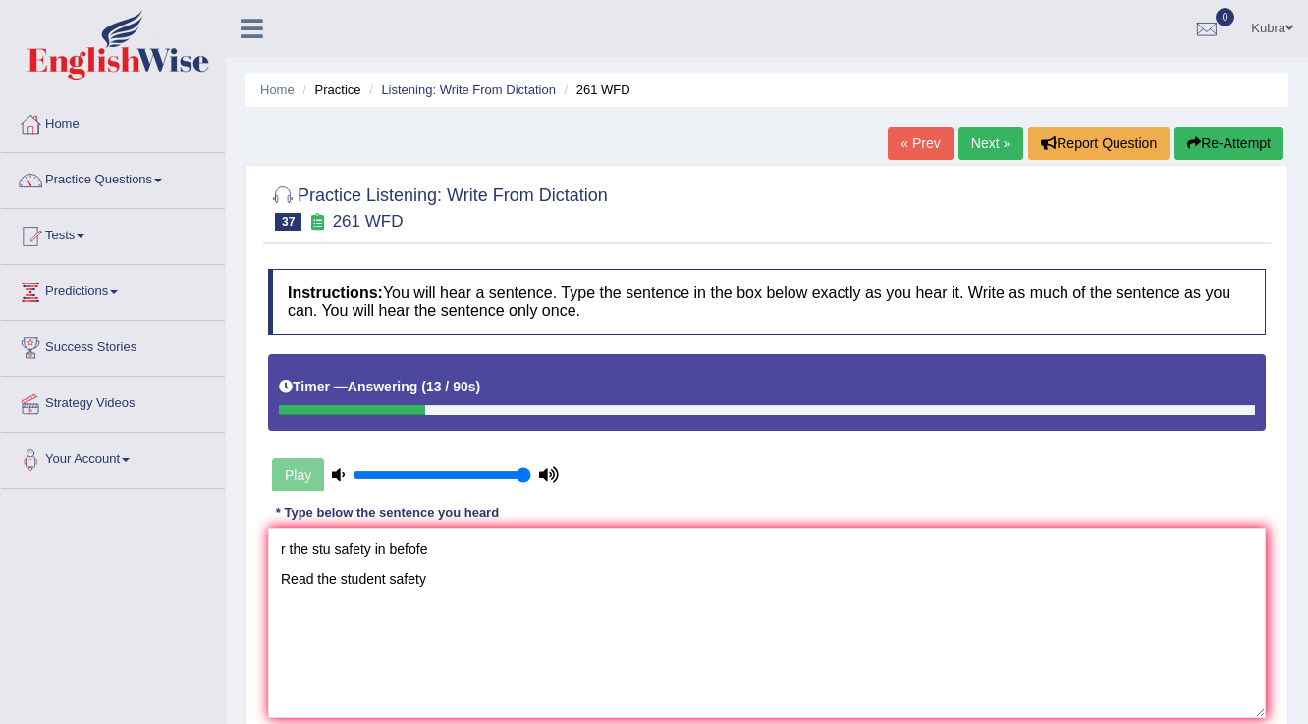
click at [1259, 161] on div "« Prev Next » Report Question Re-Attempt" at bounding box center [1087, 146] width 401 height 38
click at [1256, 147] on button "Re-Attempt" at bounding box center [1228, 143] width 109 height 33
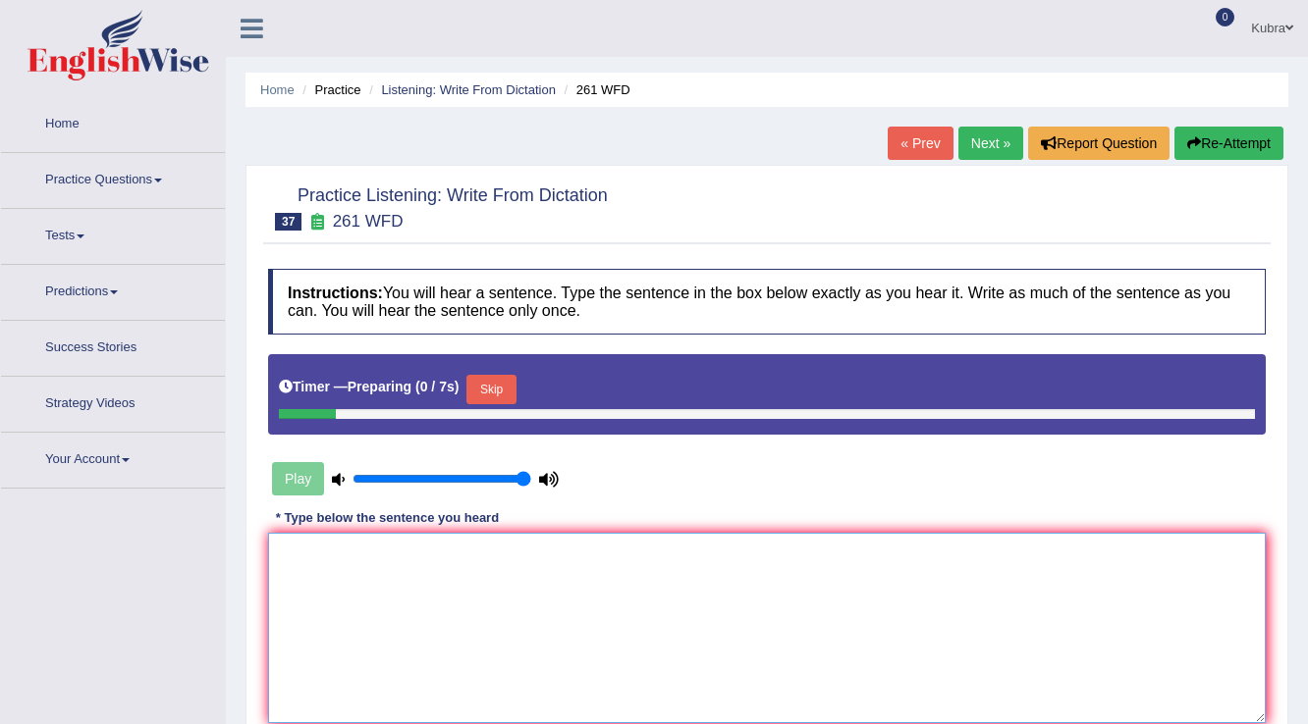
click at [505, 609] on textarea at bounding box center [766, 628] width 997 height 190
paste textarea "r the stu safety in befofe Read the student safety"
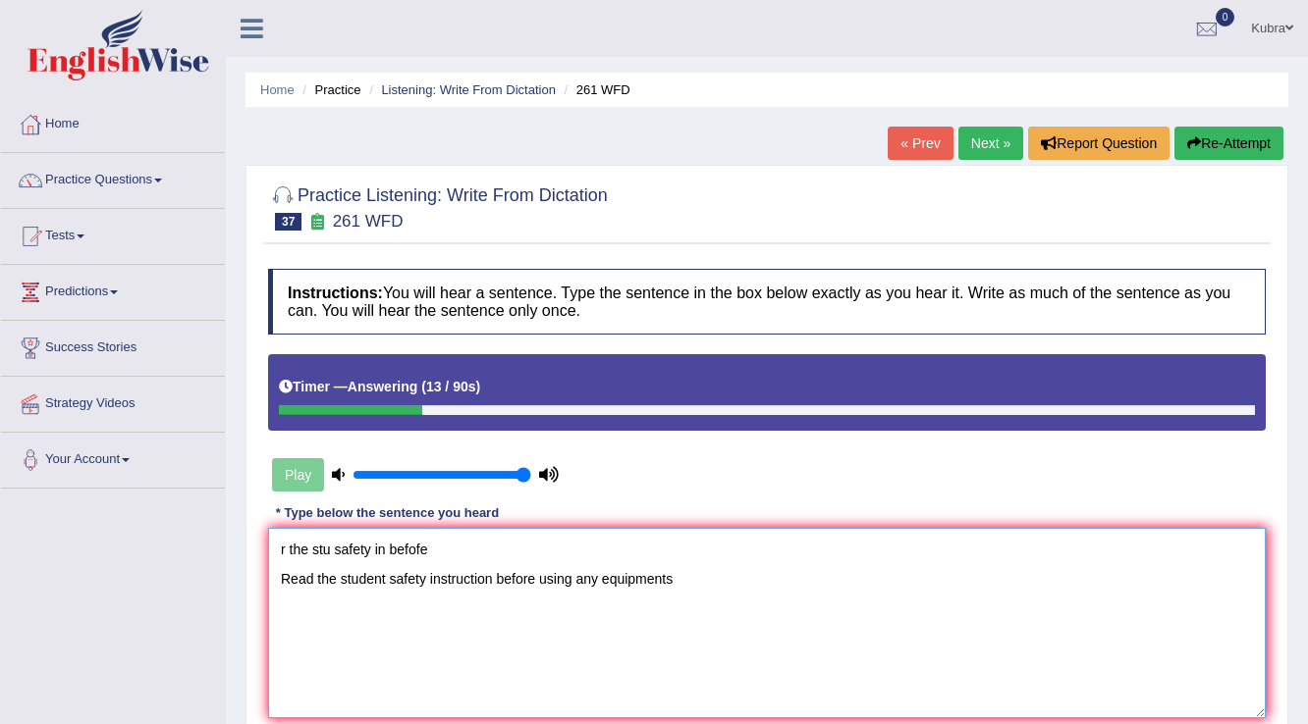
type textarea "r the stu safety in befofe Read the student safety instruction before using any…"
click at [1251, 132] on button "Re-Attempt" at bounding box center [1228, 143] width 109 height 33
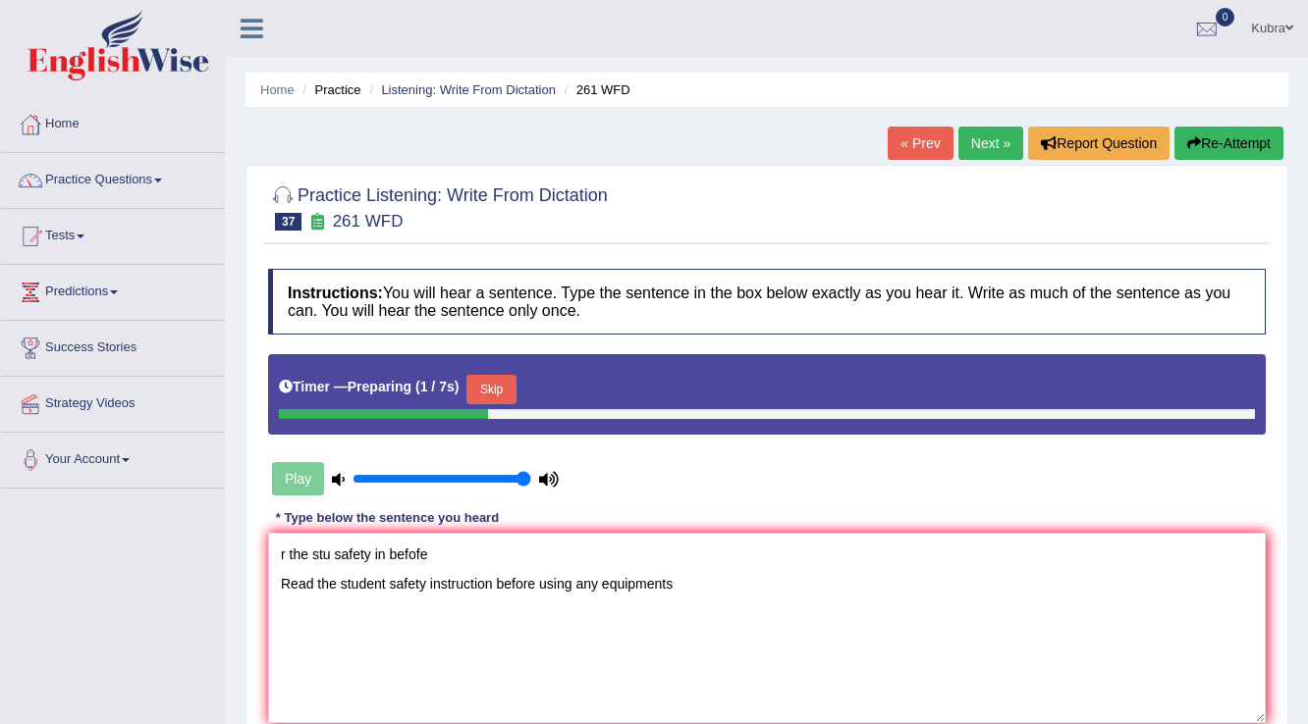
click at [501, 383] on button "Skip" at bounding box center [490, 389] width 49 height 29
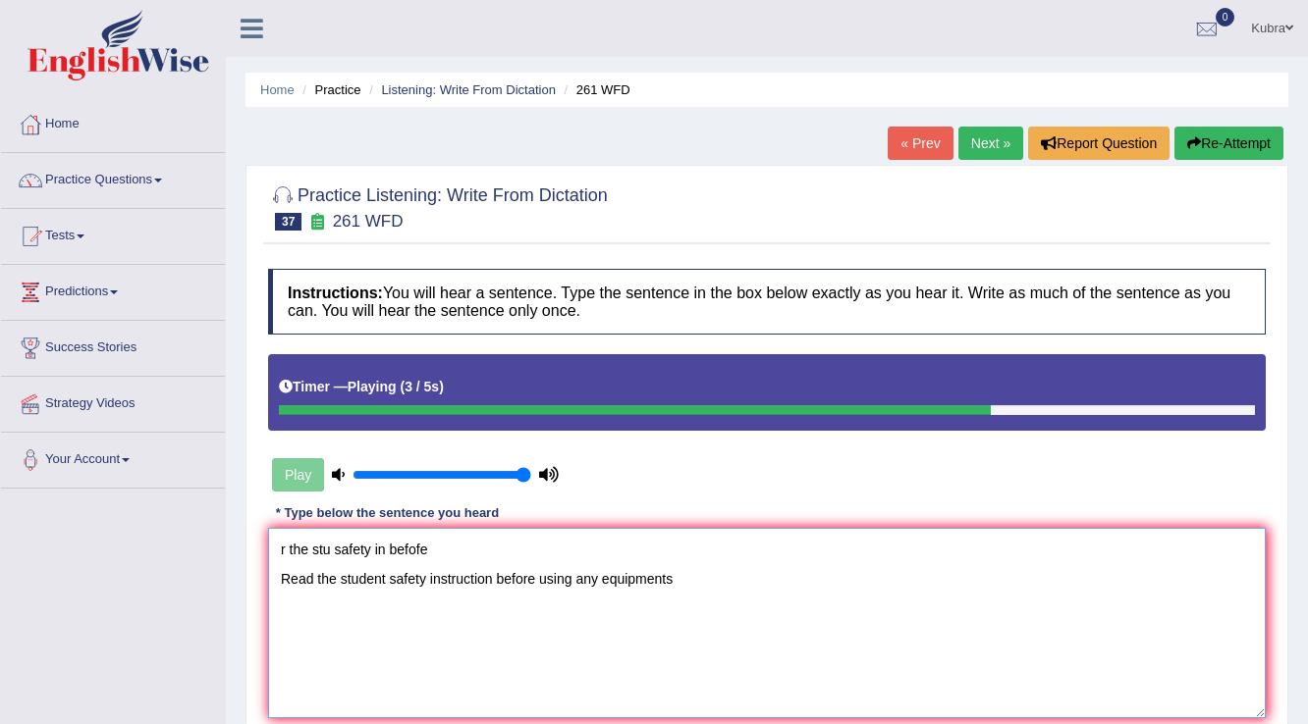
click at [704, 571] on textarea "r the stu safety in befofe Read the student safety instruction before using any…" at bounding box center [766, 623] width 997 height 190
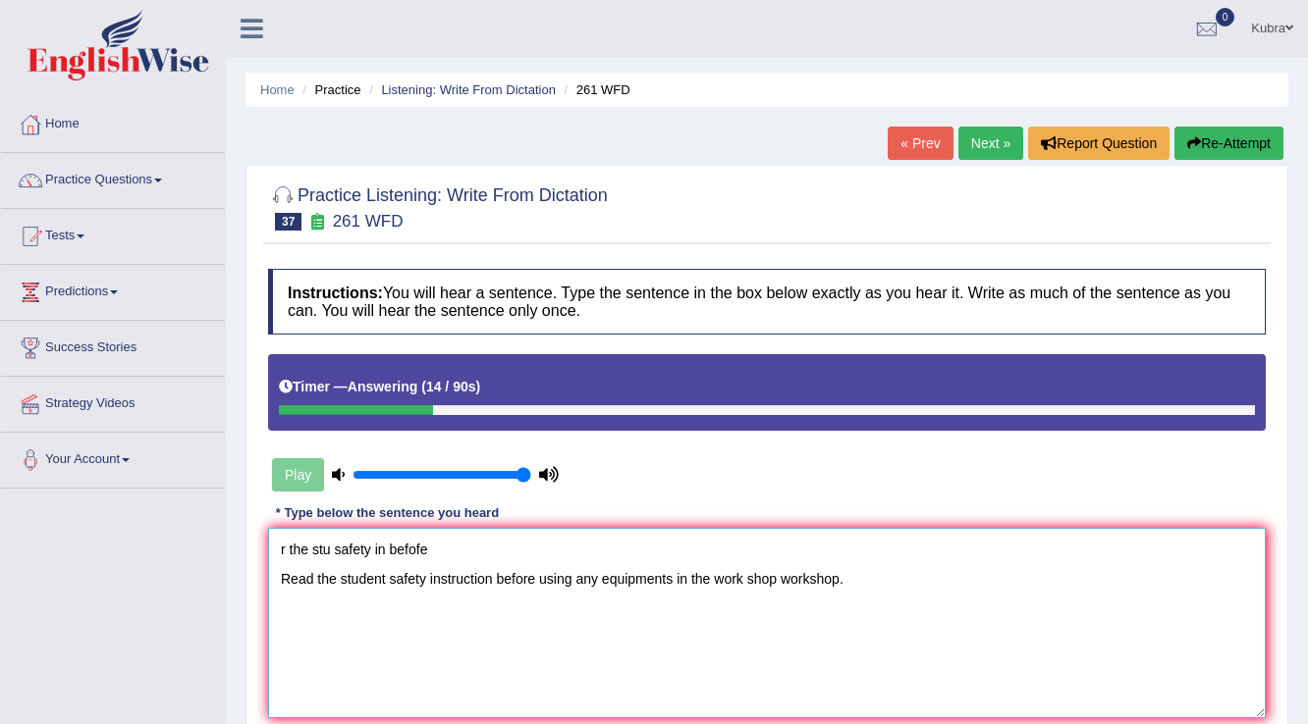
click at [450, 550] on textarea "r the stu safety in befofe Read the student safety instruction before using any…" at bounding box center [766, 623] width 997 height 190
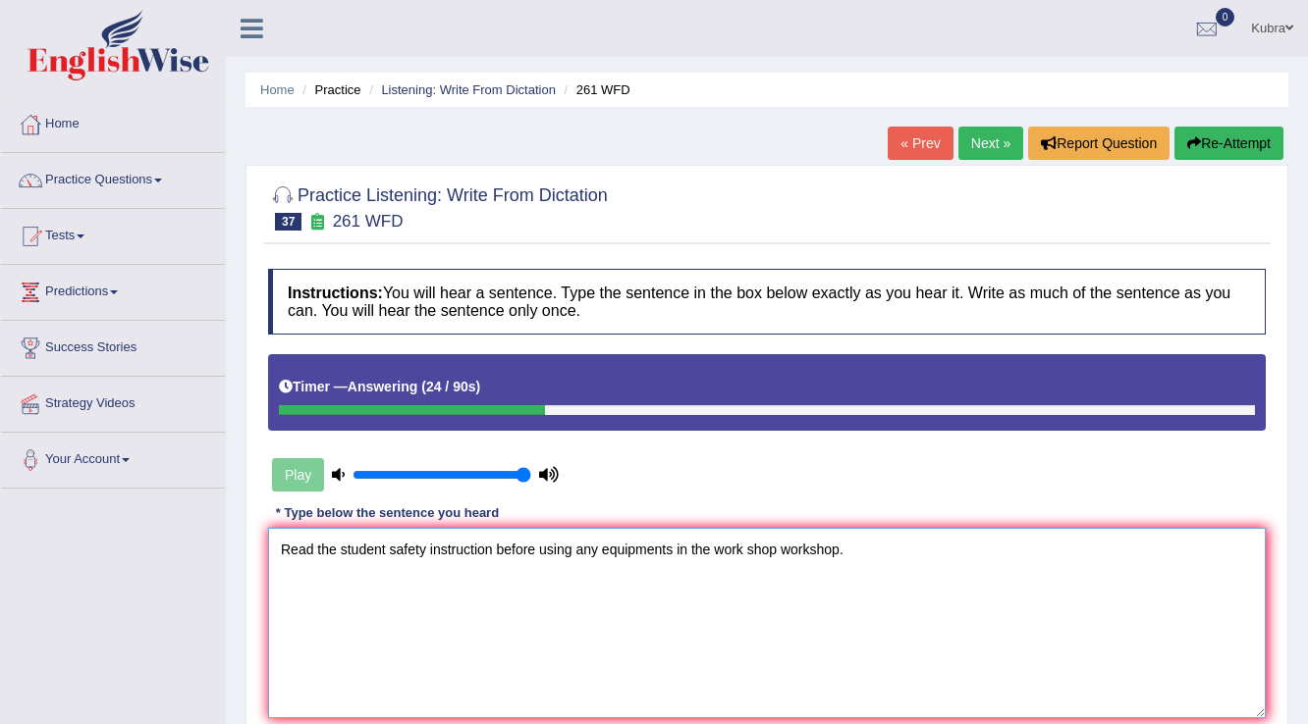
click at [491, 553] on textarea "Read the student safety instruction before using any equipments in the work sho…" at bounding box center [766, 623] width 997 height 190
click at [748, 554] on textarea "Read the student safety instruction instructions before using any equipments in…" at bounding box center [766, 623] width 997 height 190
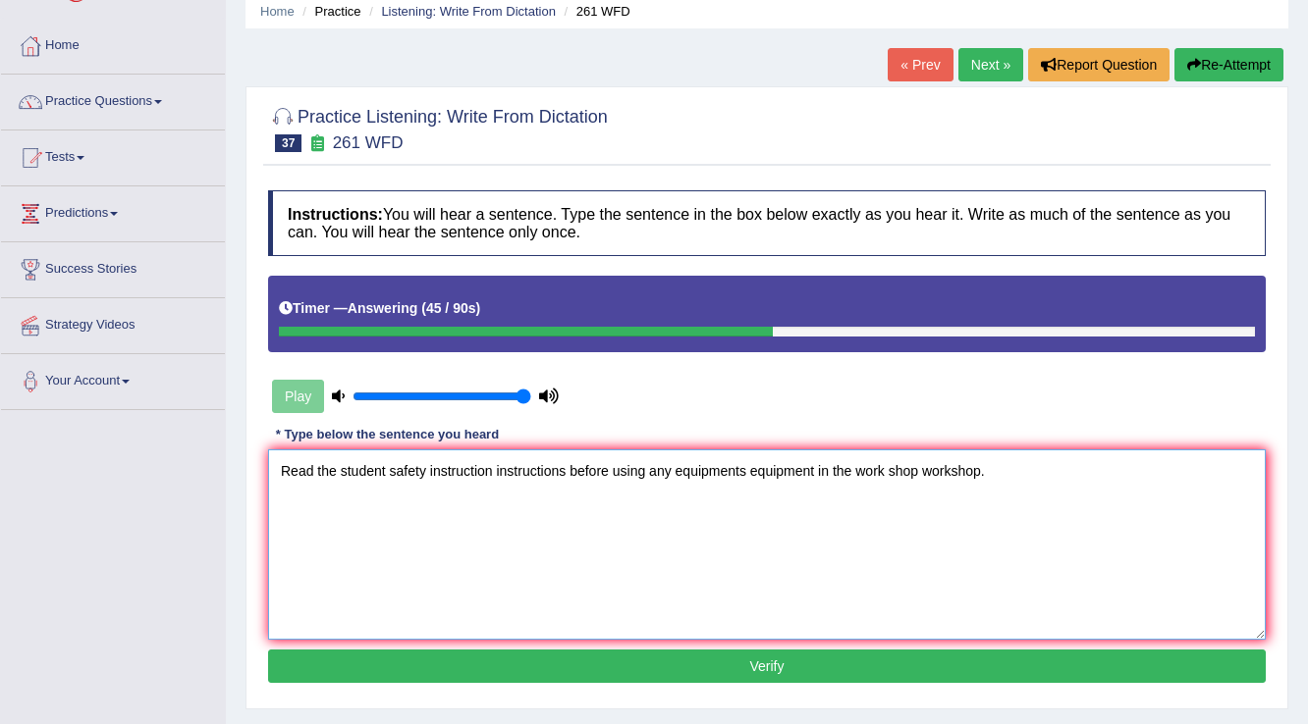
scroll to position [157, 0]
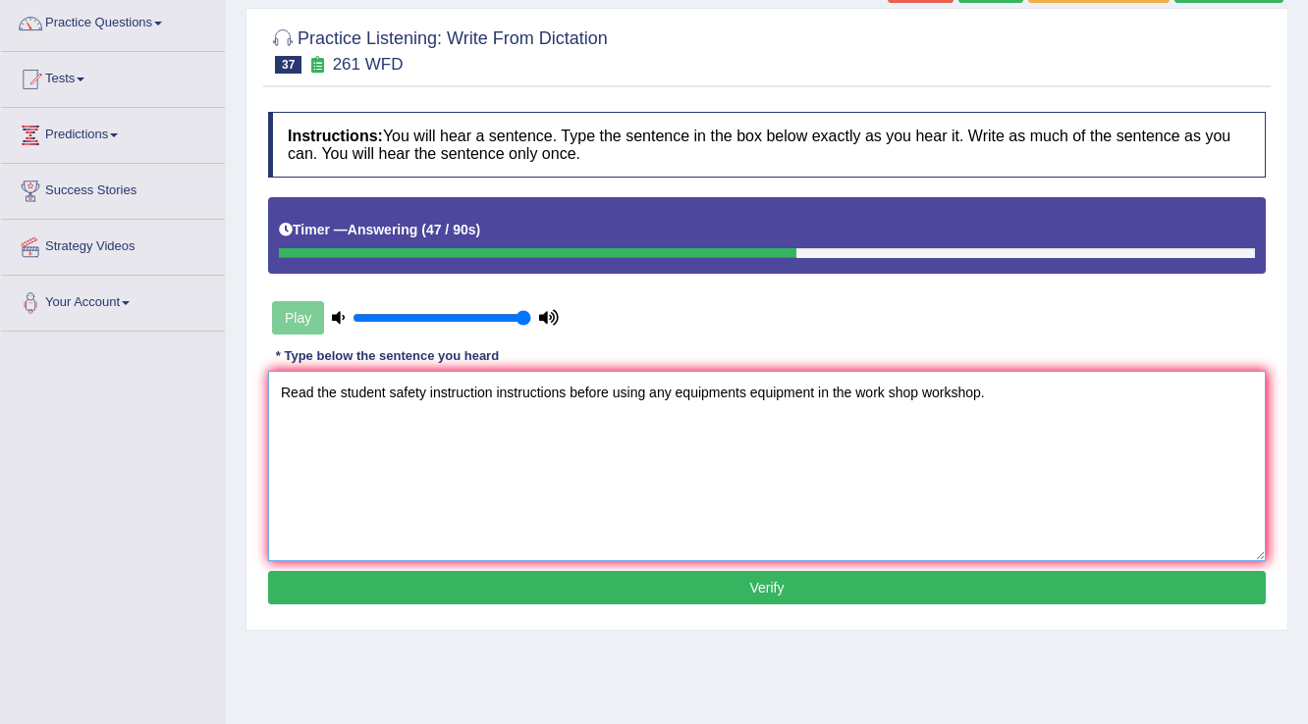
type textarea "Read the student safety instruction instructions before using any equipments eq…"
click at [844, 585] on button "Verify" at bounding box center [766, 587] width 997 height 33
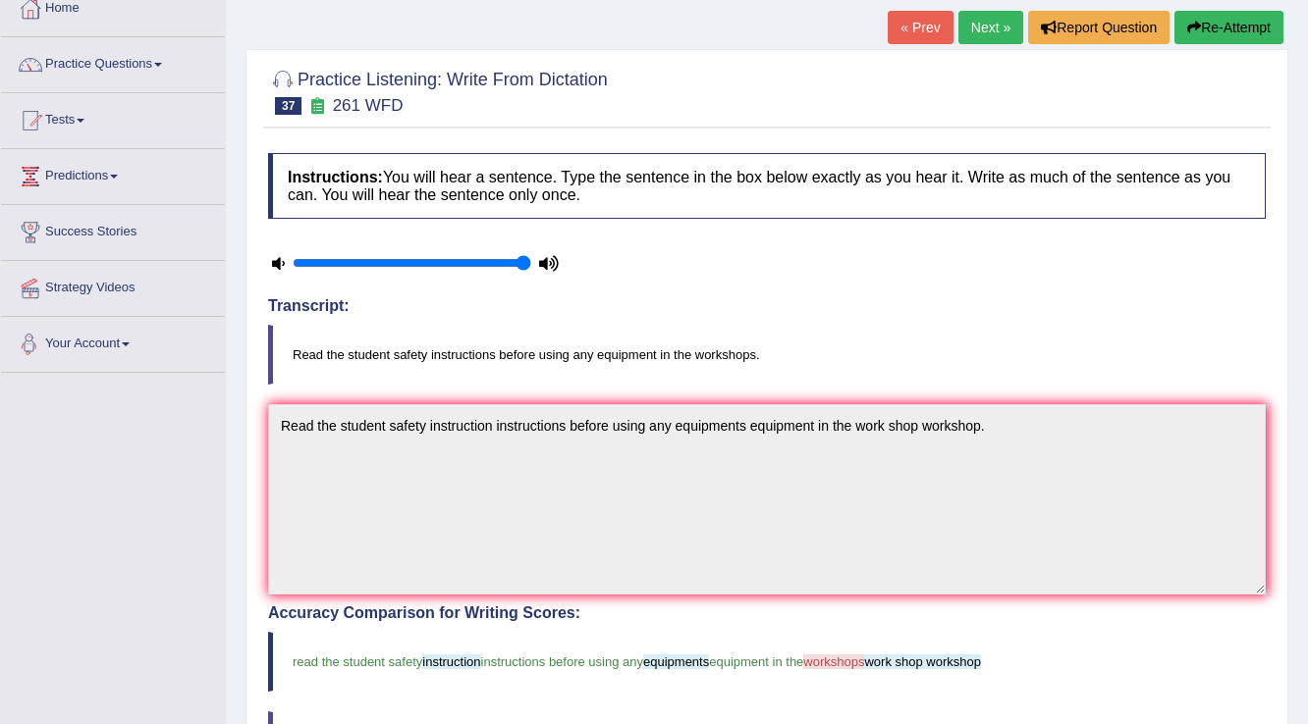
scroll to position [236, 0]
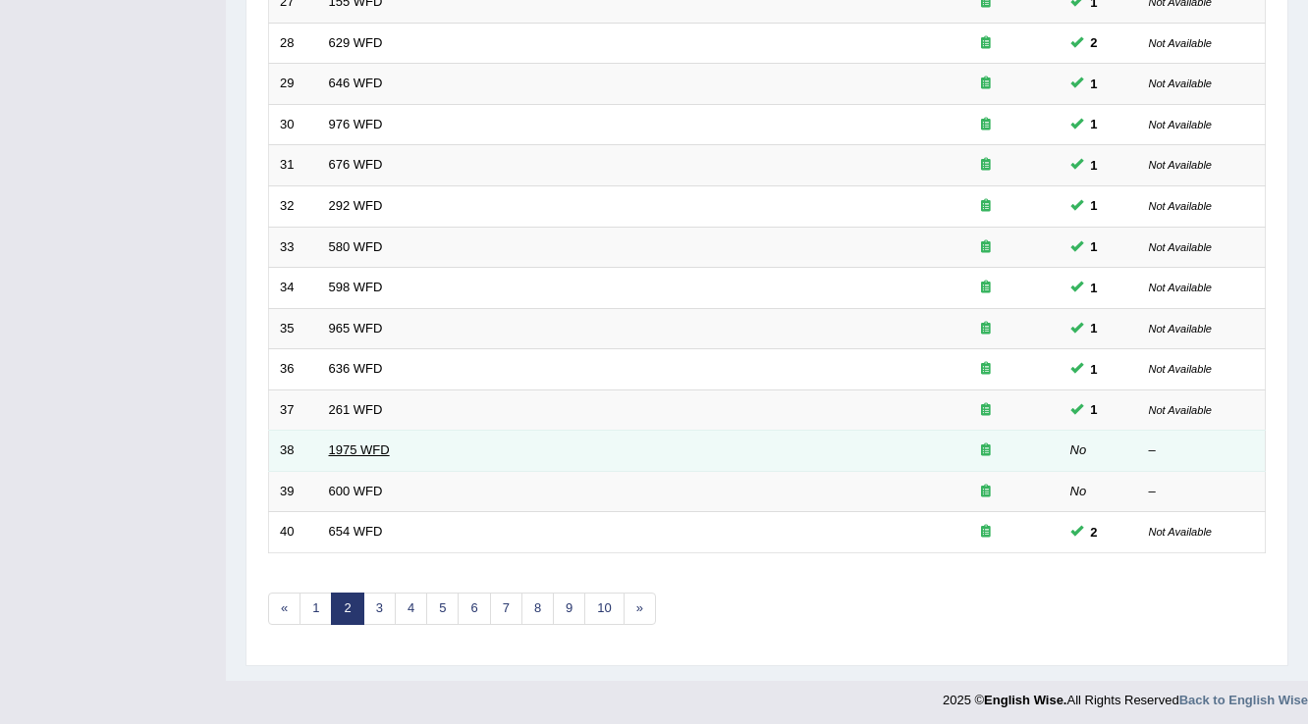
click at [348, 448] on link "1975 WFD" at bounding box center [359, 450] width 61 height 15
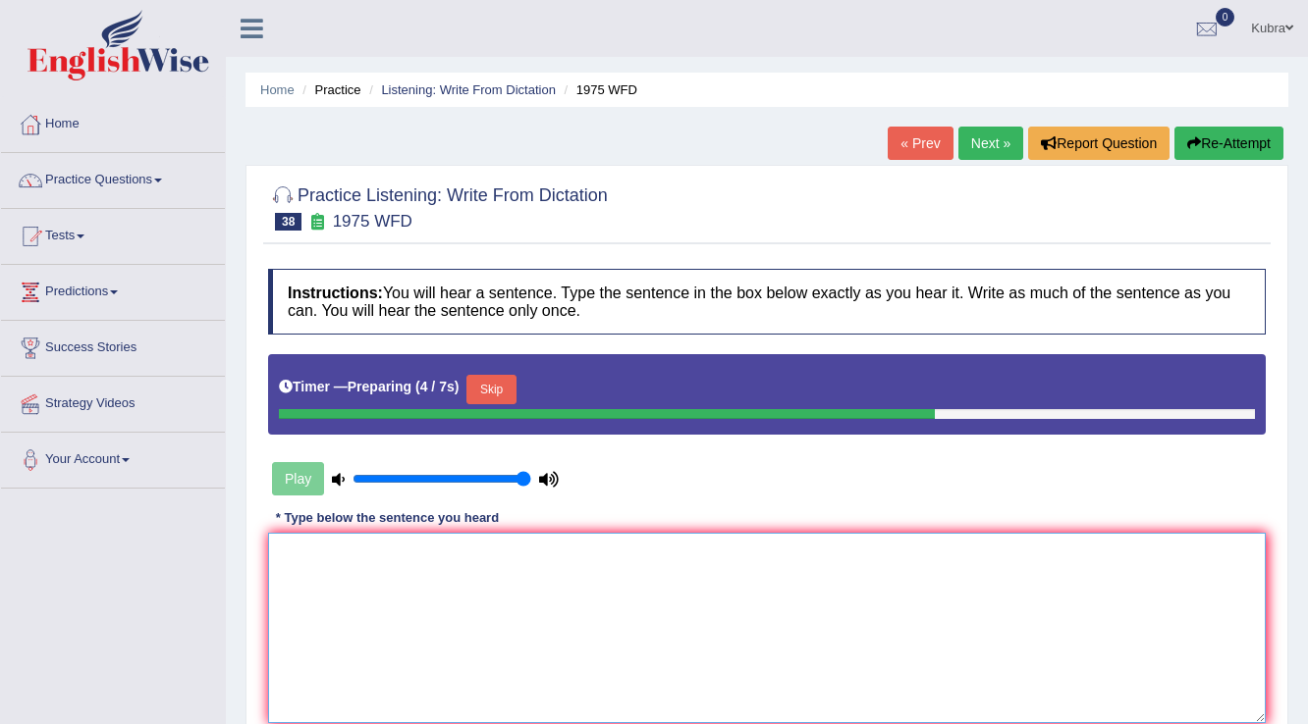
click at [434, 624] on textarea at bounding box center [766, 628] width 997 height 190
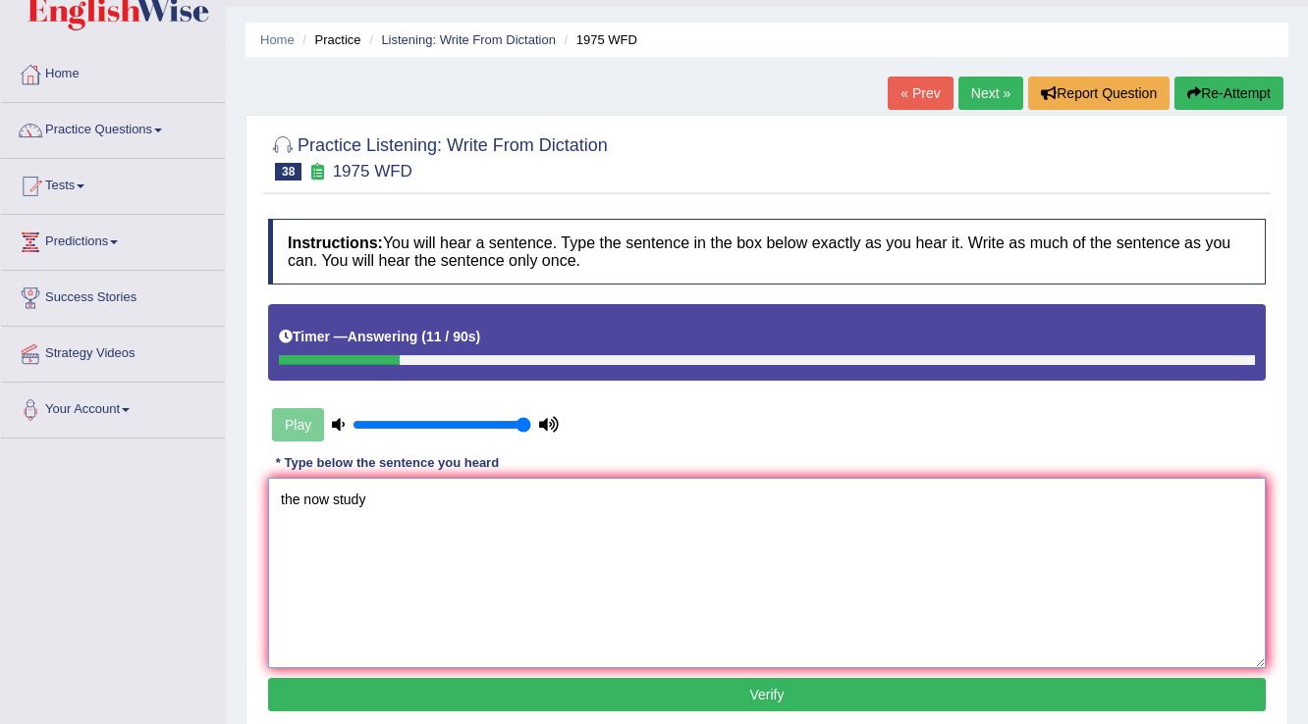
scroll to position [79, 0]
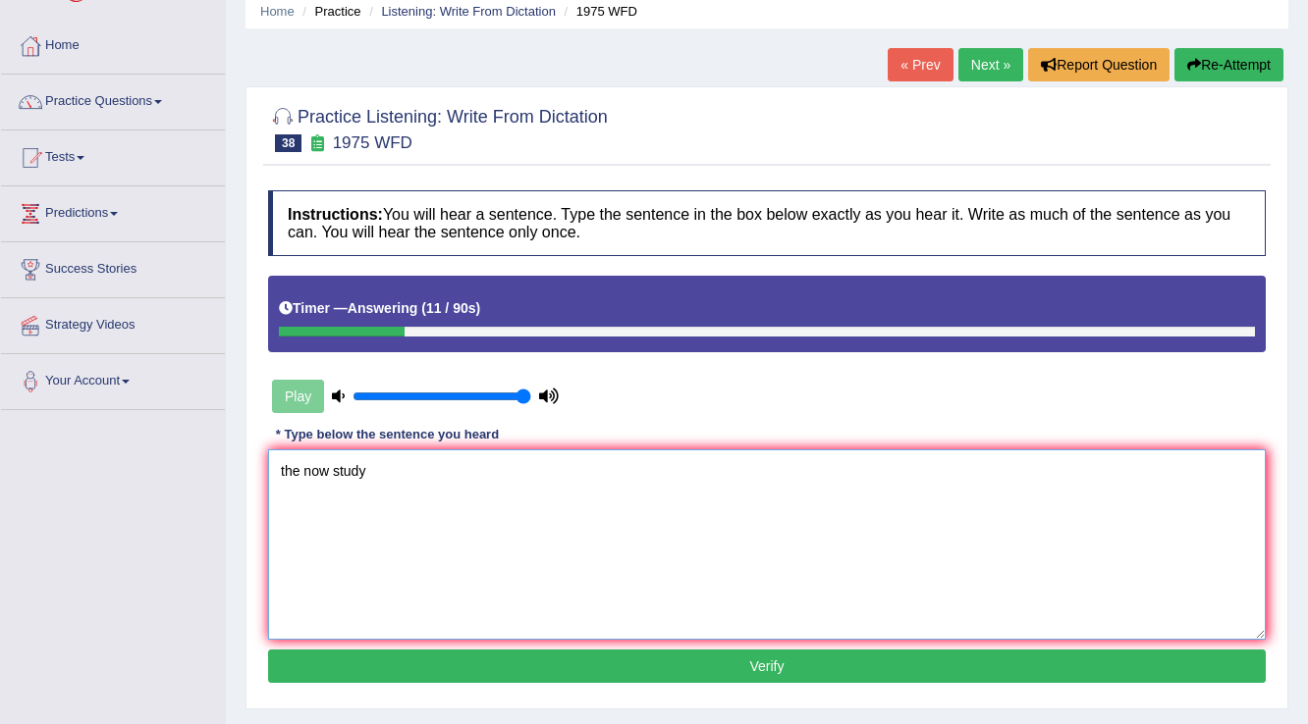
type textarea "the now study"
click at [556, 662] on button "Verify" at bounding box center [766, 666] width 997 height 33
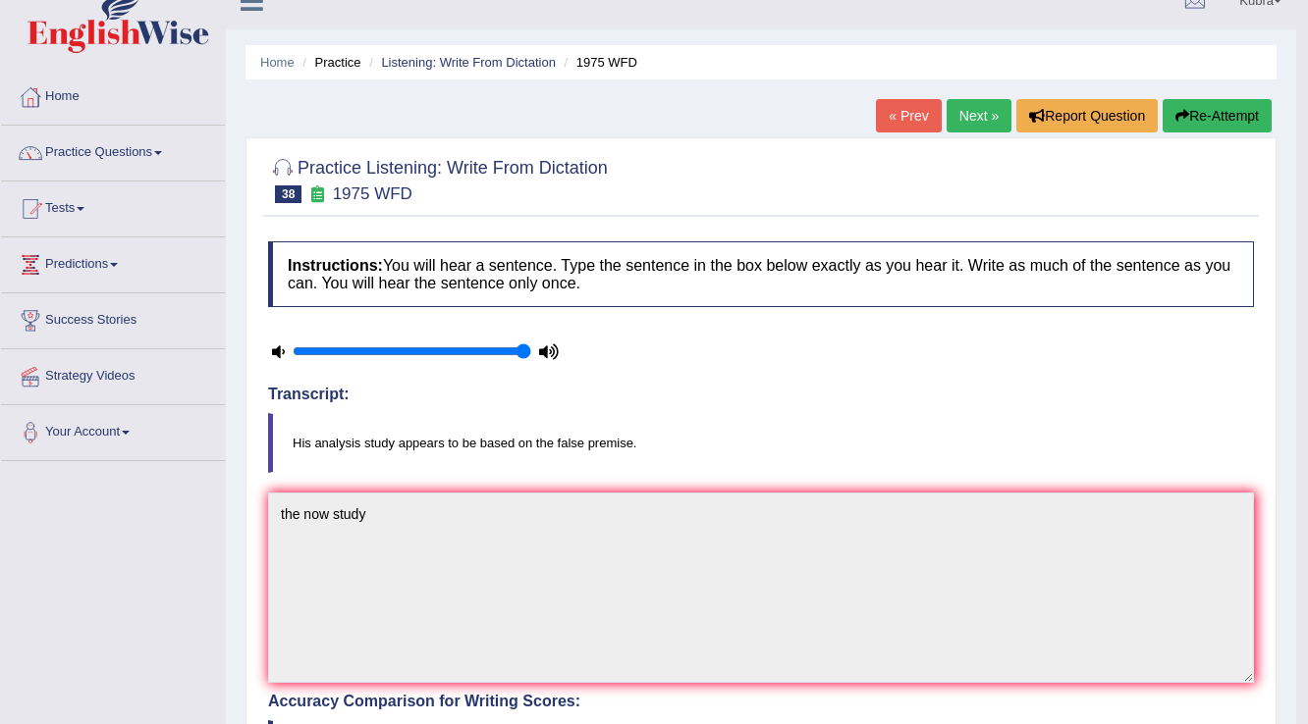
scroll to position [0, 0]
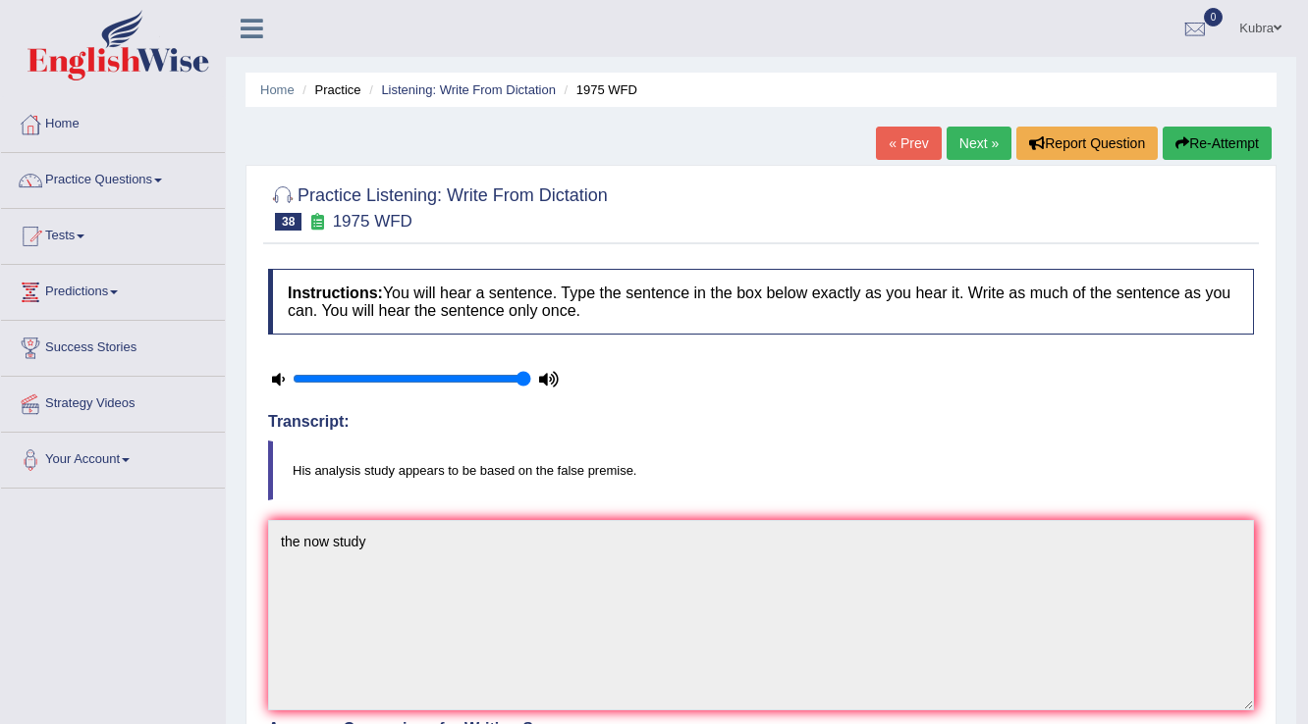
drag, startPoint x: 1215, startPoint y: 143, endPoint x: 1140, endPoint y: 191, distance: 89.6
click at [1215, 143] on button "Re-Attempt" at bounding box center [1216, 143] width 109 height 33
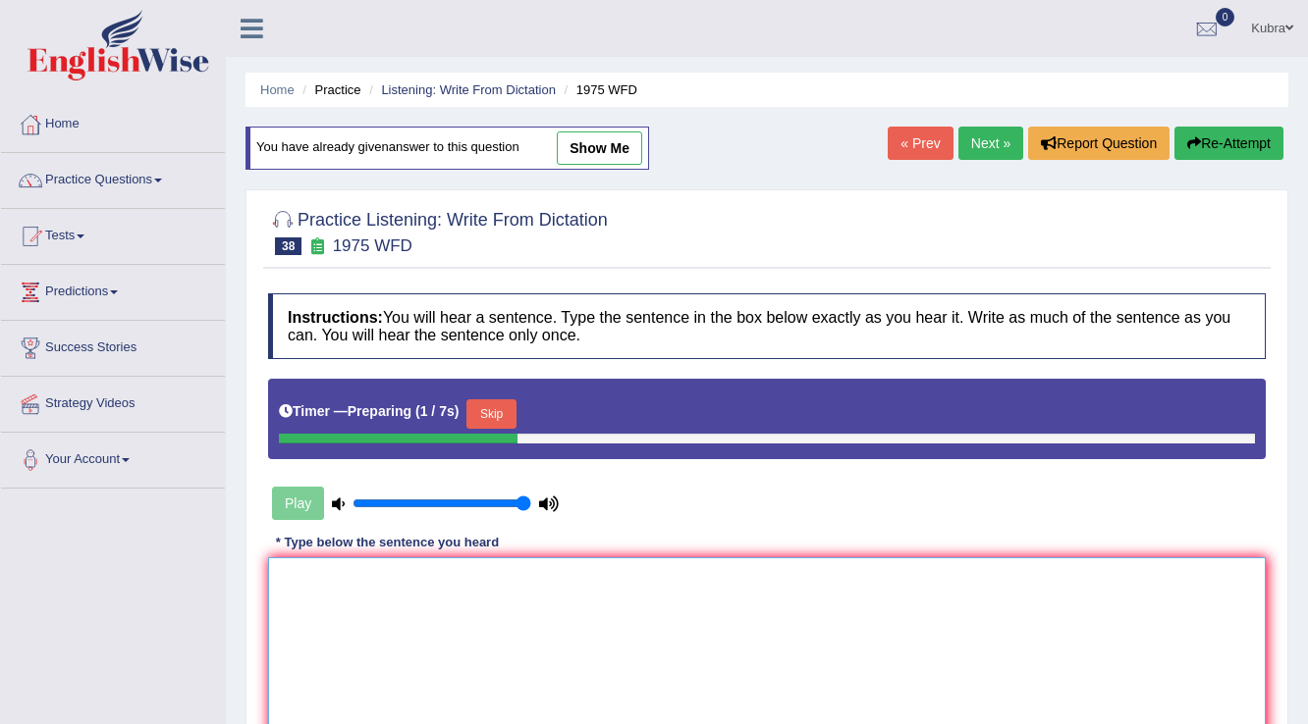
click at [525, 642] on textarea at bounding box center [766, 653] width 997 height 190
click at [507, 417] on button "Skip" at bounding box center [490, 414] width 49 height 29
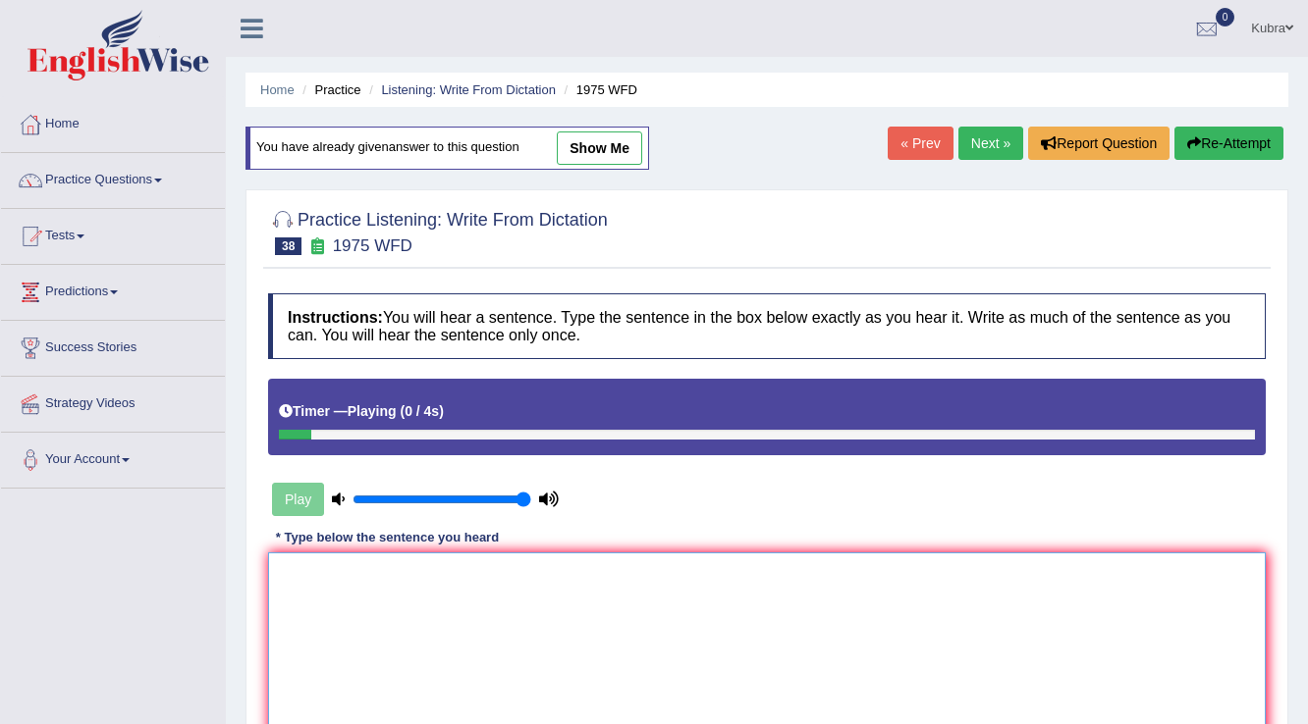
click at [503, 569] on textarea at bounding box center [766, 648] width 997 height 190
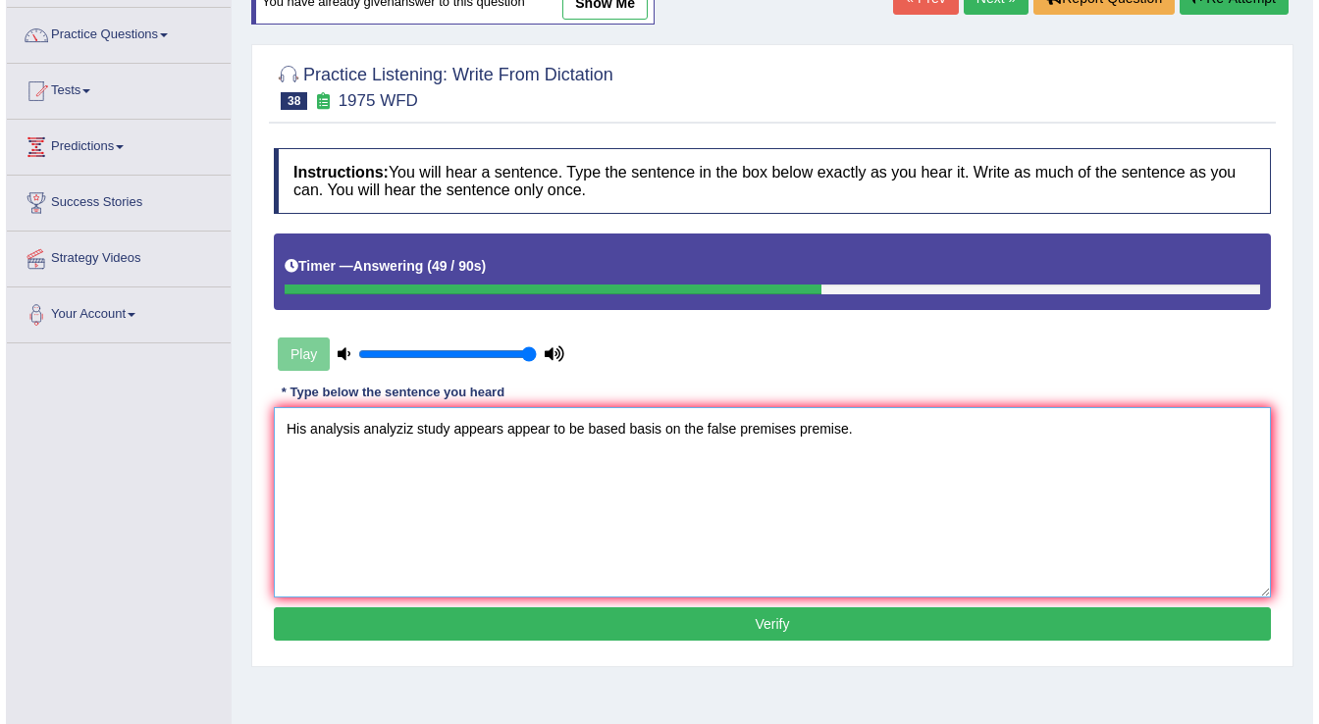
scroll to position [306, 0]
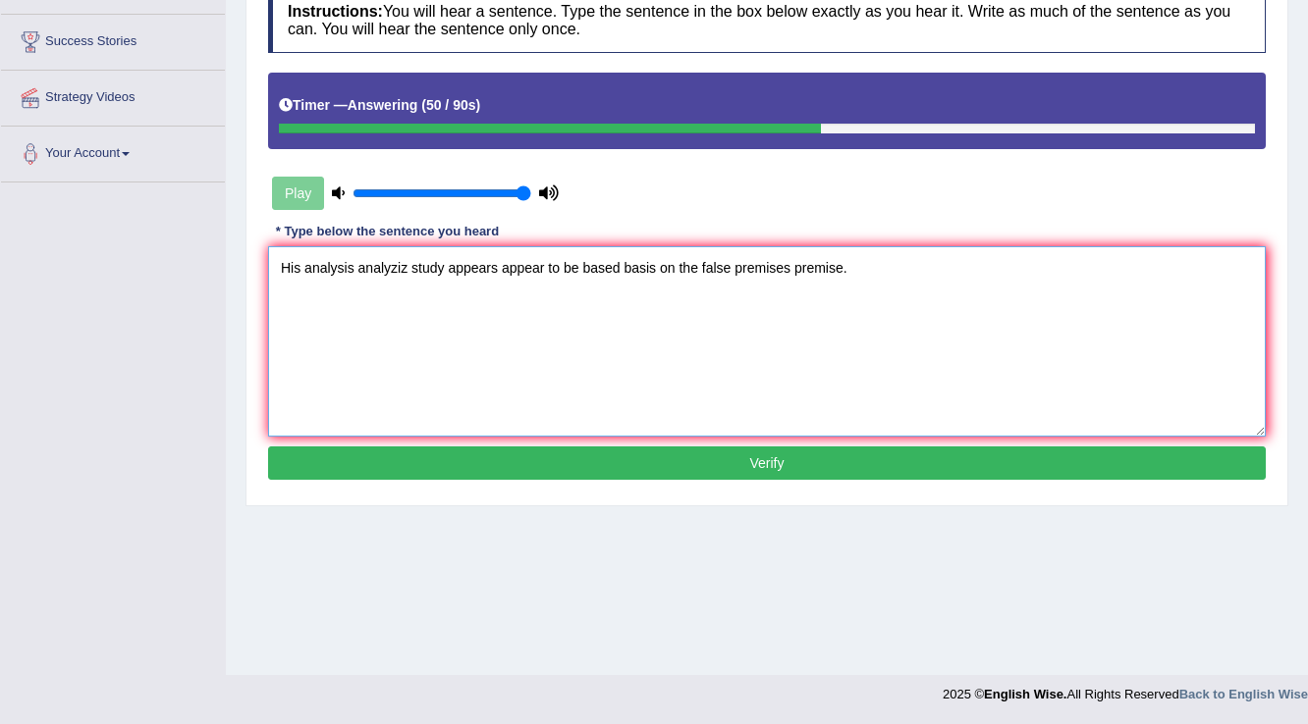
type textarea "His analysis analyziz study appears appear to be based basis on the false premi…"
click at [544, 456] on button "Verify" at bounding box center [766, 463] width 997 height 33
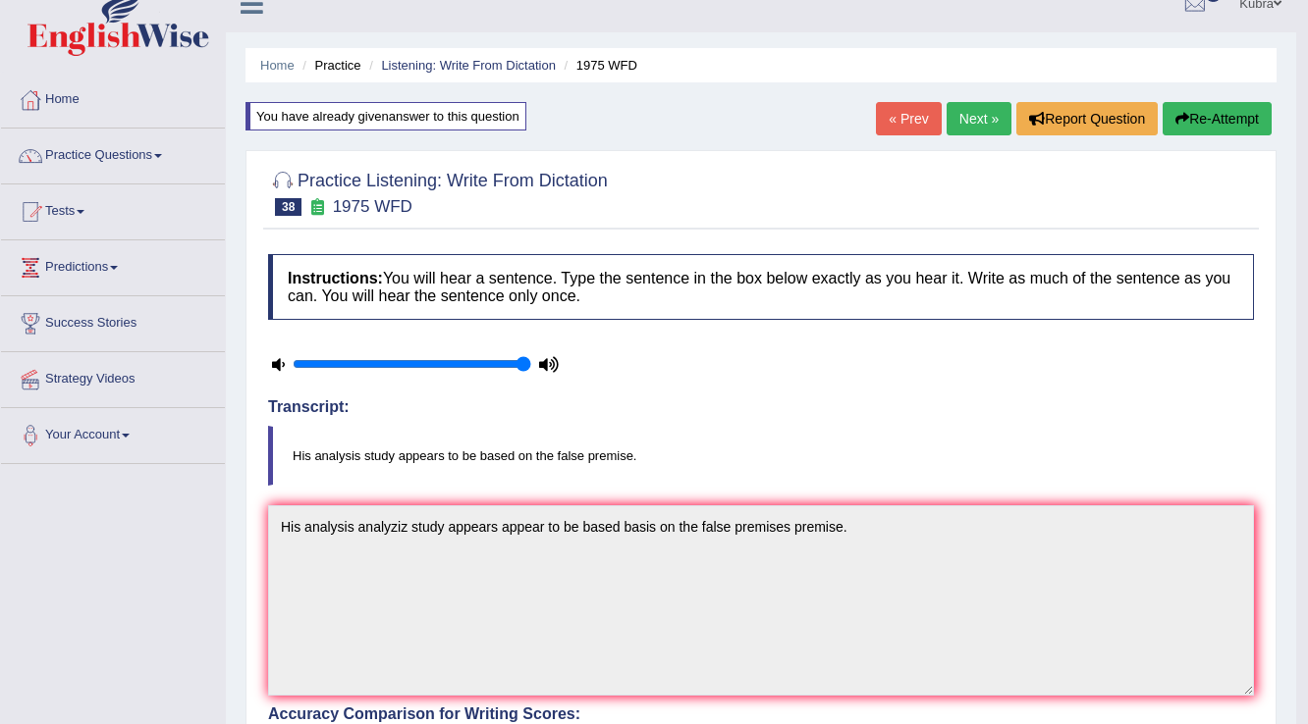
scroll to position [0, 0]
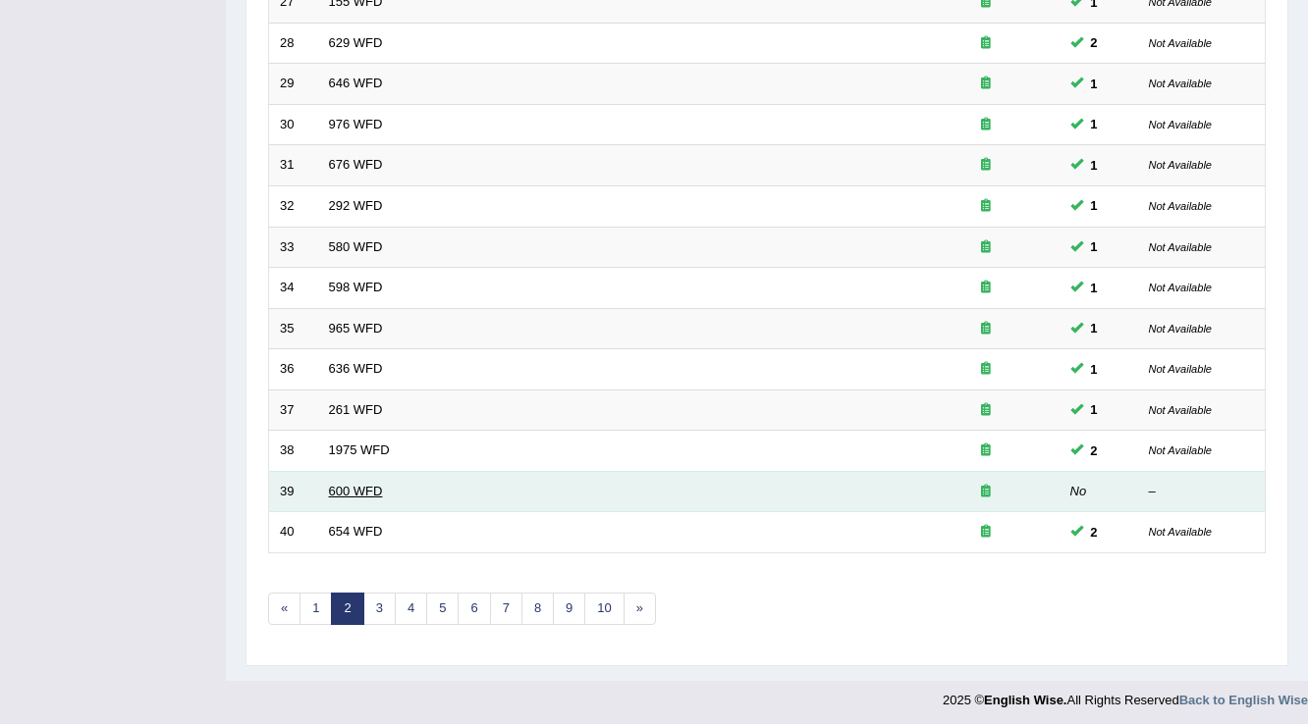
click at [336, 484] on link "600 WFD" at bounding box center [356, 491] width 54 height 15
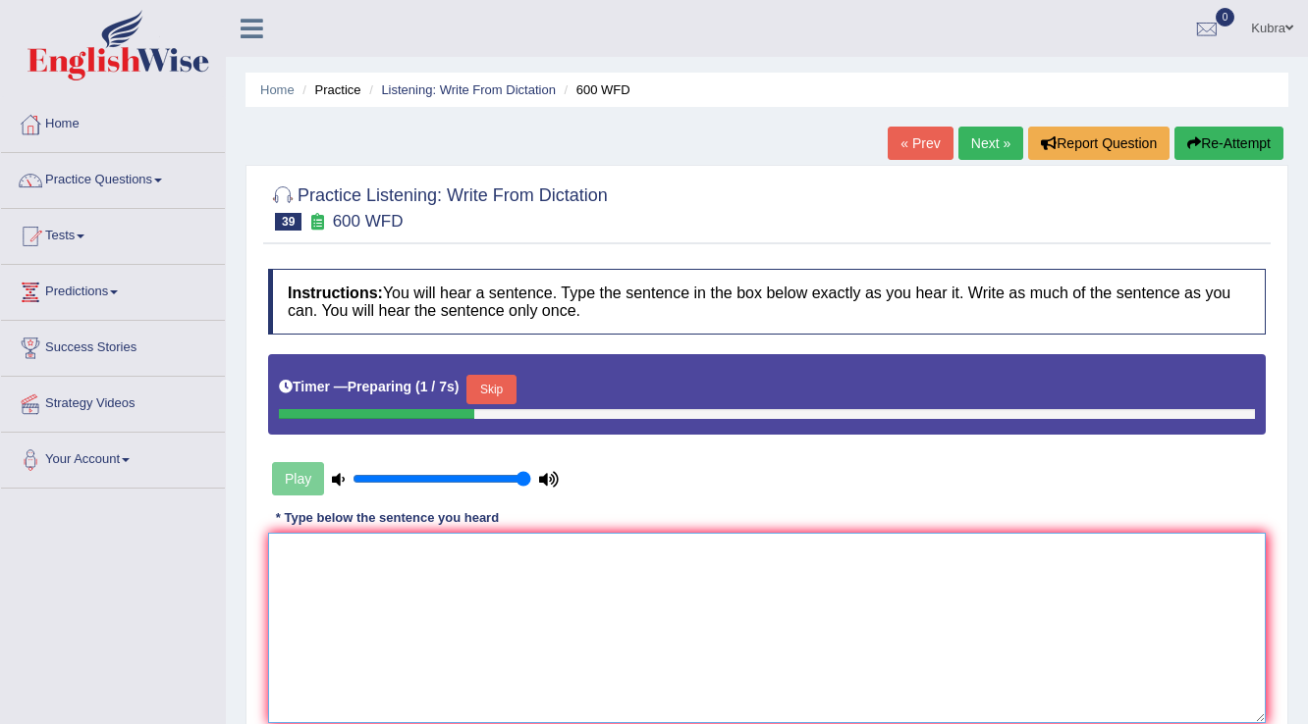
click at [342, 583] on textarea at bounding box center [766, 628] width 997 height 190
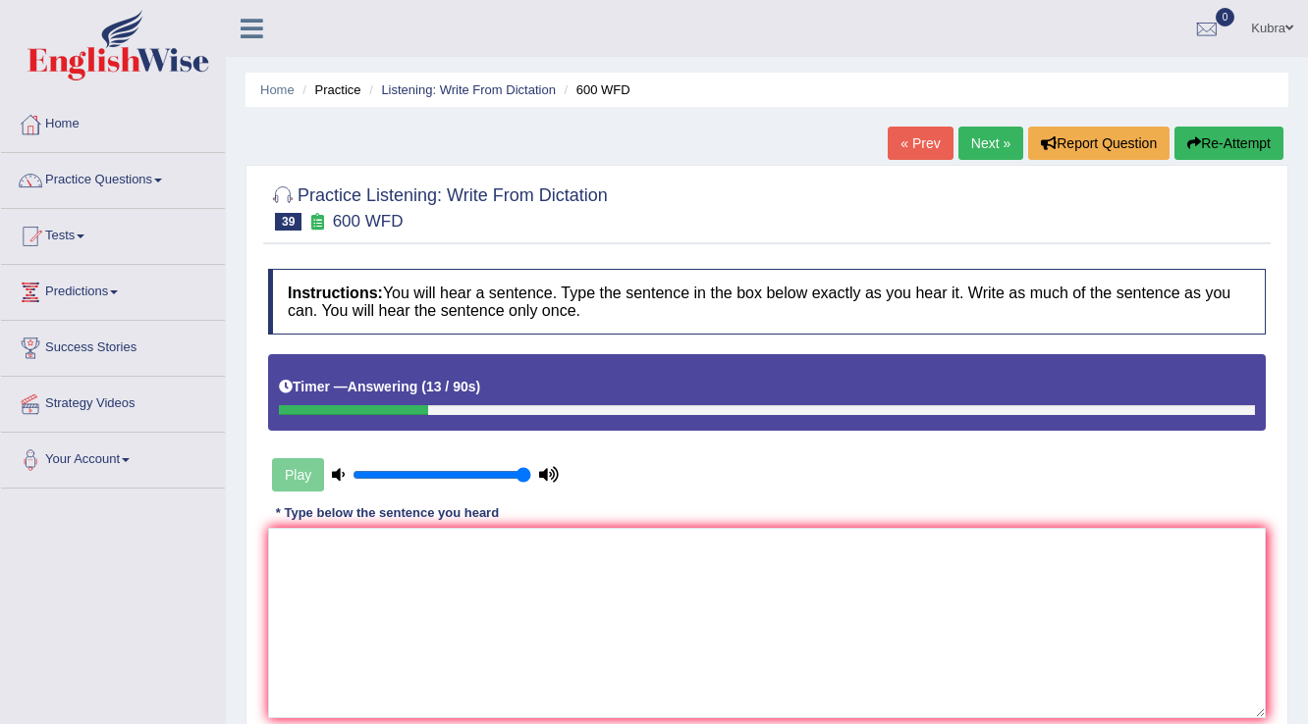
click at [1187, 138] on icon "button" at bounding box center [1194, 143] width 14 height 14
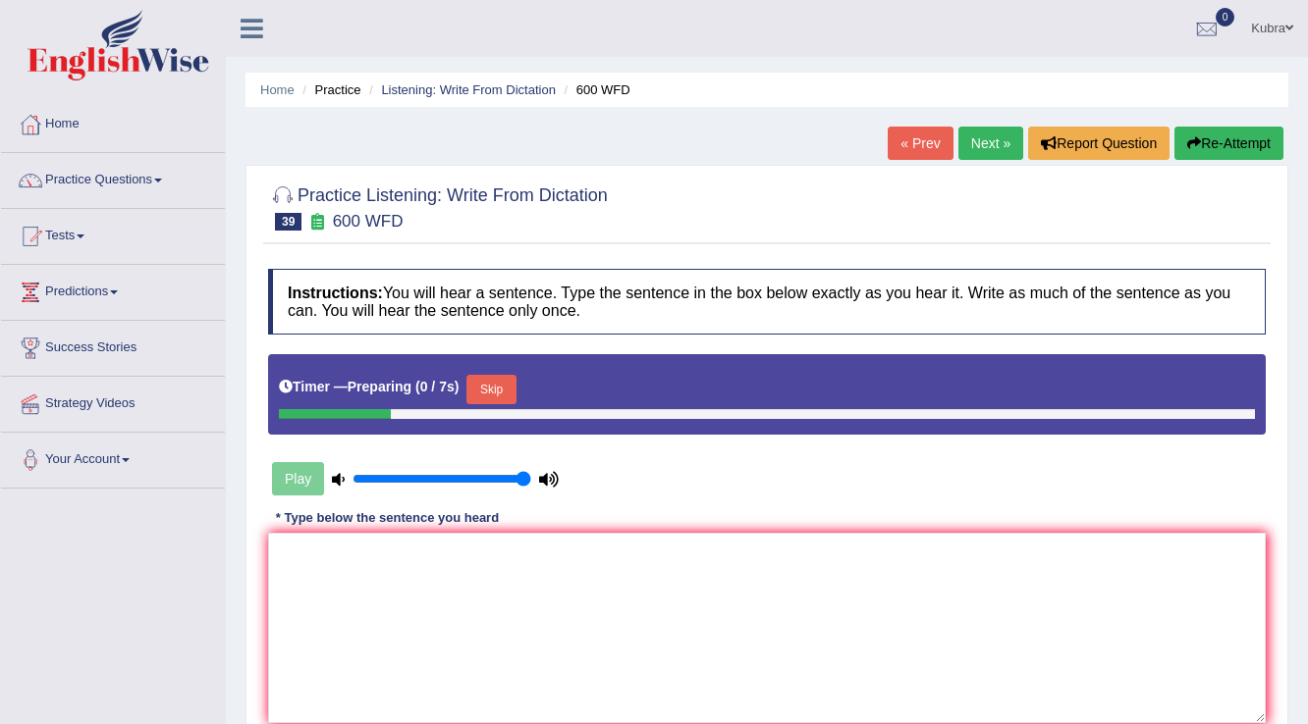
click at [510, 386] on button "Skip" at bounding box center [490, 389] width 49 height 29
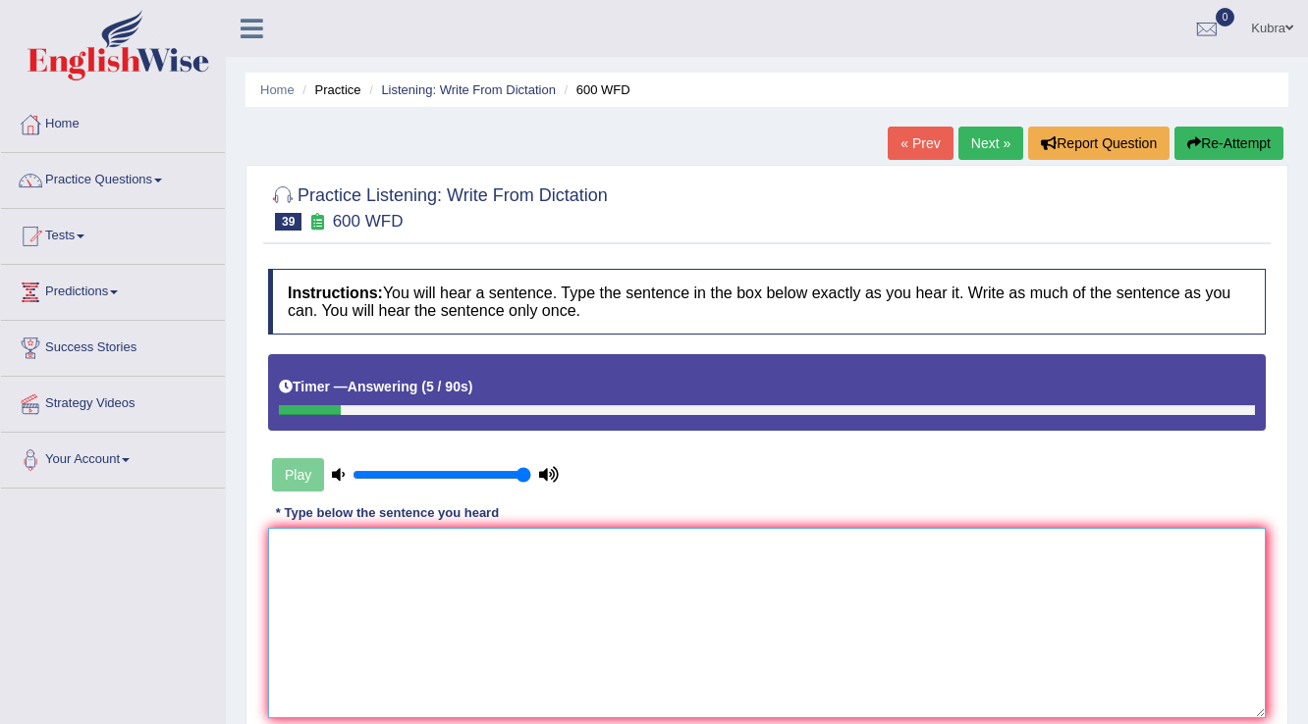
click at [473, 583] on textarea at bounding box center [766, 623] width 997 height 190
type textarea "C"
drag, startPoint x: 501, startPoint y: 544, endPoint x: 266, endPoint y: 552, distance: 234.7
click at [266, 552] on div "Instructions: You will hear a sentence. Type the sentence in the box below exac…" at bounding box center [766, 518] width 1007 height 518
type textarea "Students will be sending"
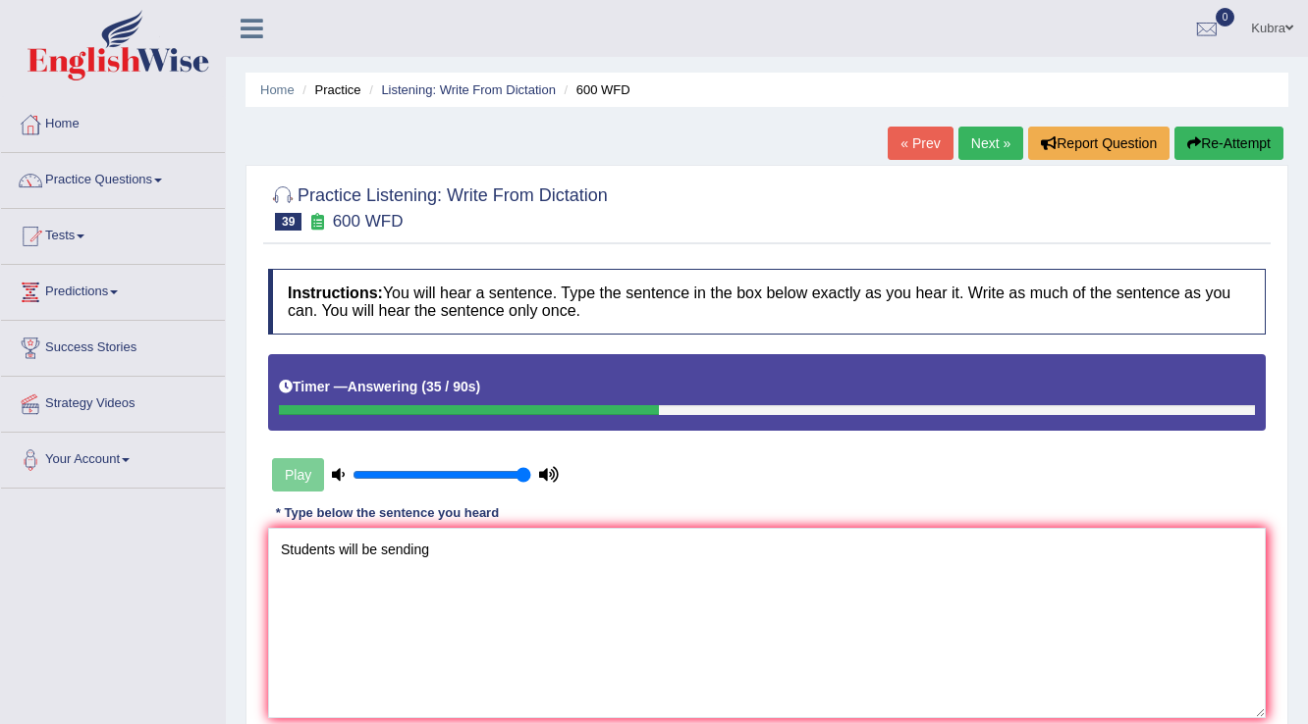
click at [1229, 141] on button "Re-Attempt" at bounding box center [1228, 143] width 109 height 33
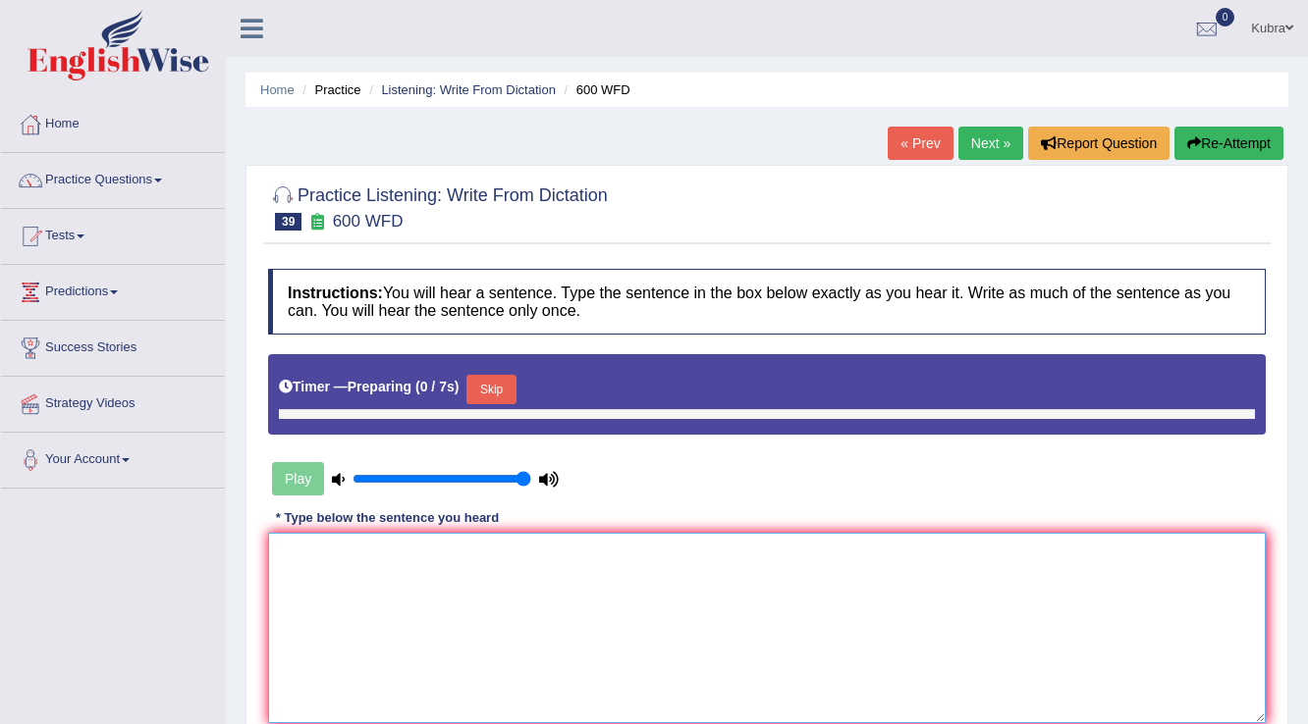
click at [503, 561] on textarea at bounding box center [766, 628] width 997 height 190
paste textarea "Students will be sending"
click at [505, 383] on button "Skip" at bounding box center [490, 389] width 49 height 29
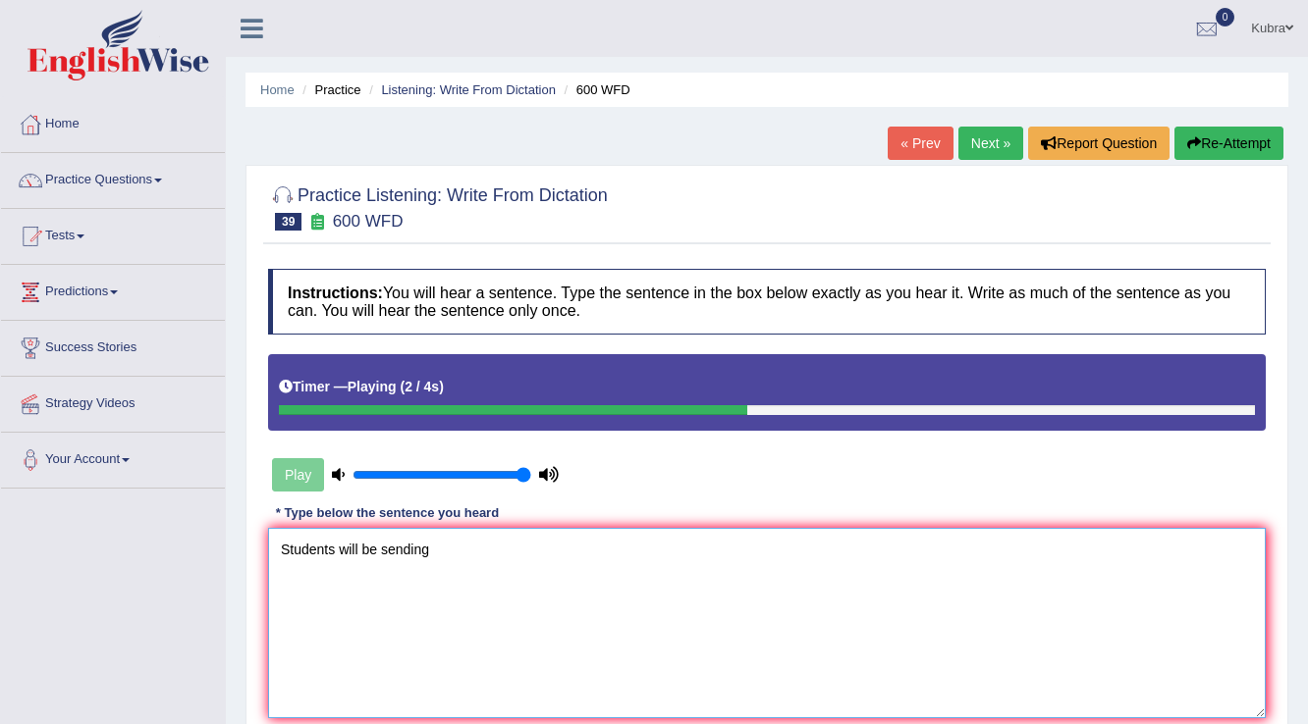
click at [449, 550] on textarea "Students will be sending" at bounding box center [766, 623] width 997 height 190
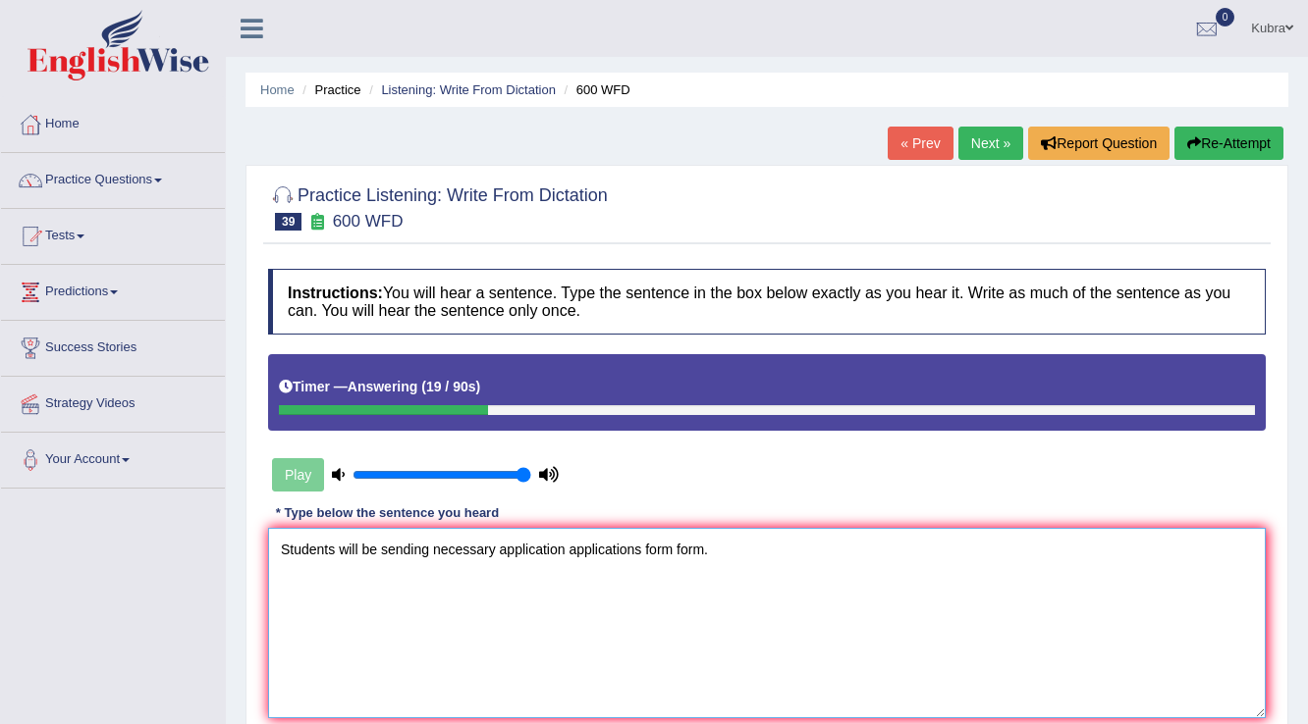
click at [290, 550] on textarea "Students will be sending necessary application applications form form." at bounding box center [766, 623] width 997 height 190
click at [280, 551] on textarea "students will be sending necessary application applications form form." at bounding box center [766, 623] width 997 height 190
paste textarea "continue"
click at [286, 550] on textarea "continue students will be sending necessary application applications form form." at bounding box center [766, 623] width 997 height 190
click at [335, 547] on textarea "Continue students will be sending necessary application applications form form." at bounding box center [766, 623] width 997 height 190
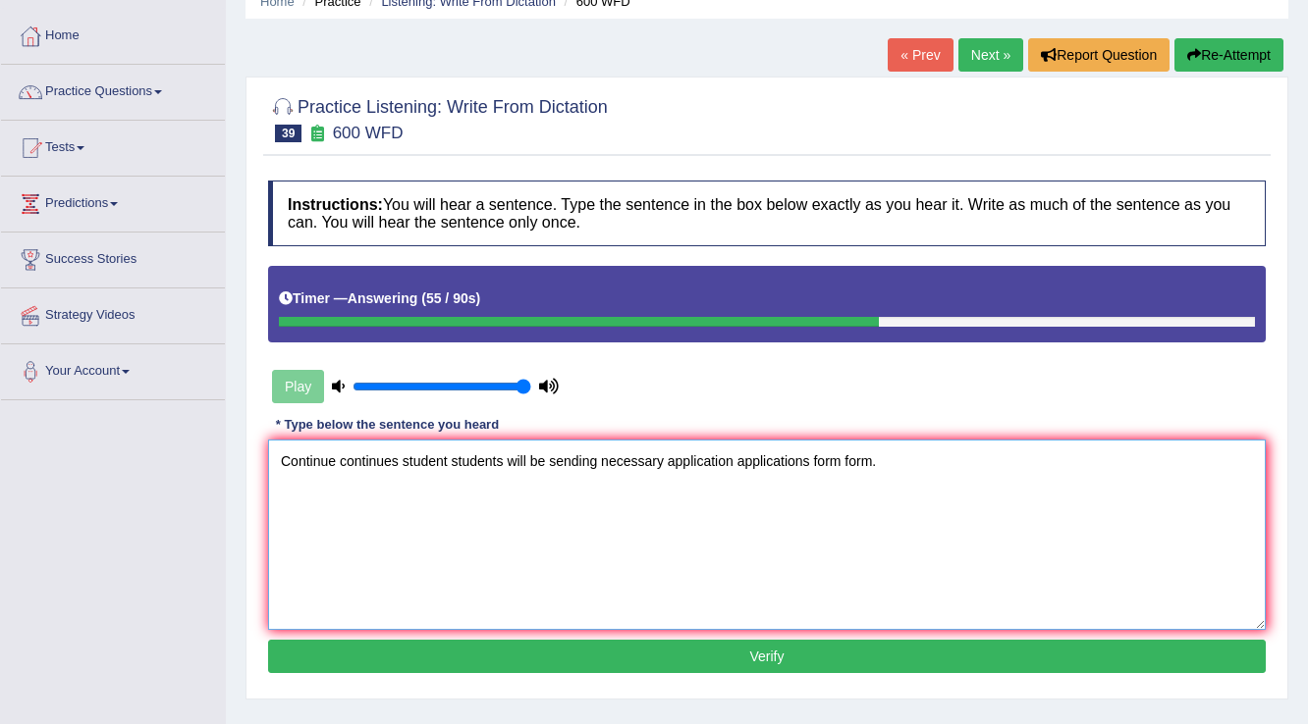
scroll to position [306, 0]
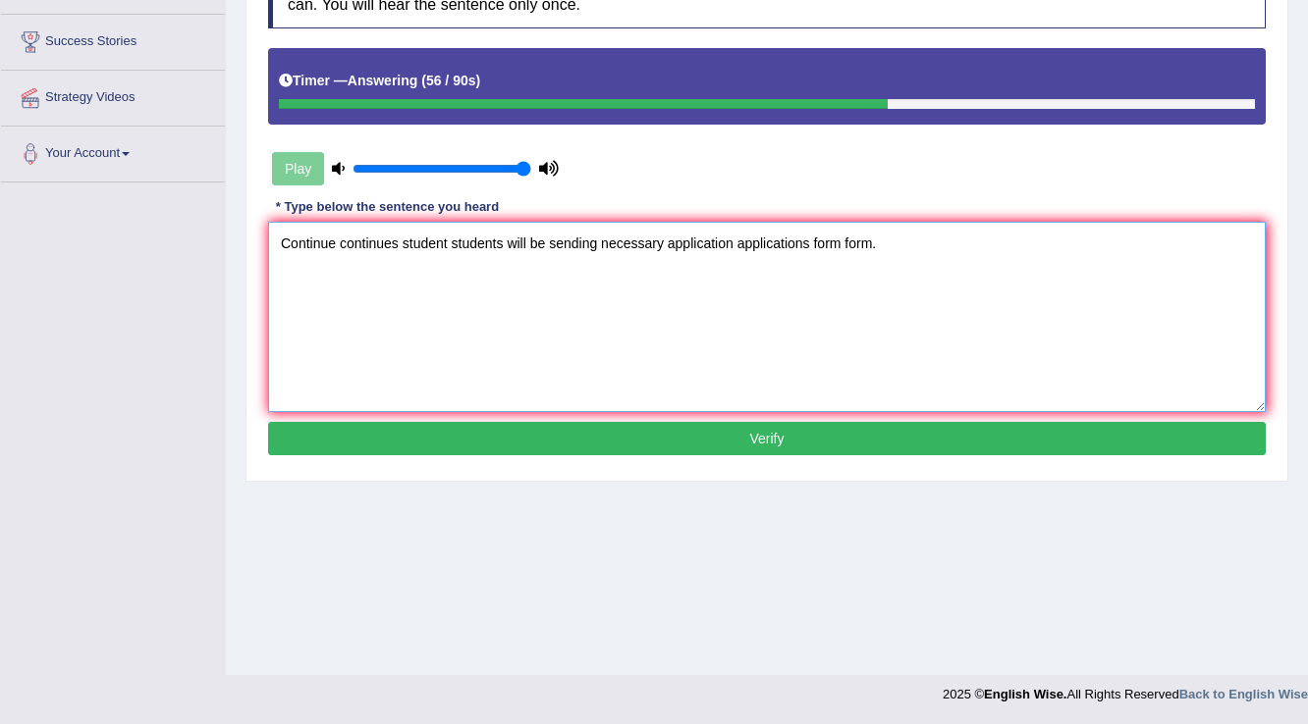
type textarea "Continue continues student students will be sending necessary application appli…"
click at [598, 439] on button "Verify" at bounding box center [766, 438] width 997 height 33
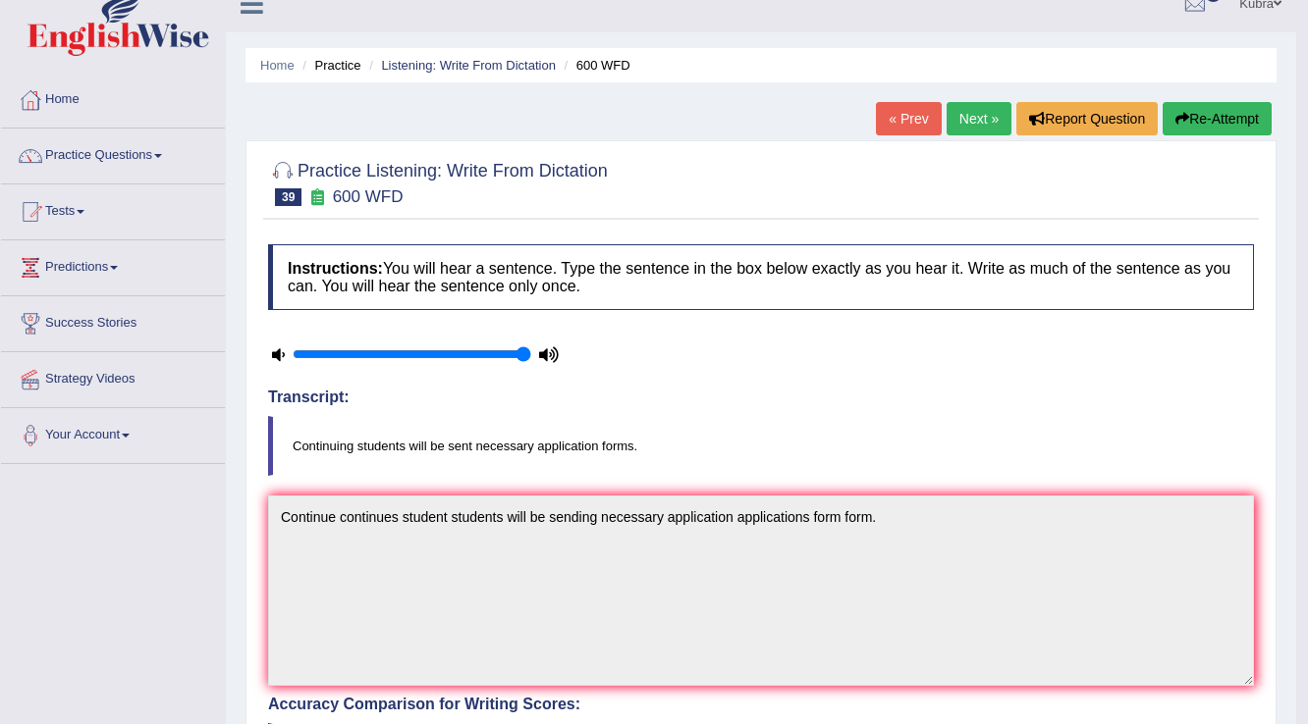
scroll to position [0, 0]
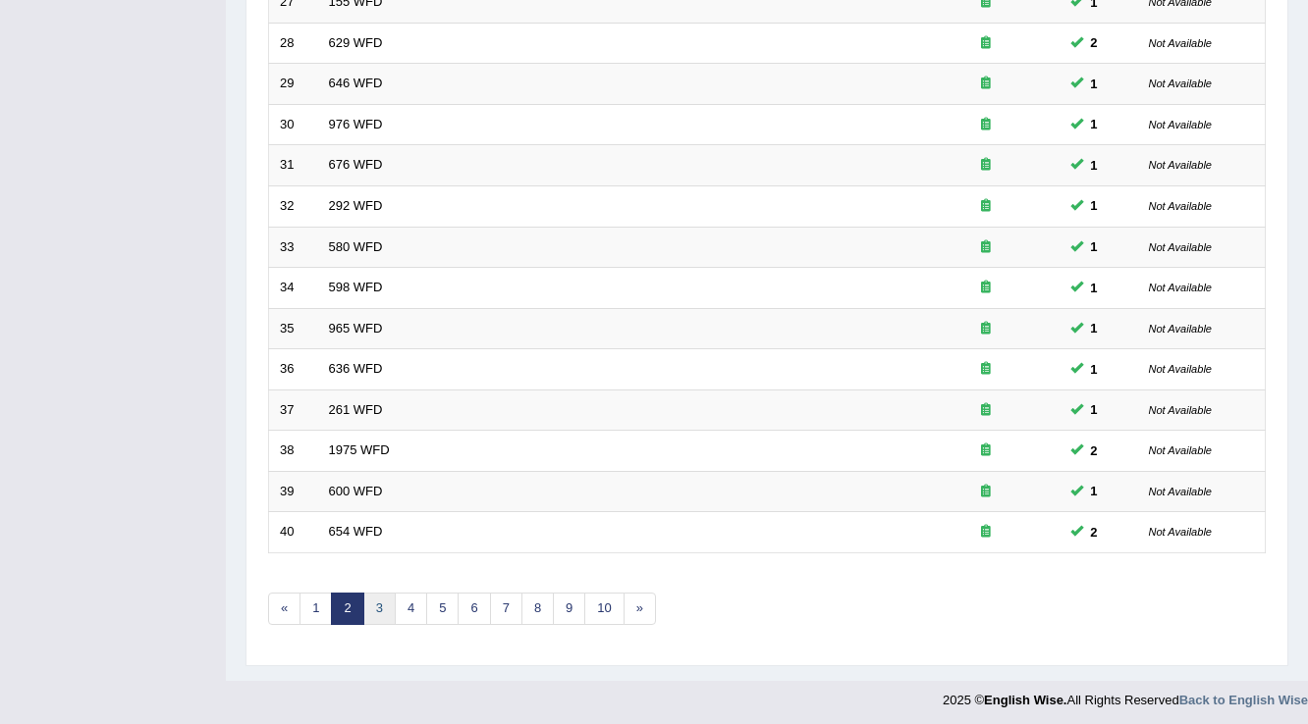
scroll to position [569, 0]
click at [363, 605] on link "3" at bounding box center [379, 609] width 32 height 32
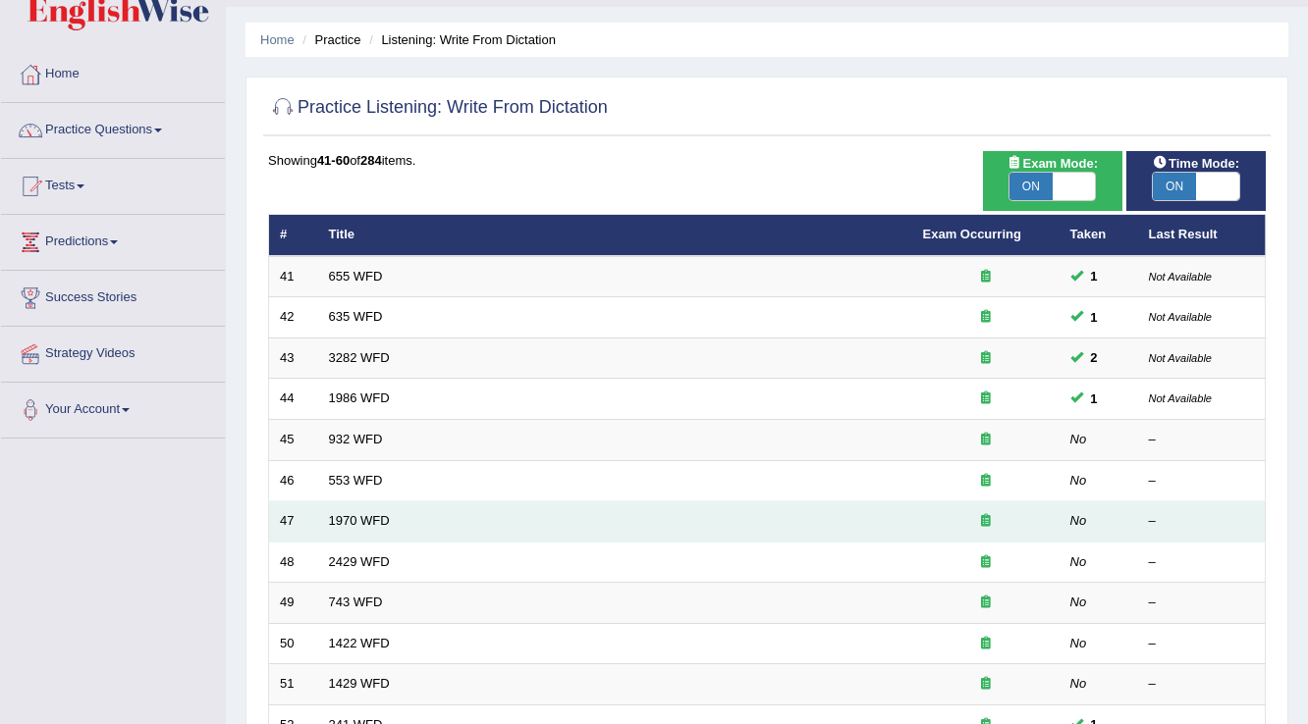
scroll to position [79, 0]
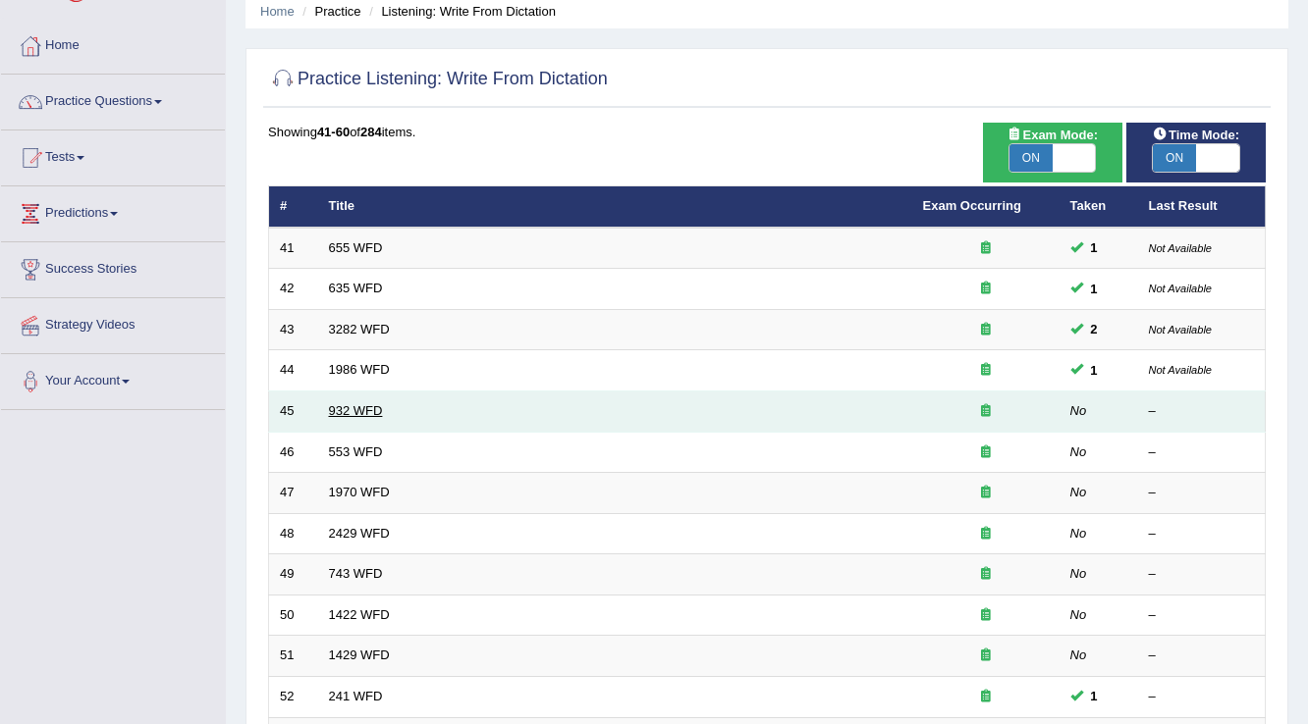
click at [368, 411] on link "932 WFD" at bounding box center [356, 410] width 54 height 15
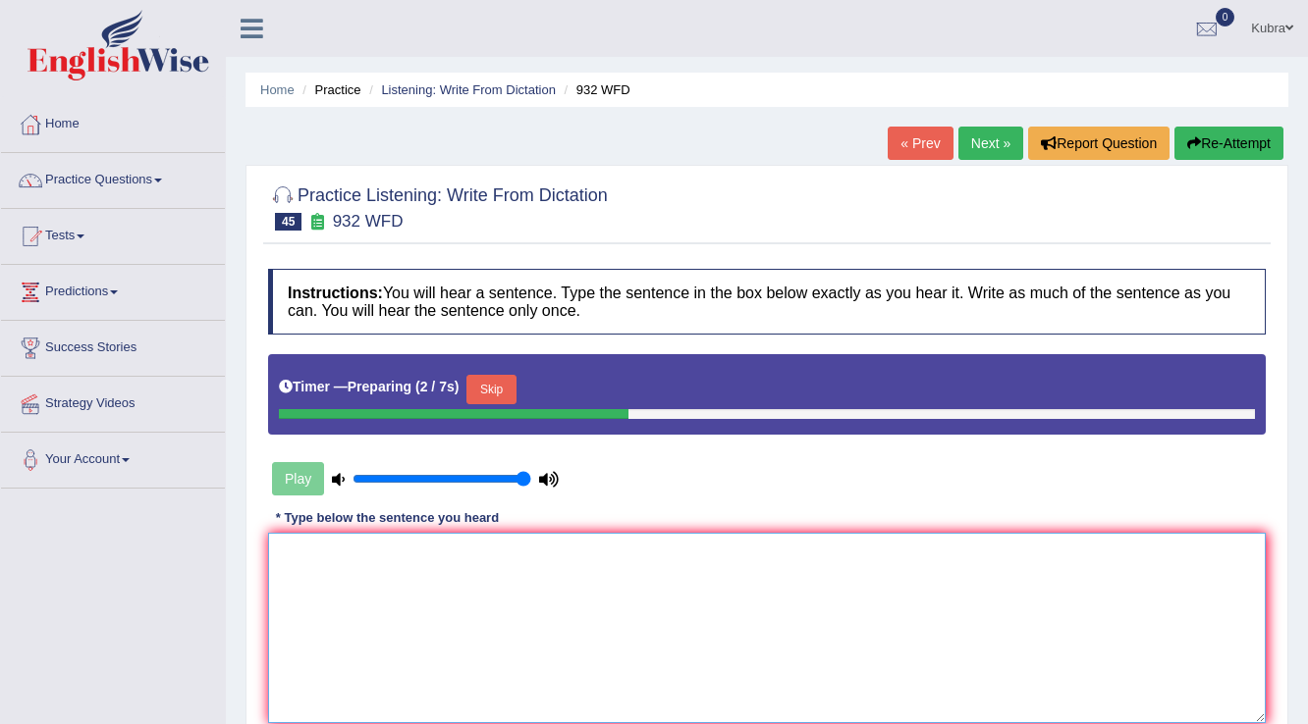
click at [510, 566] on textarea at bounding box center [766, 628] width 997 height 190
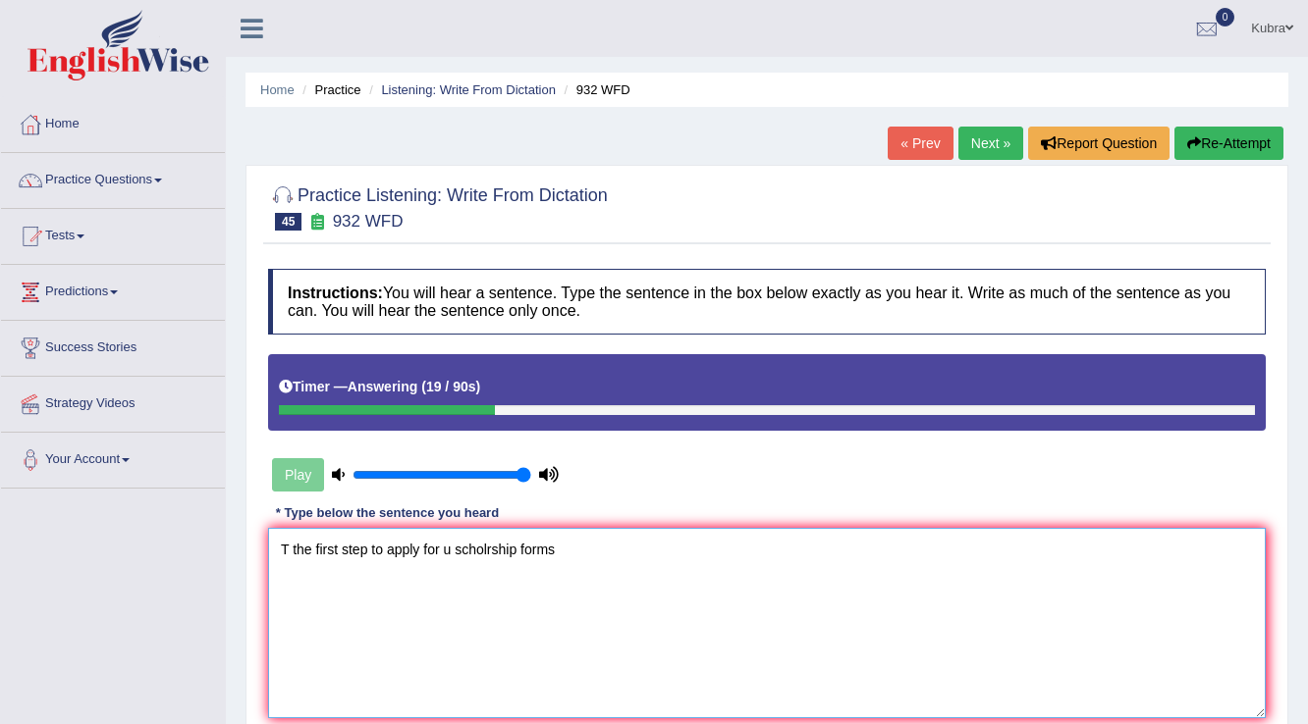
drag, startPoint x: 601, startPoint y: 542, endPoint x: 234, endPoint y: 550, distance: 367.2
click at [234, 550] on div "Home Practice Listening: Write From Dictation 932 WFD « Prev Next » Report Ques…" at bounding box center [767, 491] width 1082 height 982
type textarea "T the first step to apply for u scholrship forms"
click at [1195, 136] on icon "button" at bounding box center [1194, 143] width 14 height 14
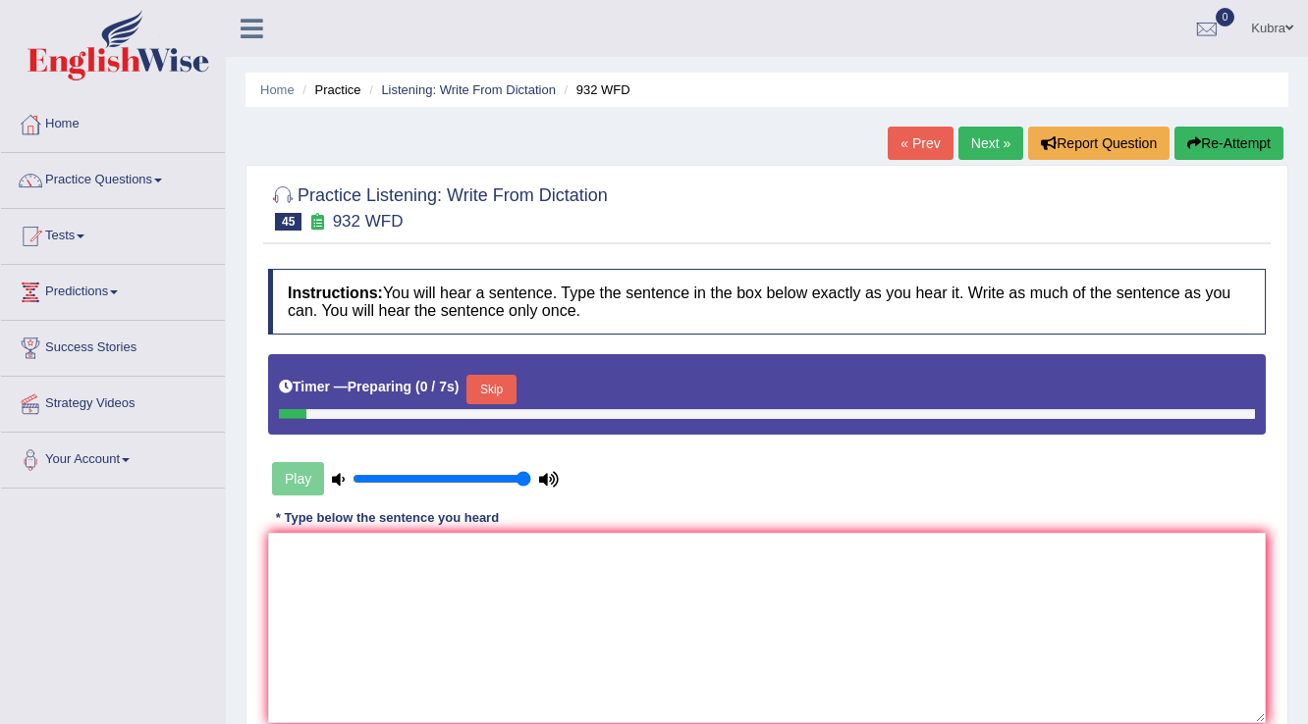
click at [465, 558] on textarea at bounding box center [766, 628] width 997 height 190
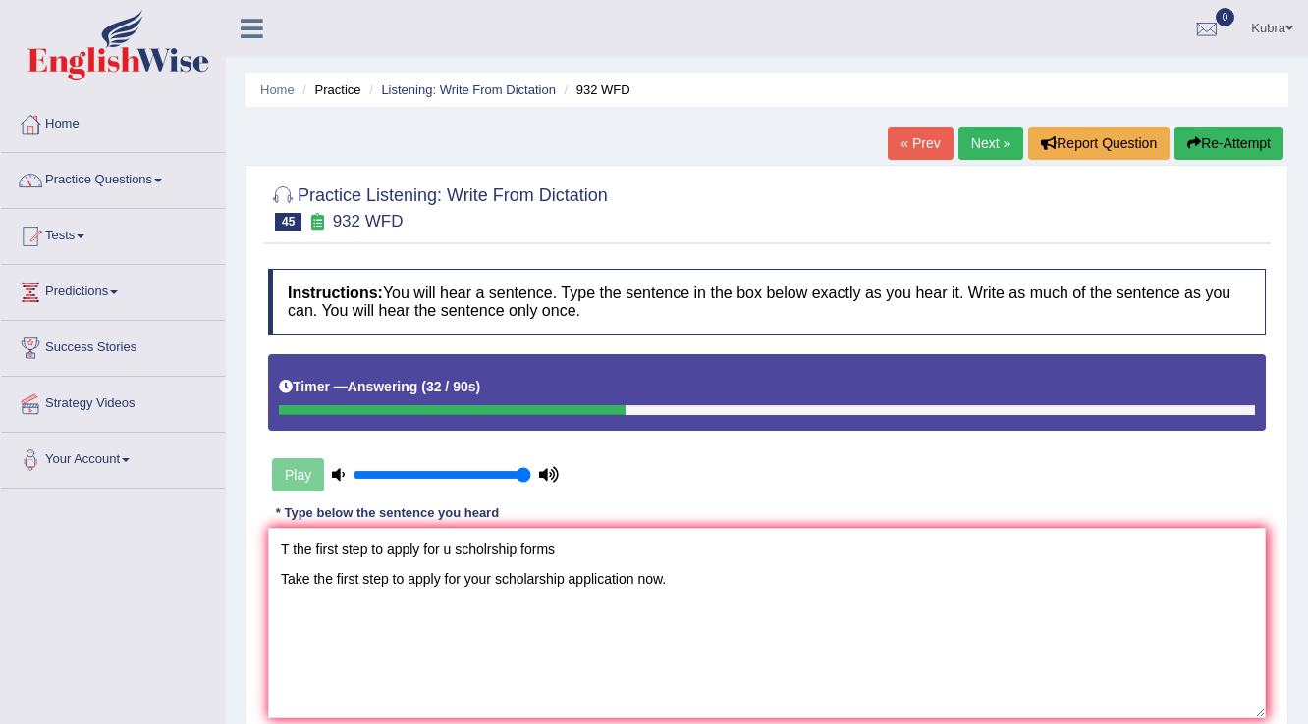
drag, startPoint x: 616, startPoint y: 541, endPoint x: 243, endPoint y: 547, distance: 373.1
click at [243, 547] on div "Home Practice Listening: Write From Dictation 932 WFD « Prev Next » Report Ques…" at bounding box center [767, 491] width 1082 height 982
click at [279, 577] on textarea "Take the first step to apply for your scholarship application now." at bounding box center [766, 623] width 997 height 190
drag, startPoint x: 711, startPoint y: 558, endPoint x: 233, endPoint y: 546, distance: 478.2
click at [234, 547] on div "Home Practice Listening: Write From Dictation 932 WFD « Prev Next » Report Ques…" at bounding box center [767, 491] width 1082 height 982
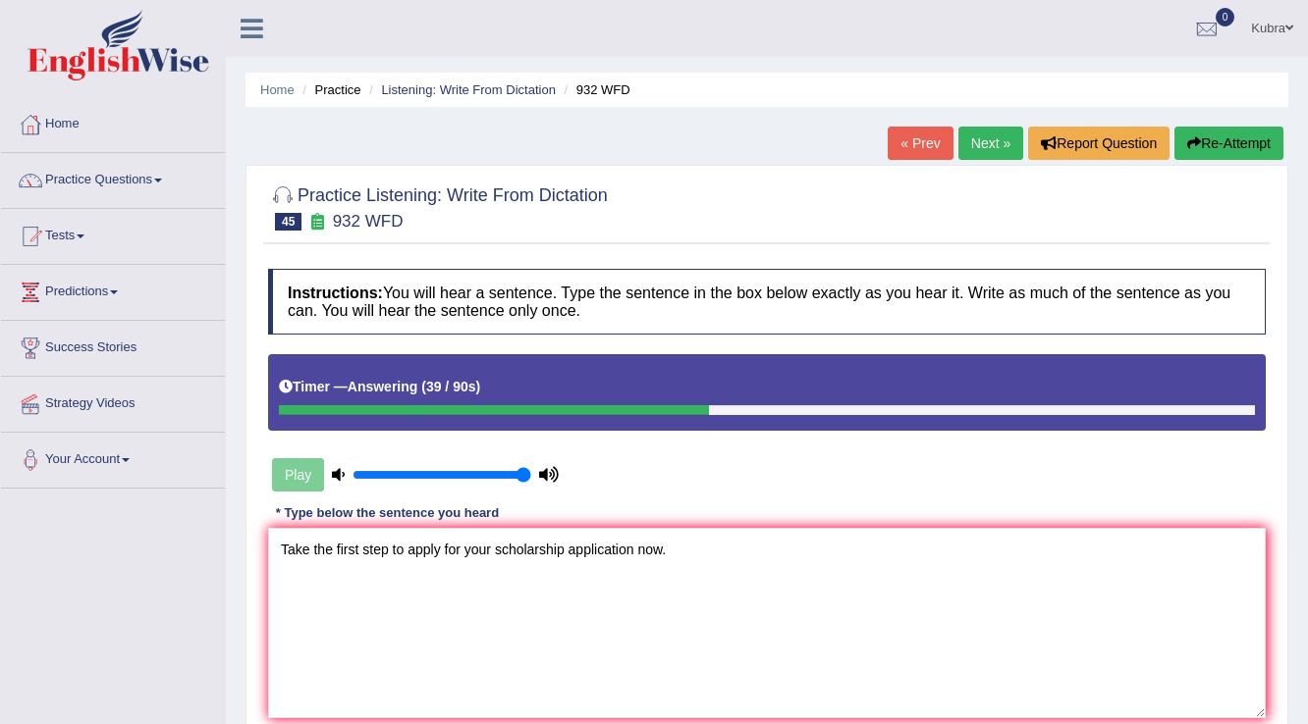
type textarea "Take the first step to apply for your scholarship application now."
click at [1224, 144] on button "Re-Attempt" at bounding box center [1228, 143] width 109 height 33
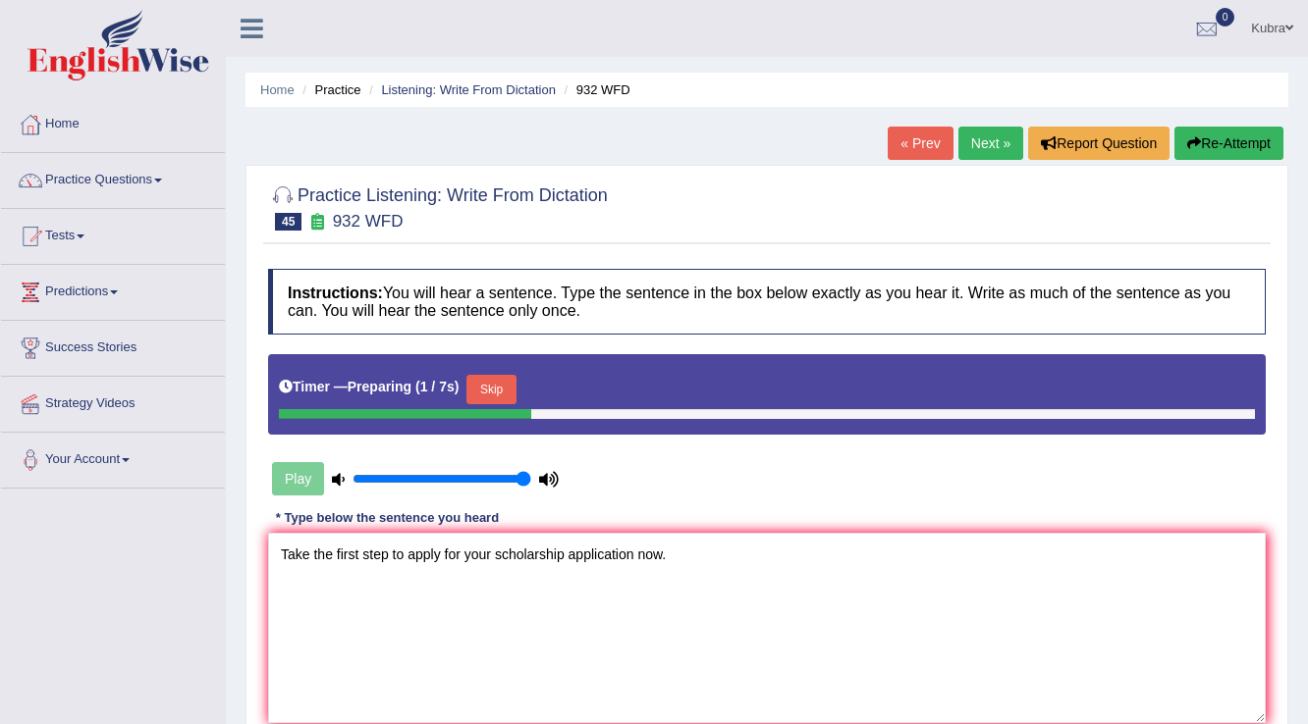
click at [510, 385] on button "Skip" at bounding box center [490, 389] width 49 height 29
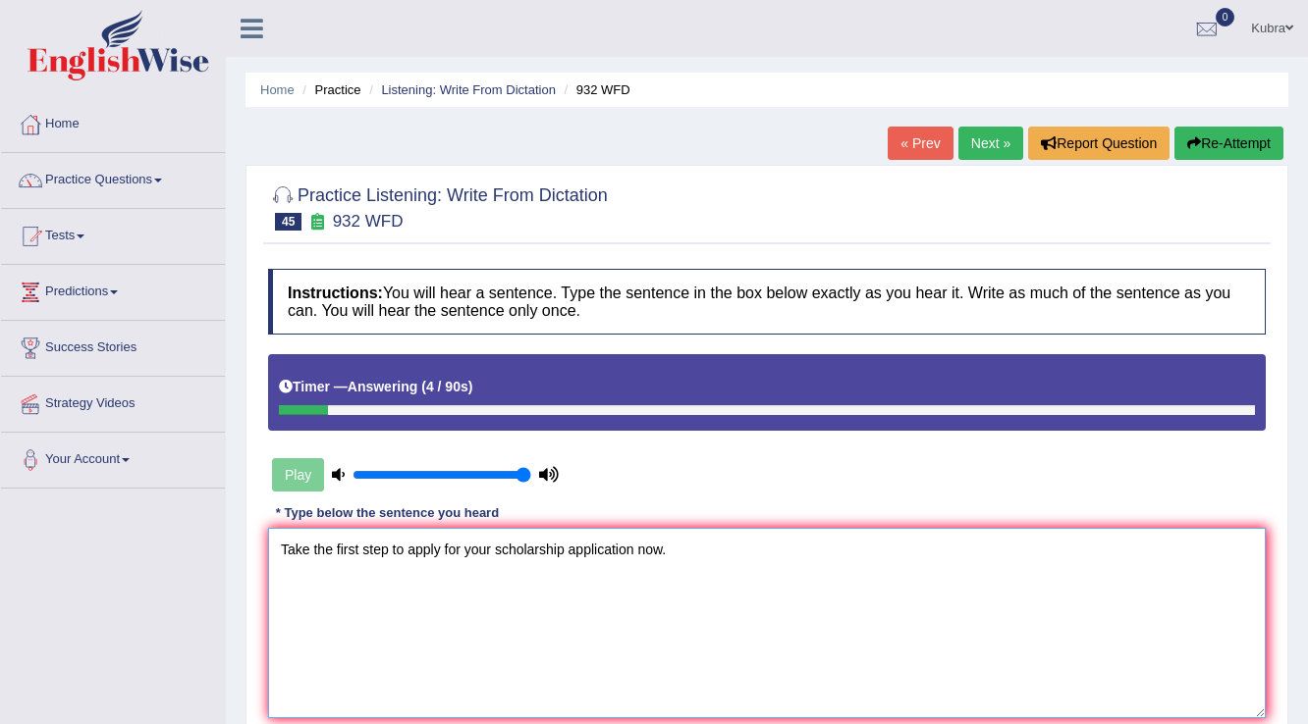
click at [402, 553] on textarea "Take the first step to apply for your scholarship application now." at bounding box center [766, 623] width 997 height 190
click at [512, 553] on textarea "Take the first step to for apply for your scholarship application now." at bounding box center [766, 623] width 997 height 190
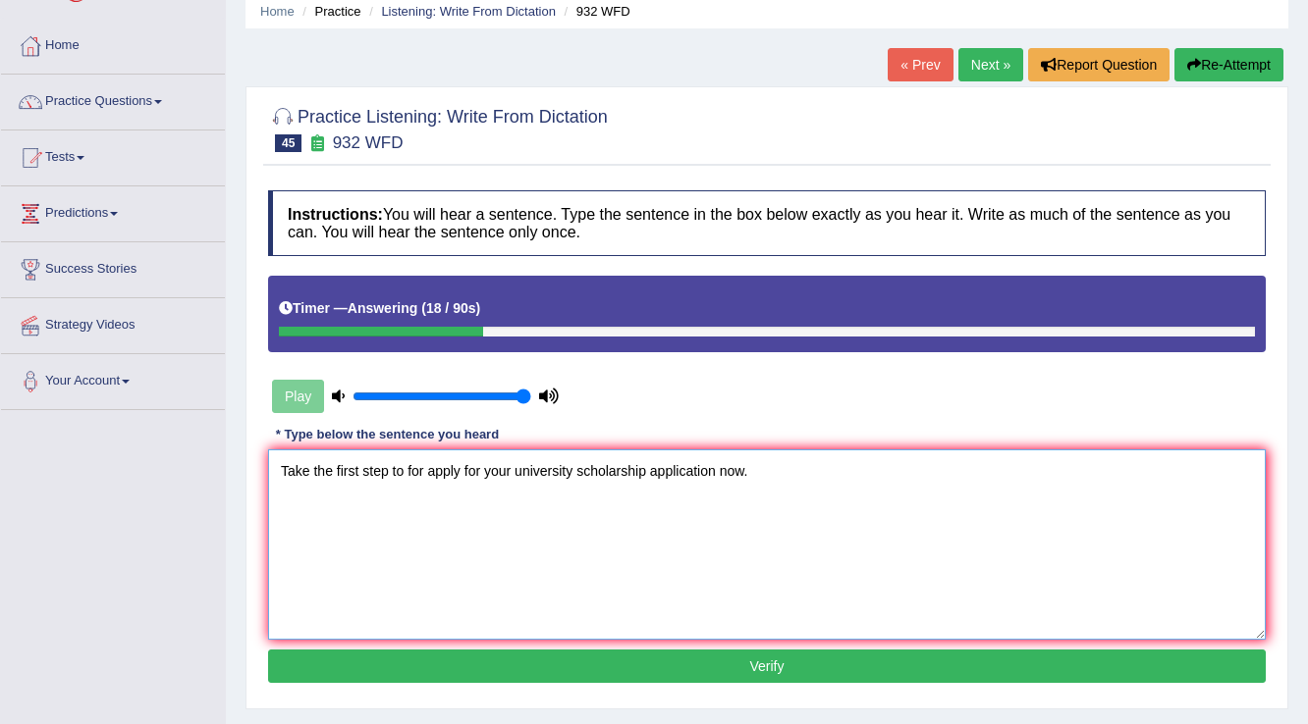
drag, startPoint x: 809, startPoint y: 471, endPoint x: 93, endPoint y: 534, distance: 718.4
click at [93, 534] on div "Toggle navigation Home Practice Questions Speaking Practice Read Aloud Repeat S…" at bounding box center [654, 431] width 1308 height 1021
type textarea "Take the first step to for apply for your university scholarship application no…"
click at [1254, 55] on button "Re-Attempt" at bounding box center [1228, 64] width 109 height 33
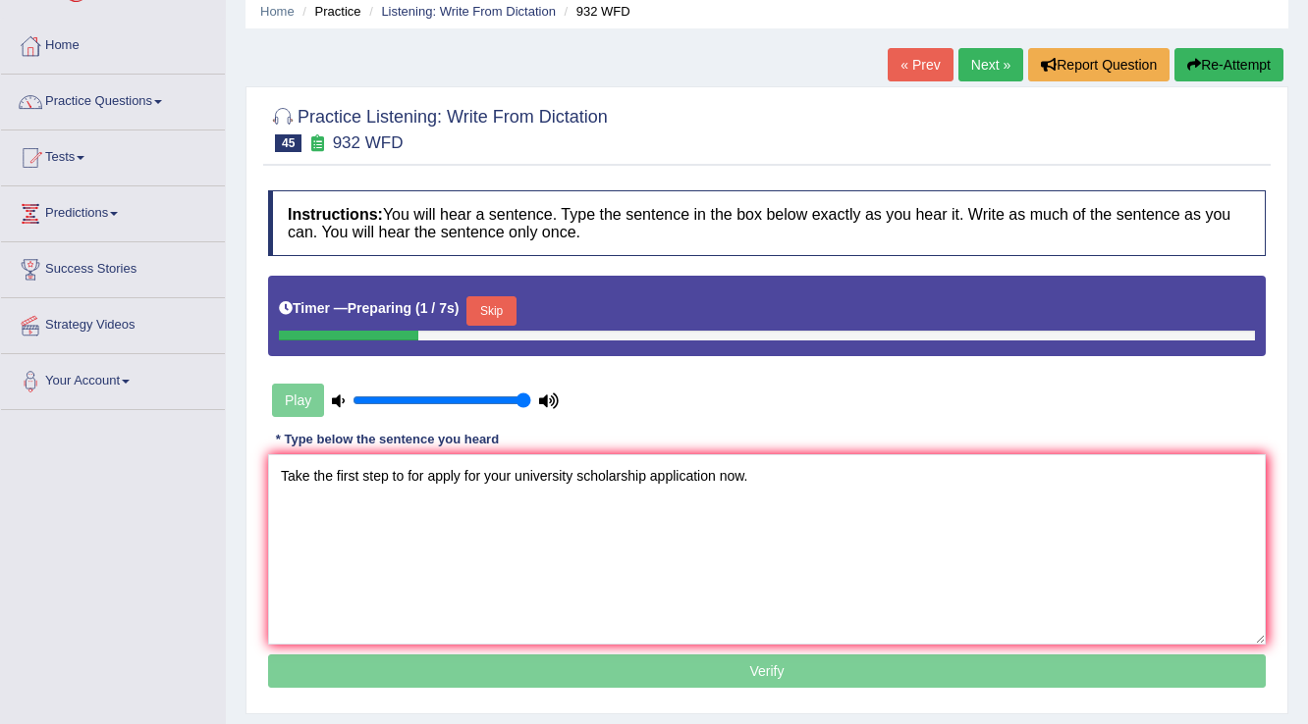
click at [507, 314] on button "Skip" at bounding box center [490, 310] width 49 height 29
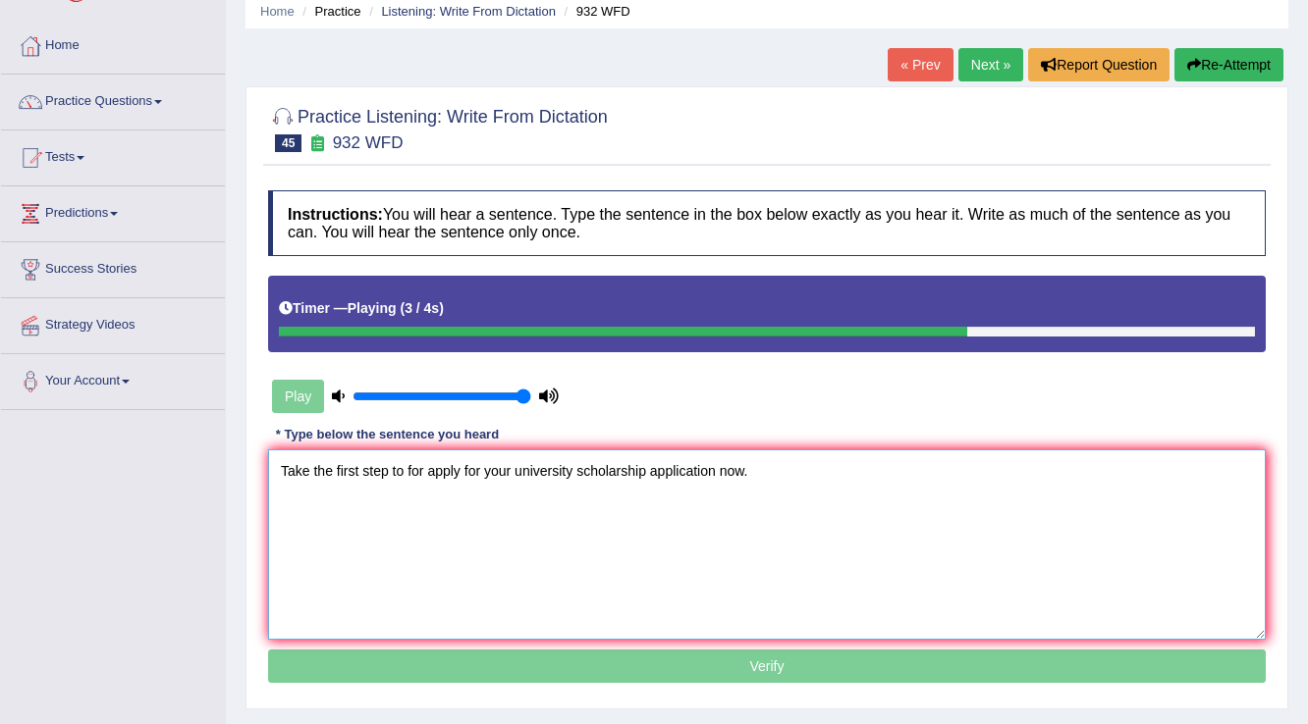
click at [389, 471] on textarea "Take the first step to for apply for your university scholarship application no…" at bounding box center [766, 545] width 997 height 190
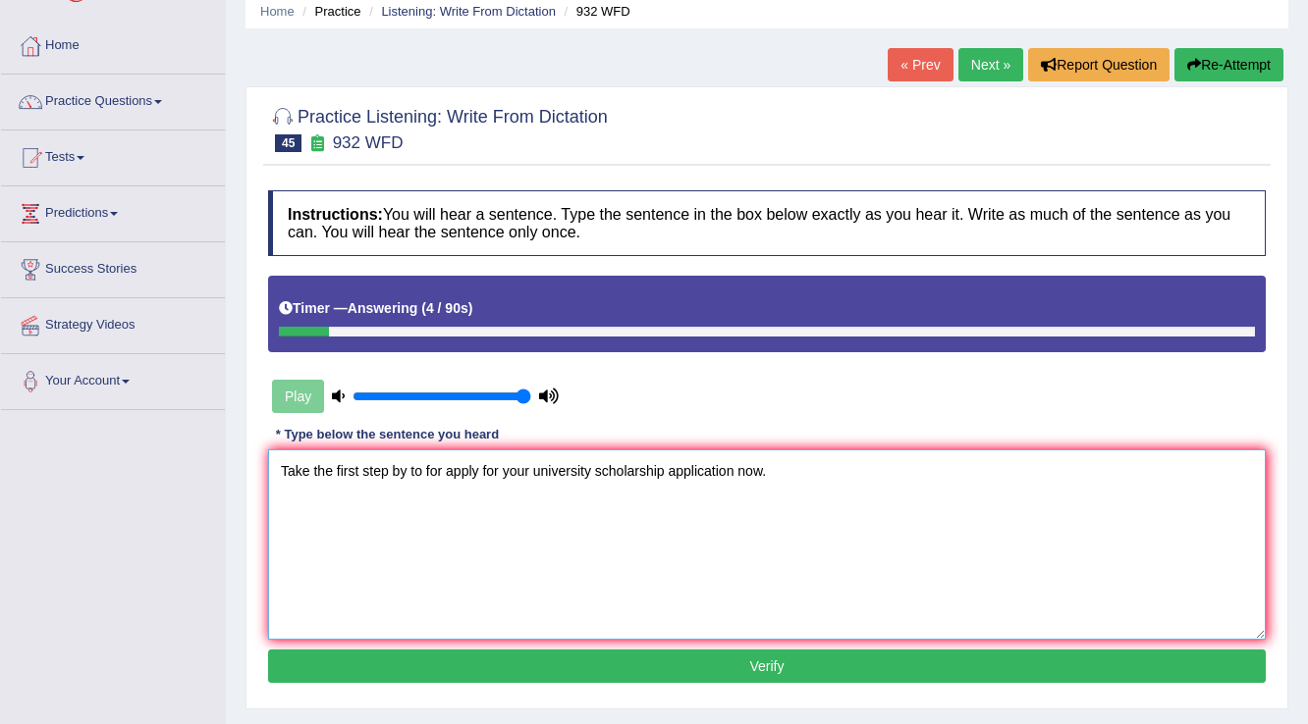
click at [527, 467] on textarea "Take the first step by to for apply for your university scholarship application…" at bounding box center [766, 545] width 997 height 190
drag, startPoint x: 821, startPoint y: 464, endPoint x: 228, endPoint y: 479, distance: 593.1
click at [228, 479] on div "Home Practice Listening: Write From Dictation 932 WFD « Prev Next » Report Ques…" at bounding box center [767, 412] width 1082 height 982
type textarea "Take the first step by to for apply for university scholarship application now."
click at [1243, 57] on button "Re-Attempt" at bounding box center [1228, 64] width 109 height 33
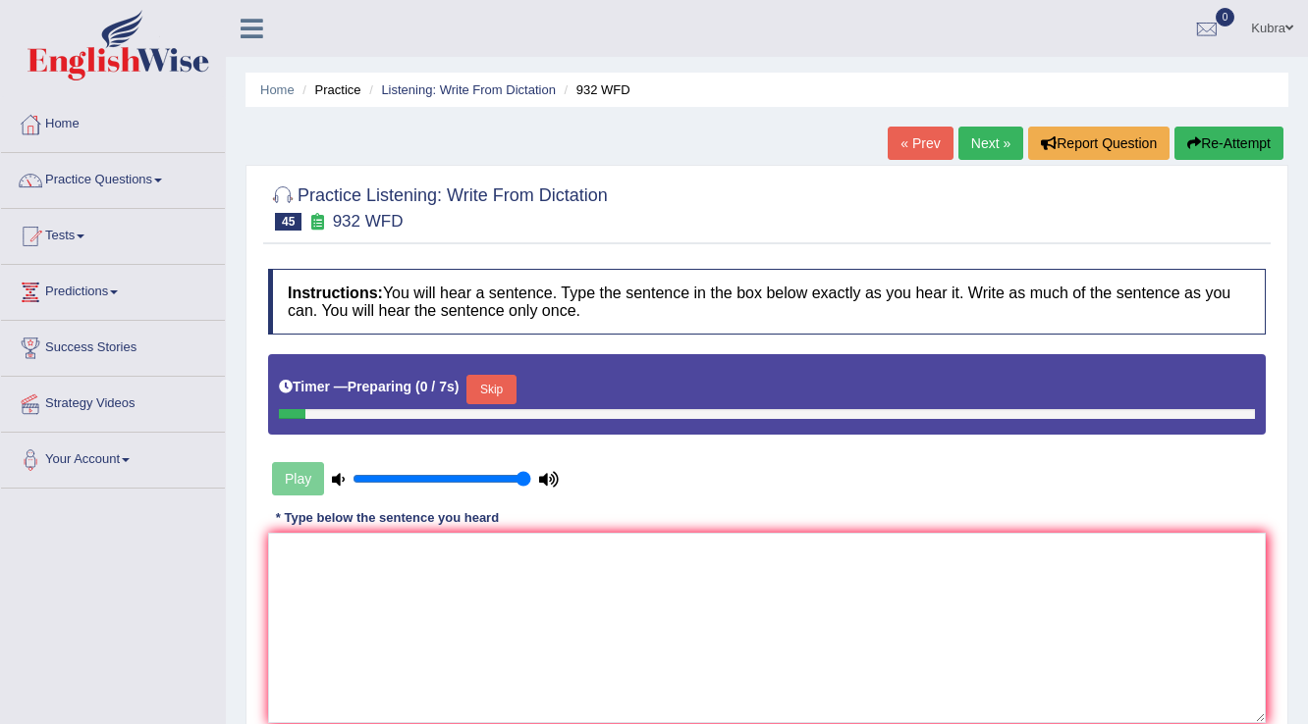
click at [432, 533] on textarea at bounding box center [766, 628] width 997 height 190
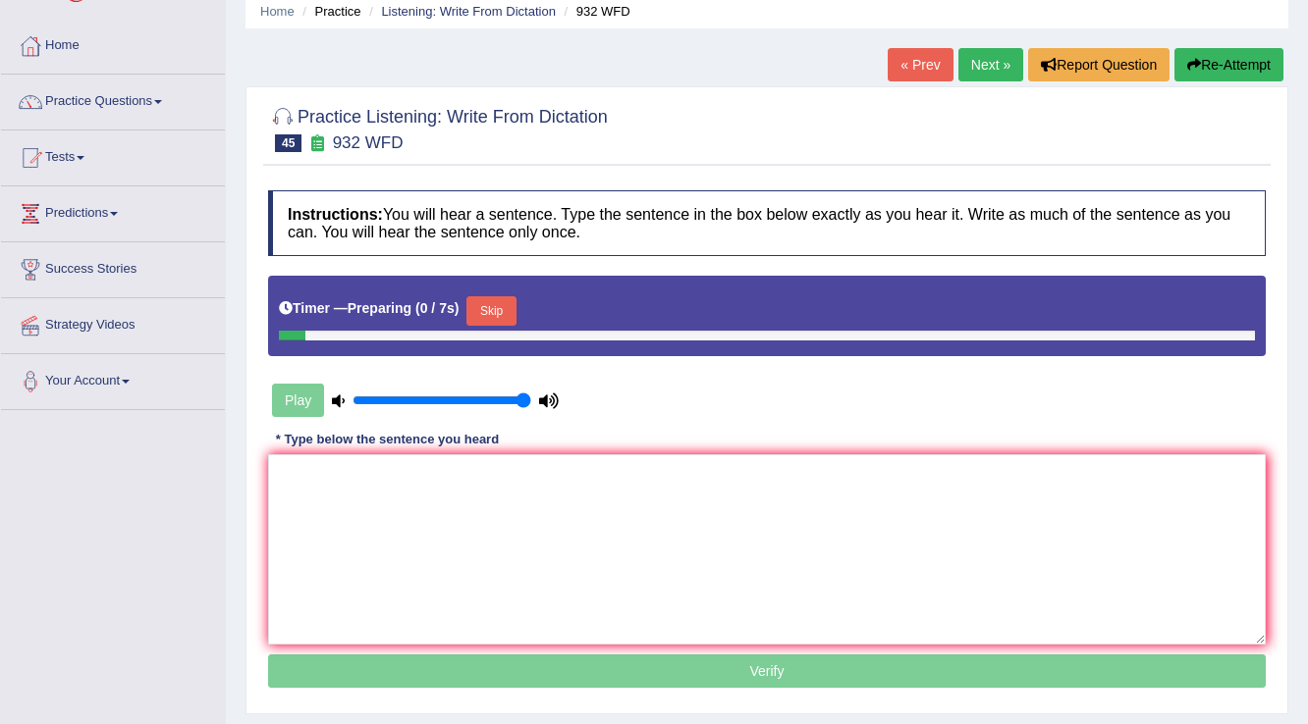
scroll to position [79, 0]
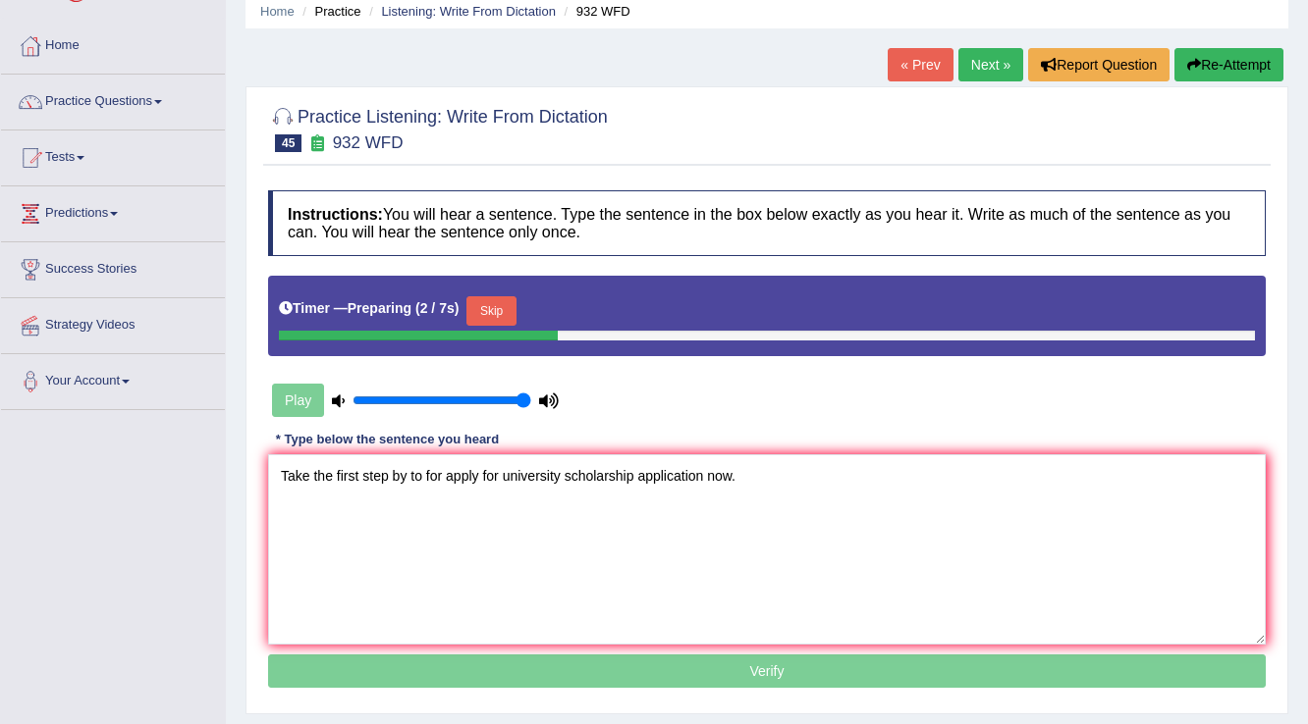
click at [501, 303] on button "Skip" at bounding box center [490, 310] width 49 height 29
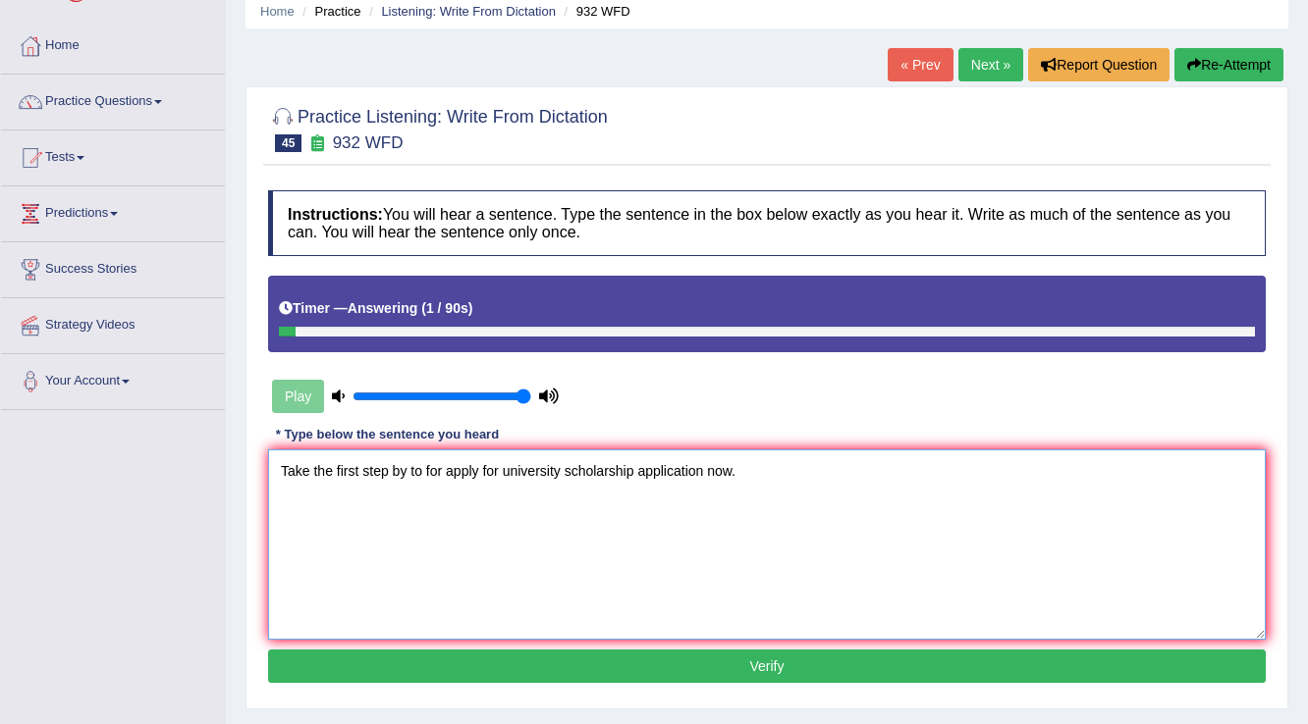
click at [477, 476] on textarea "Take the first step by to for apply for university scholarship application now." at bounding box center [766, 545] width 997 height 190
click at [758, 478] on textarea "Take the first step by to for apply applying for university scholarship applica…" at bounding box center [766, 545] width 997 height 190
type textarea "Take the first step by to for apply applying for university scholarship applica…"
click at [817, 660] on button "Verify" at bounding box center [766, 666] width 997 height 33
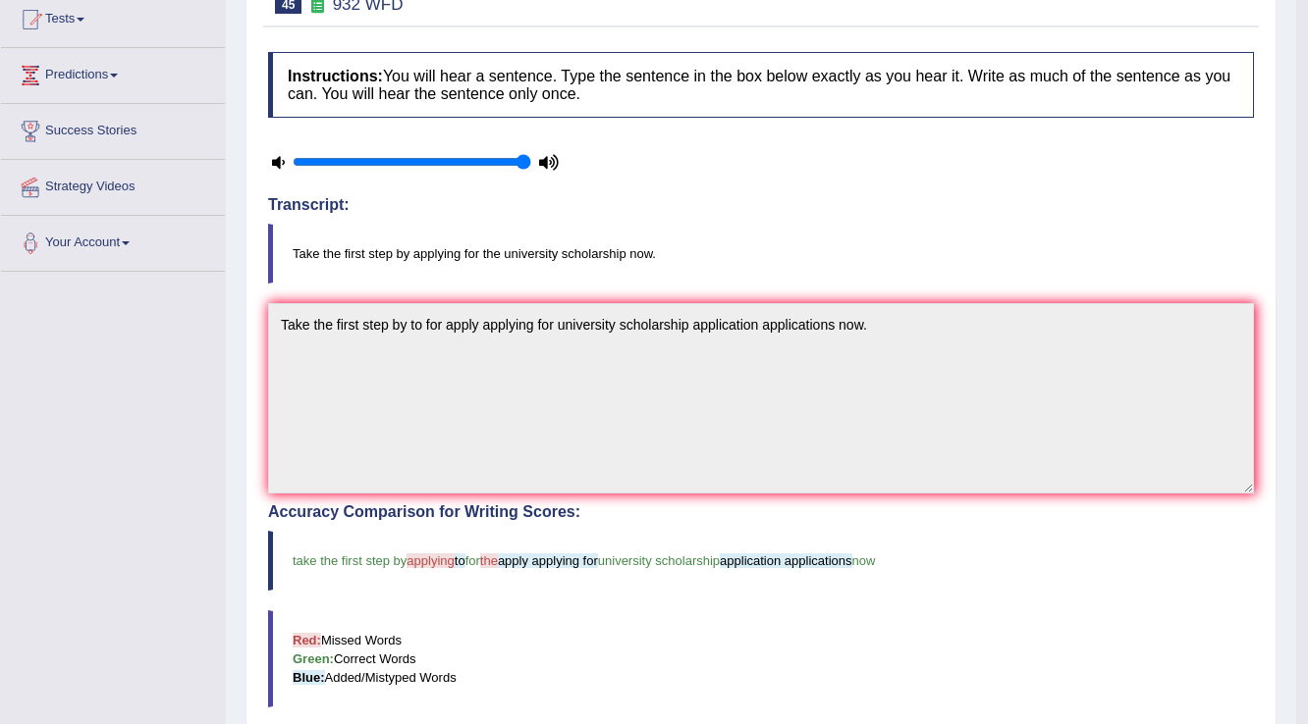
scroll to position [236, 0]
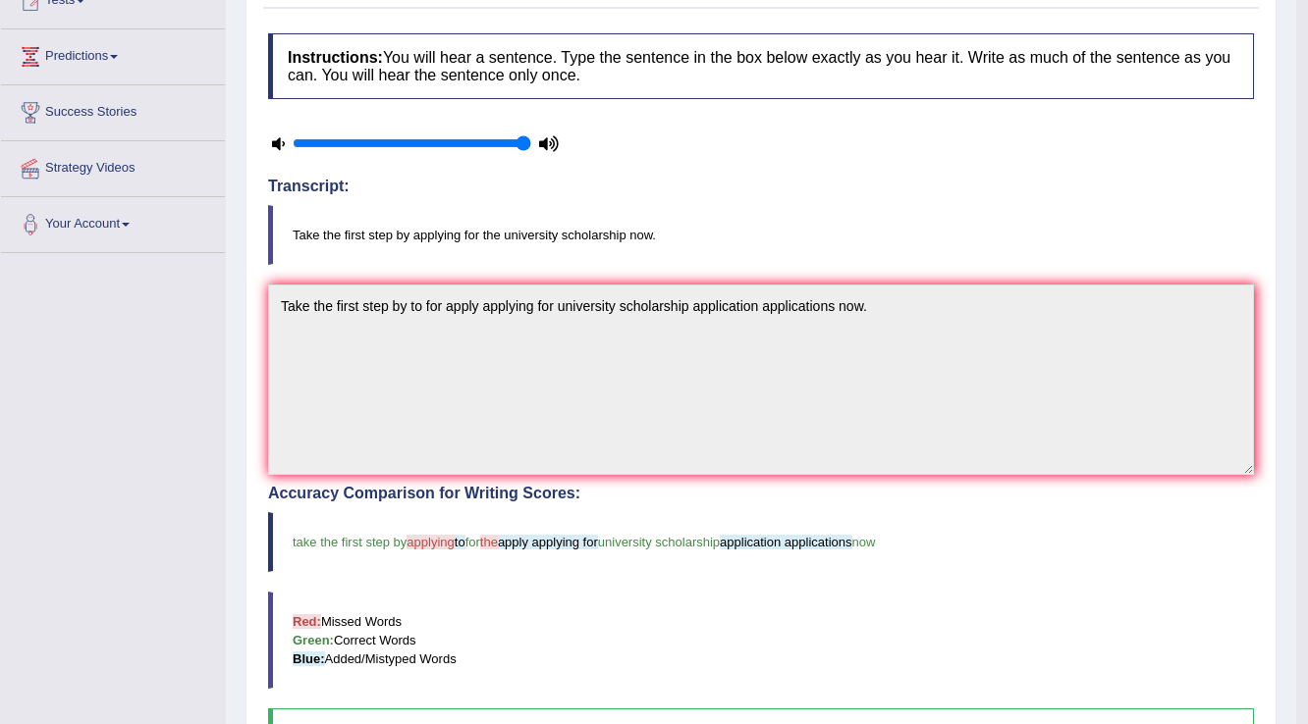
click at [887, 280] on div "Instructions: You will hear a sentence. Type the sentence in the box below exac…" at bounding box center [760, 522] width 995 height 996
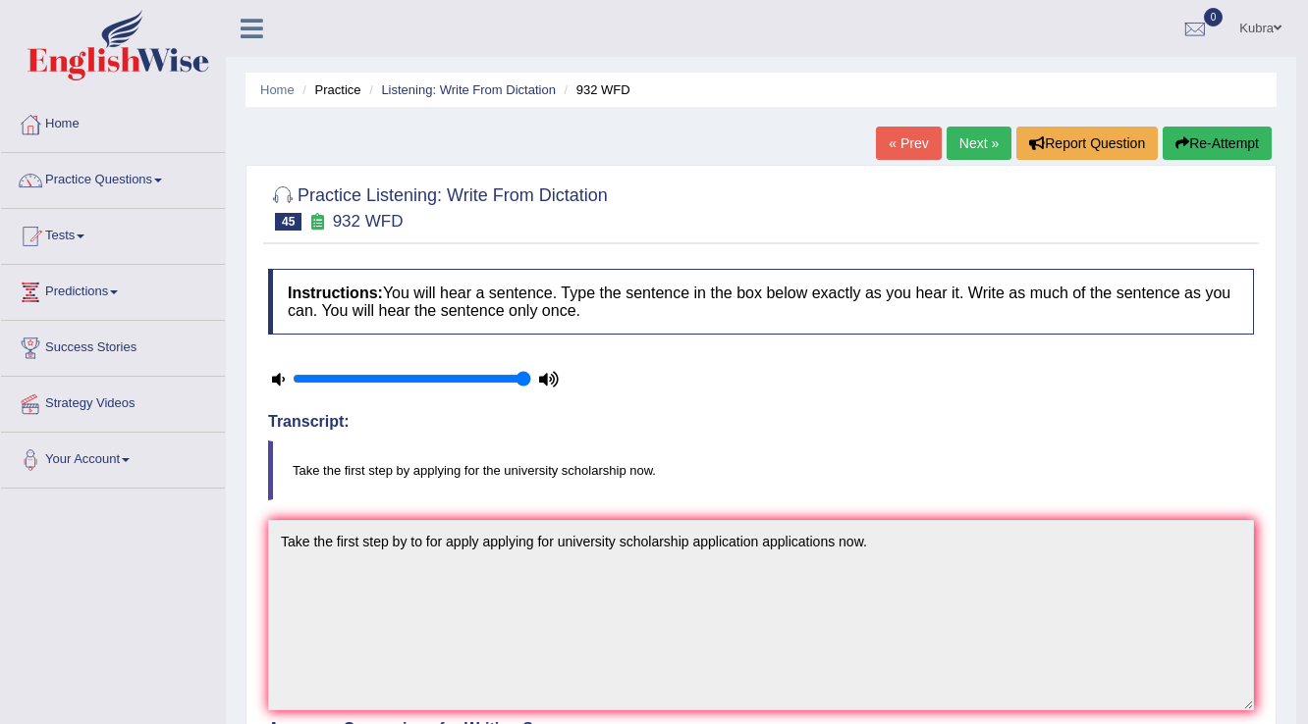
click at [1191, 132] on button "Re-Attempt" at bounding box center [1216, 143] width 109 height 33
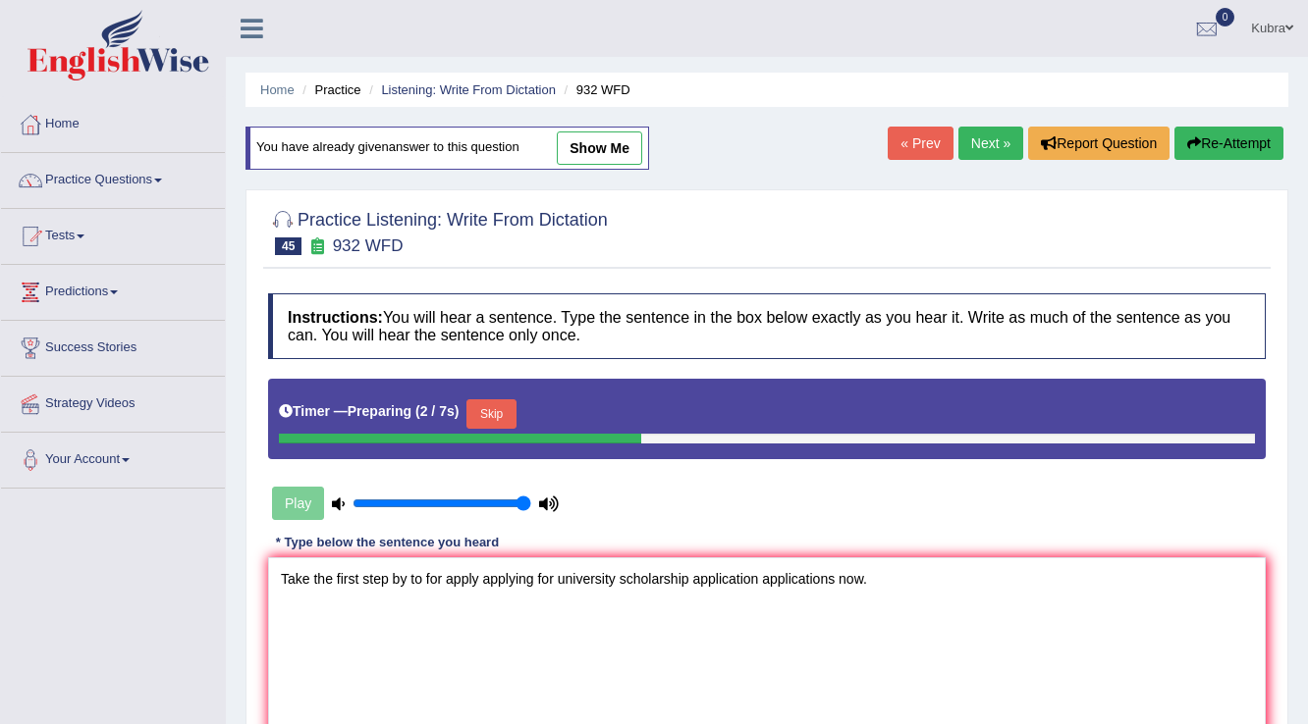
click at [407, 580] on textarea "Take the first step by to for apply applying for university scholarship applica…" at bounding box center [766, 653] width 997 height 190
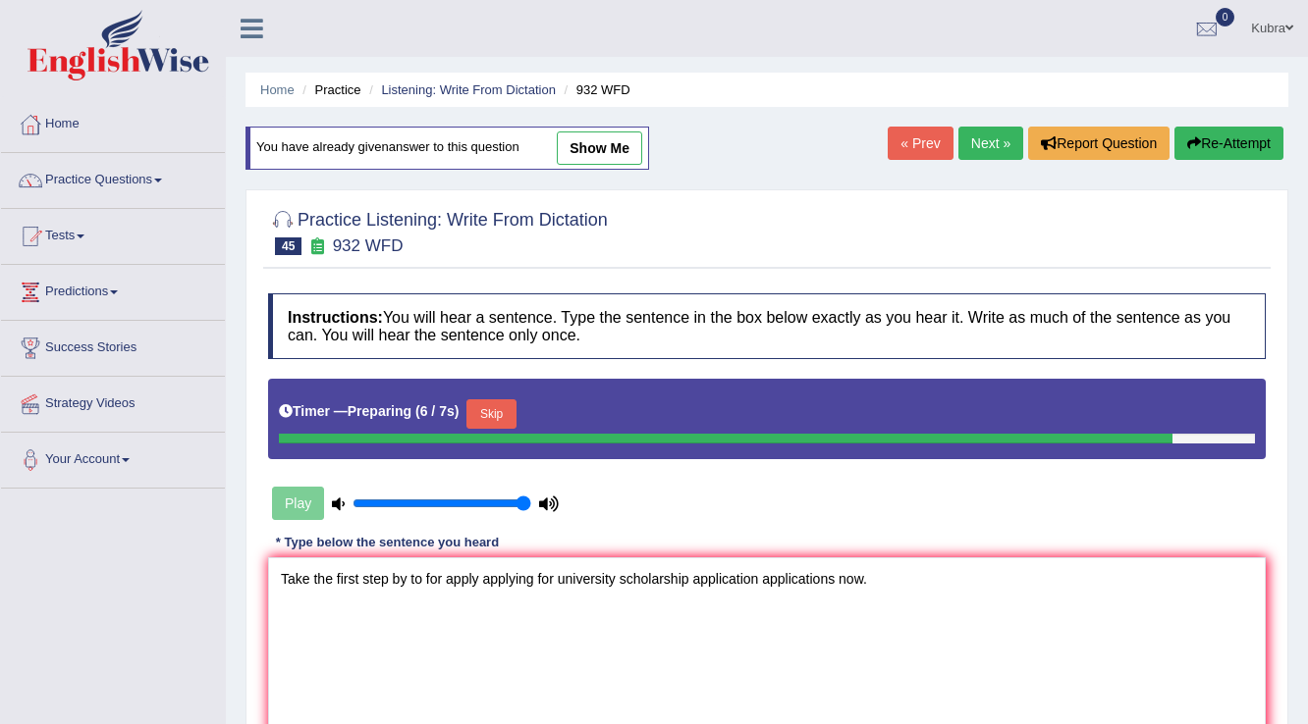
drag, startPoint x: 534, startPoint y: 584, endPoint x: 447, endPoint y: 580, distance: 87.5
click at [447, 580] on textarea "Take the first step by to for apply applying for university scholarship applica…" at bounding box center [766, 653] width 997 height 190
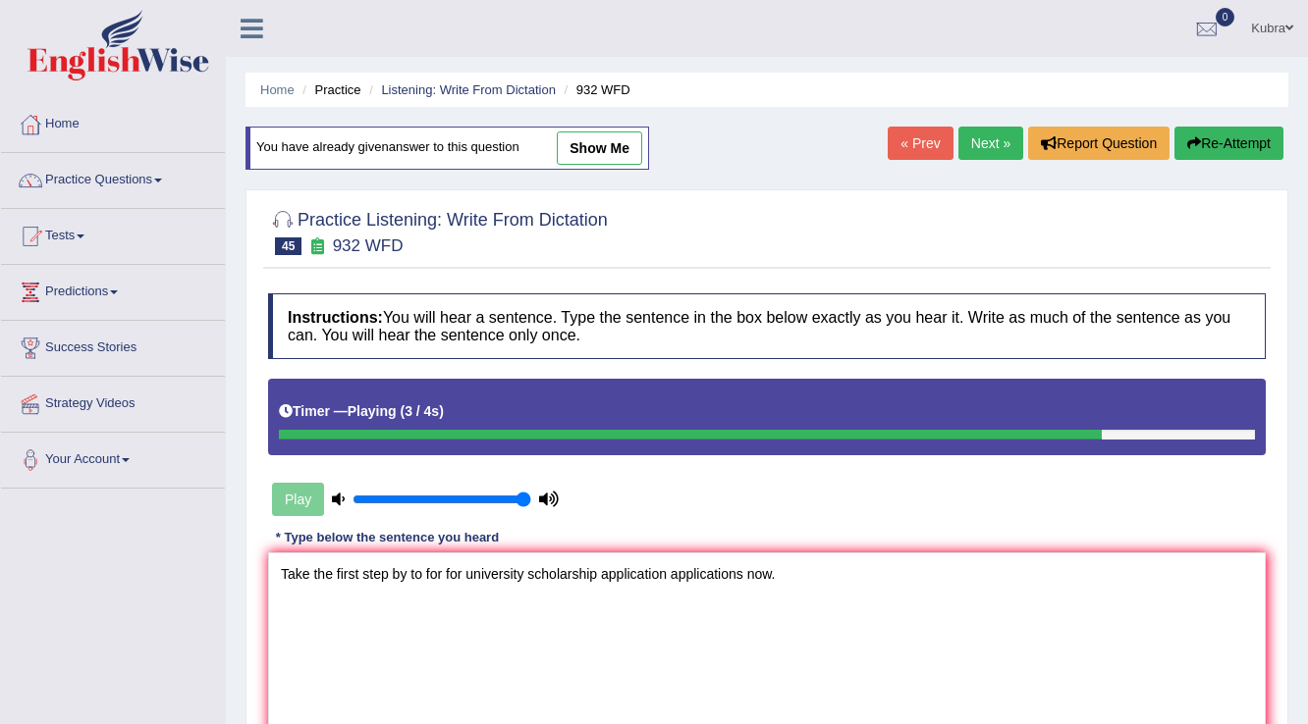
click at [406, 578] on textarea "Take the first step by to for for university scholarship application applicatio…" at bounding box center [766, 648] width 997 height 190
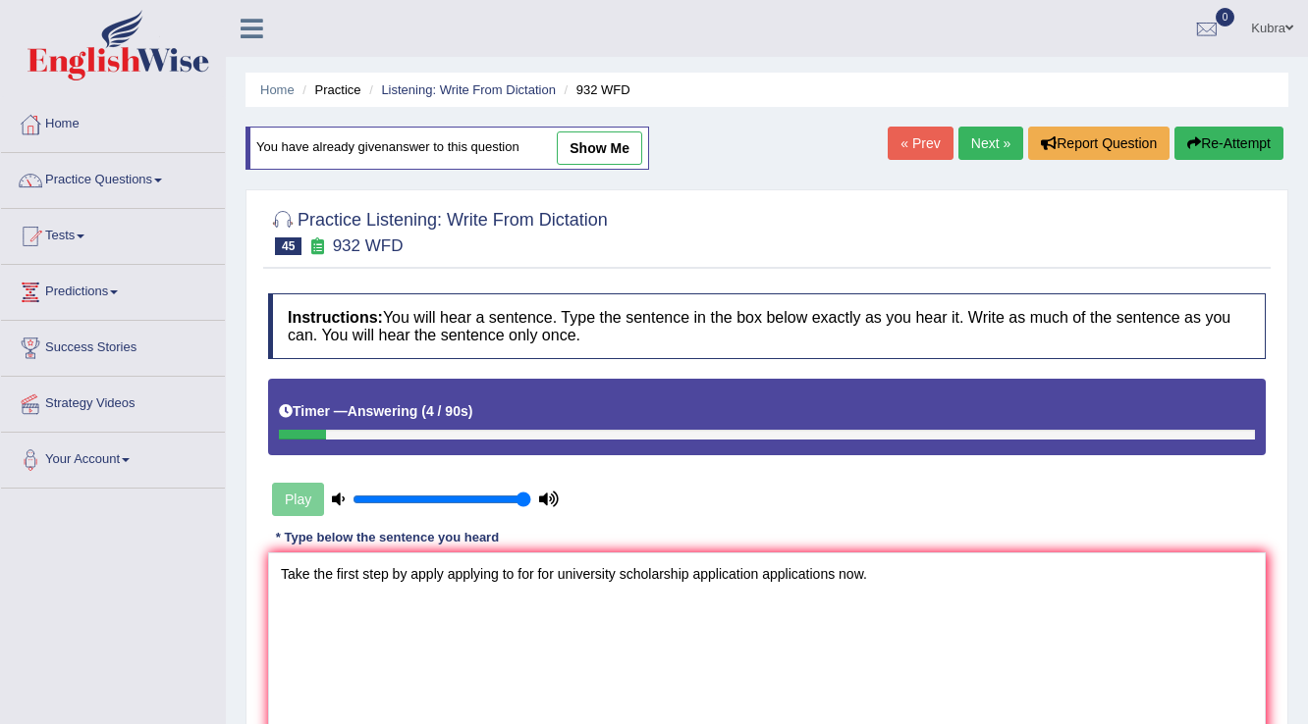
click at [551, 575] on textarea "Take the first step by apply applying to for for university scholarship applica…" at bounding box center [766, 648] width 997 height 190
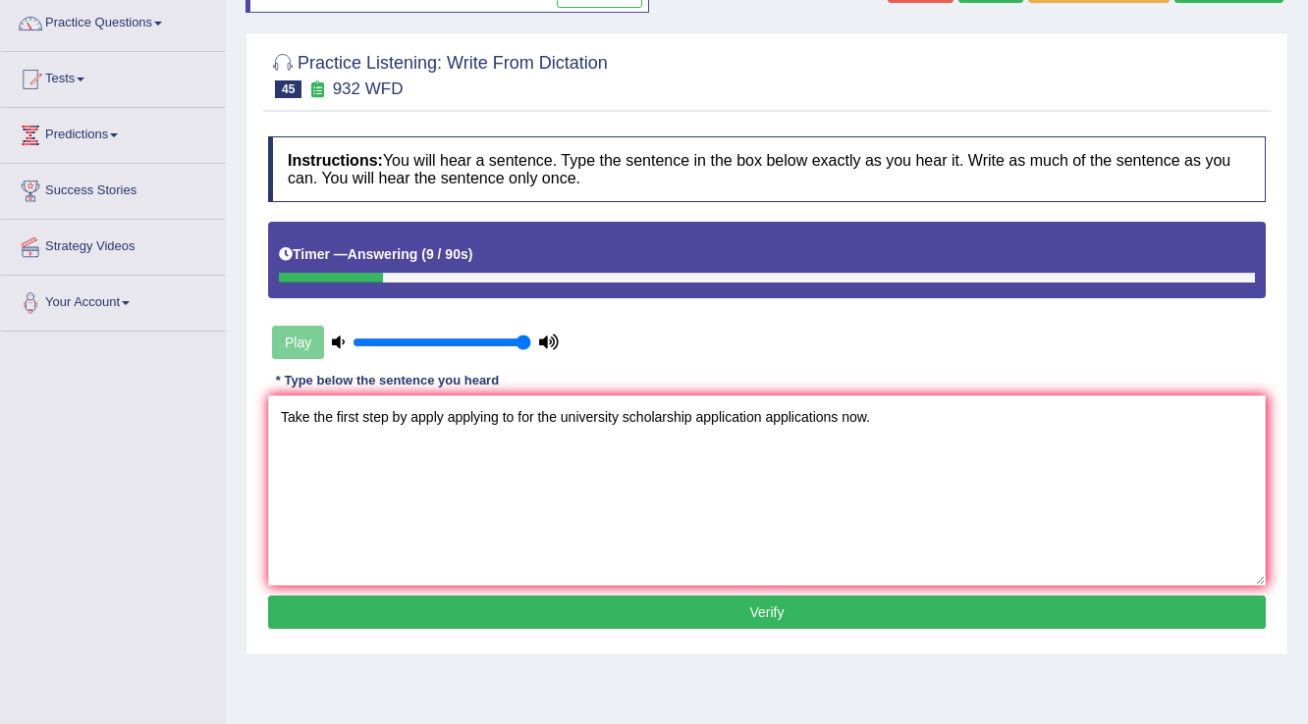
type textarea "Take the first step by apply applying to for the university scholarship applica…"
click at [565, 620] on button "Verify" at bounding box center [766, 612] width 997 height 33
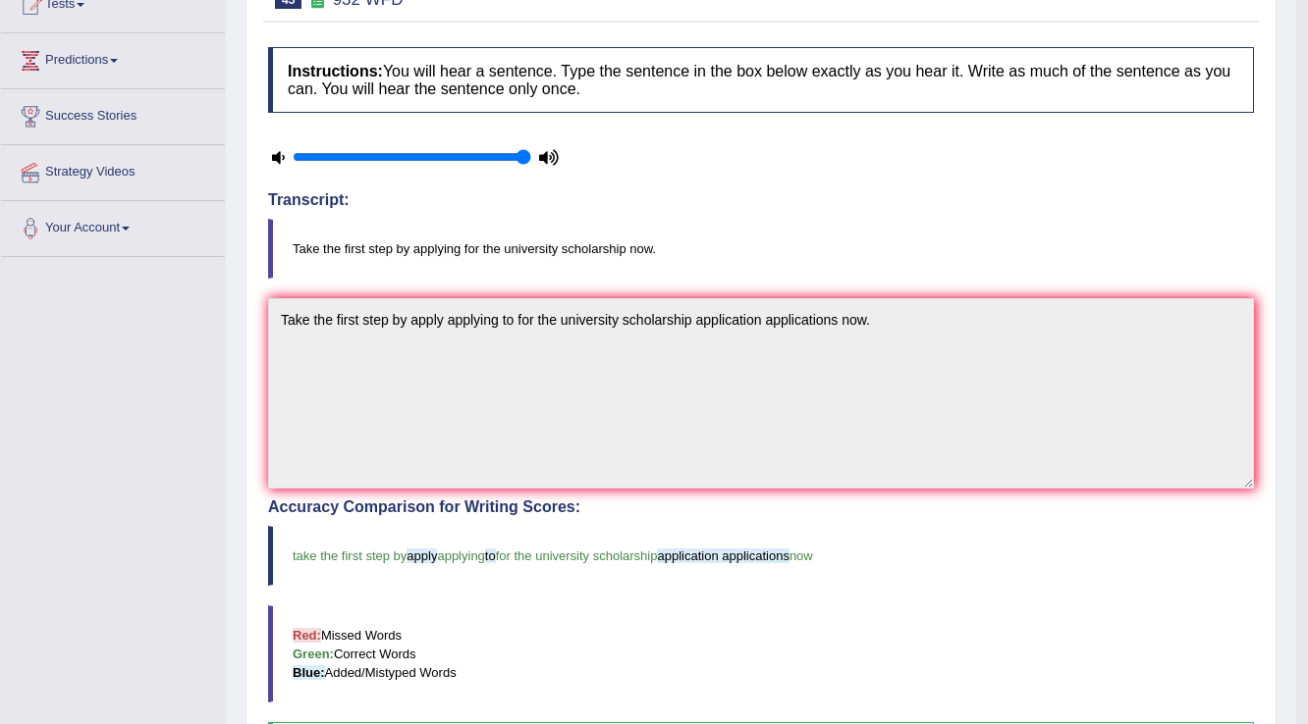
scroll to position [236, 0]
